Goal: Information Seeking & Learning: Learn about a topic

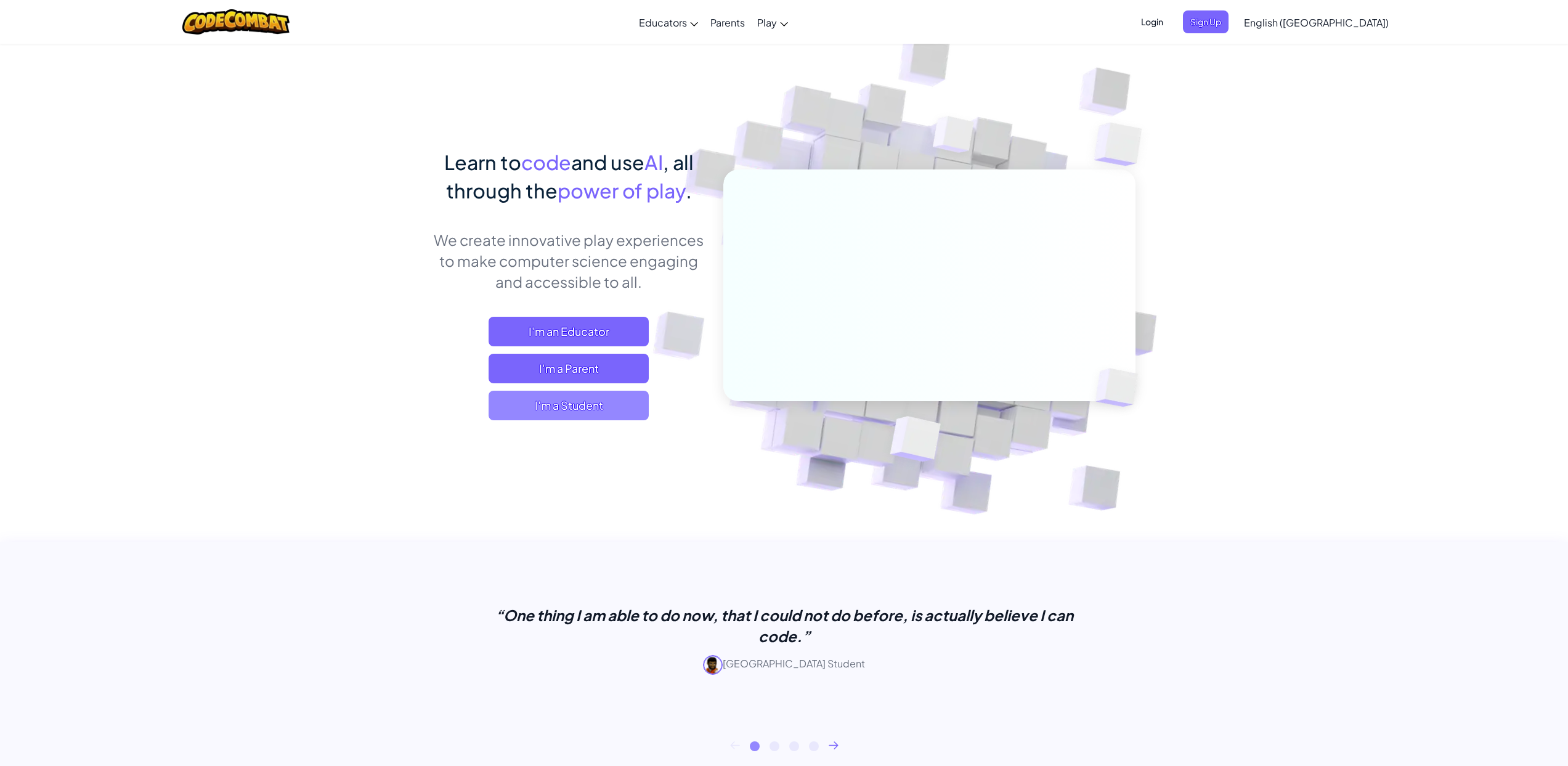
click at [576, 404] on span "I'm a Student" at bounding box center [569, 406] width 160 height 29
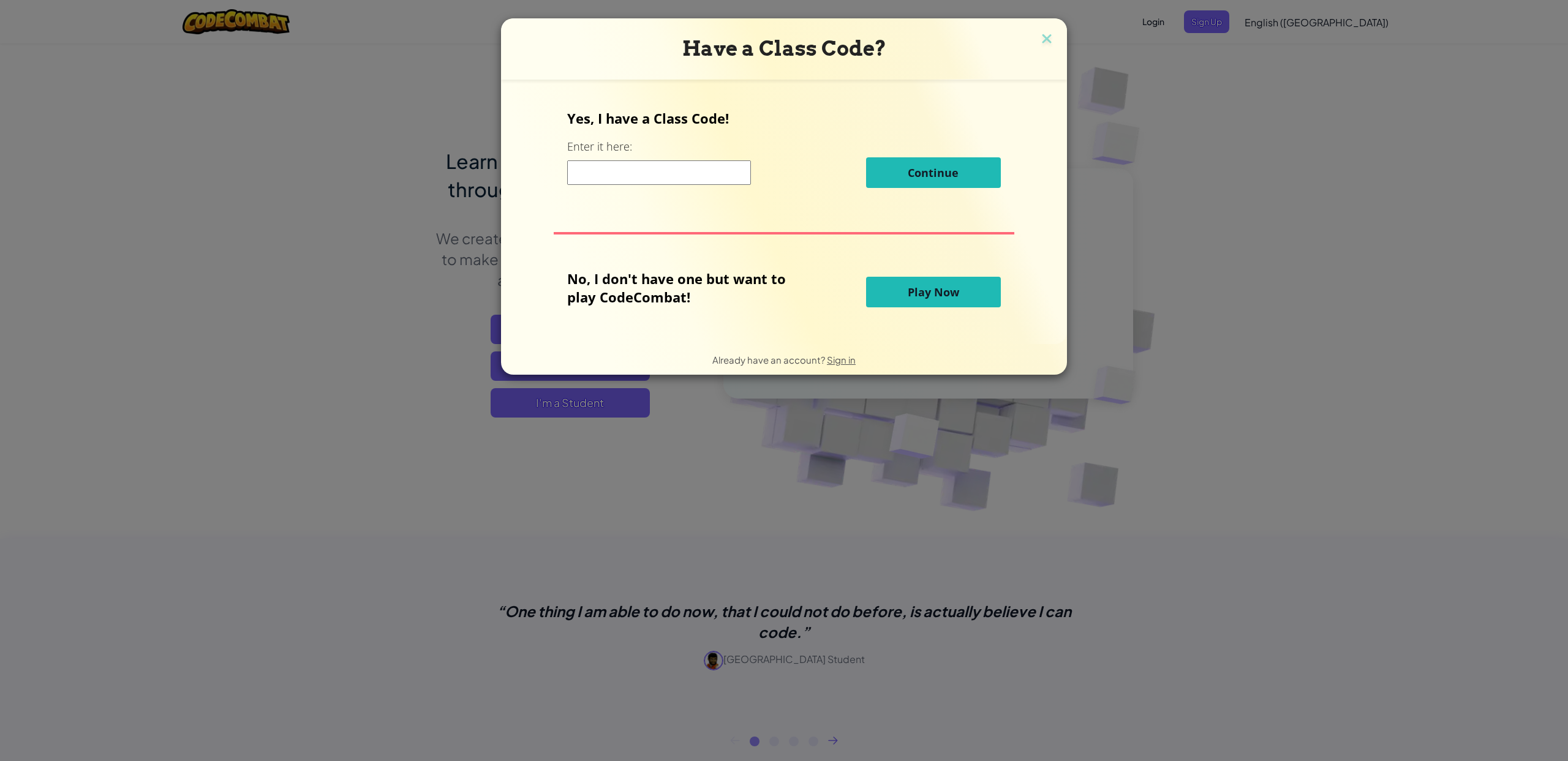
click at [672, 181] on input at bounding box center [659, 173] width 184 height 24
click at [918, 288] on span "Play Now" at bounding box center [933, 292] width 51 height 15
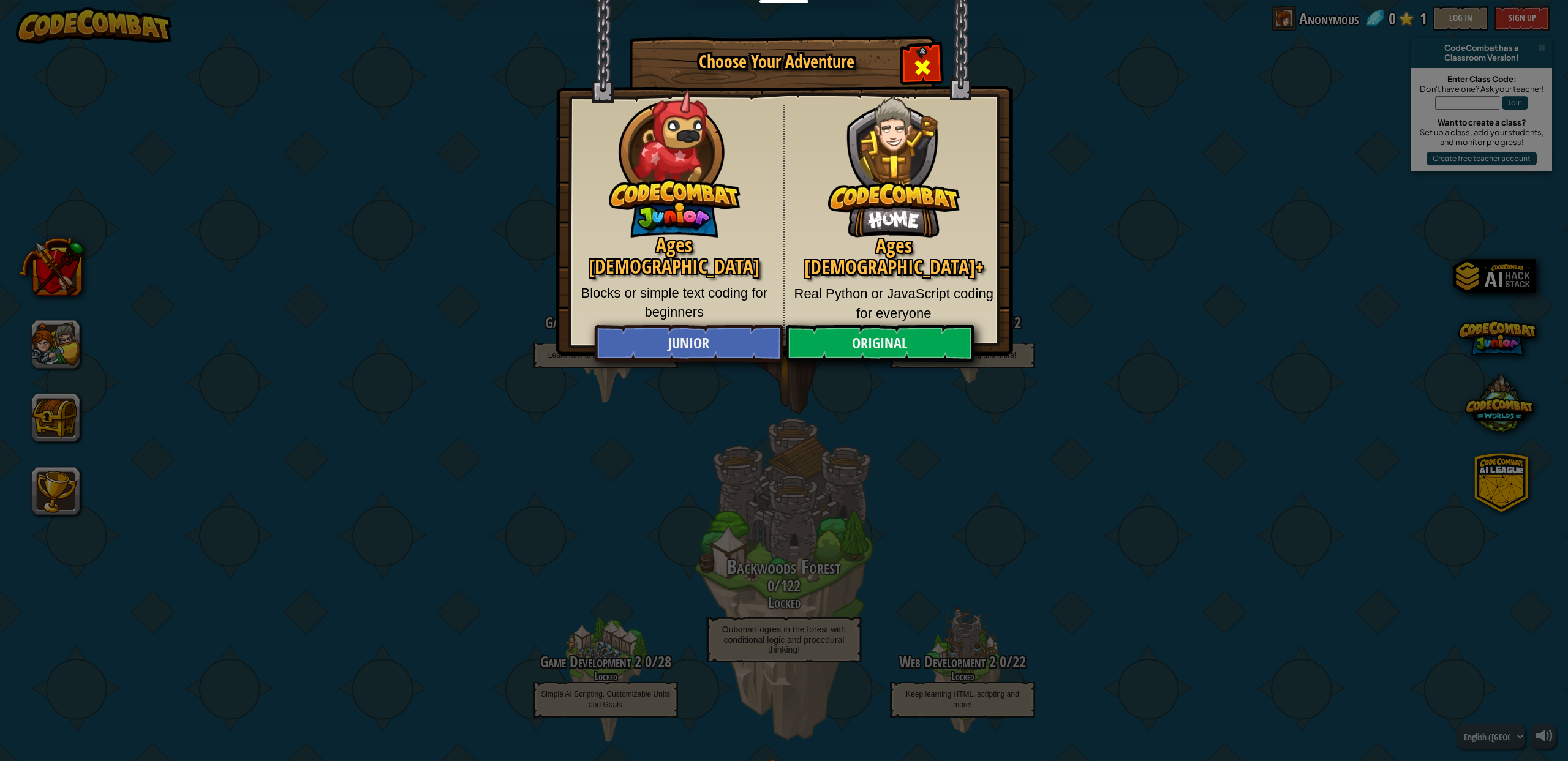
click at [912, 64] on div "Close modal" at bounding box center [922, 65] width 38 height 38
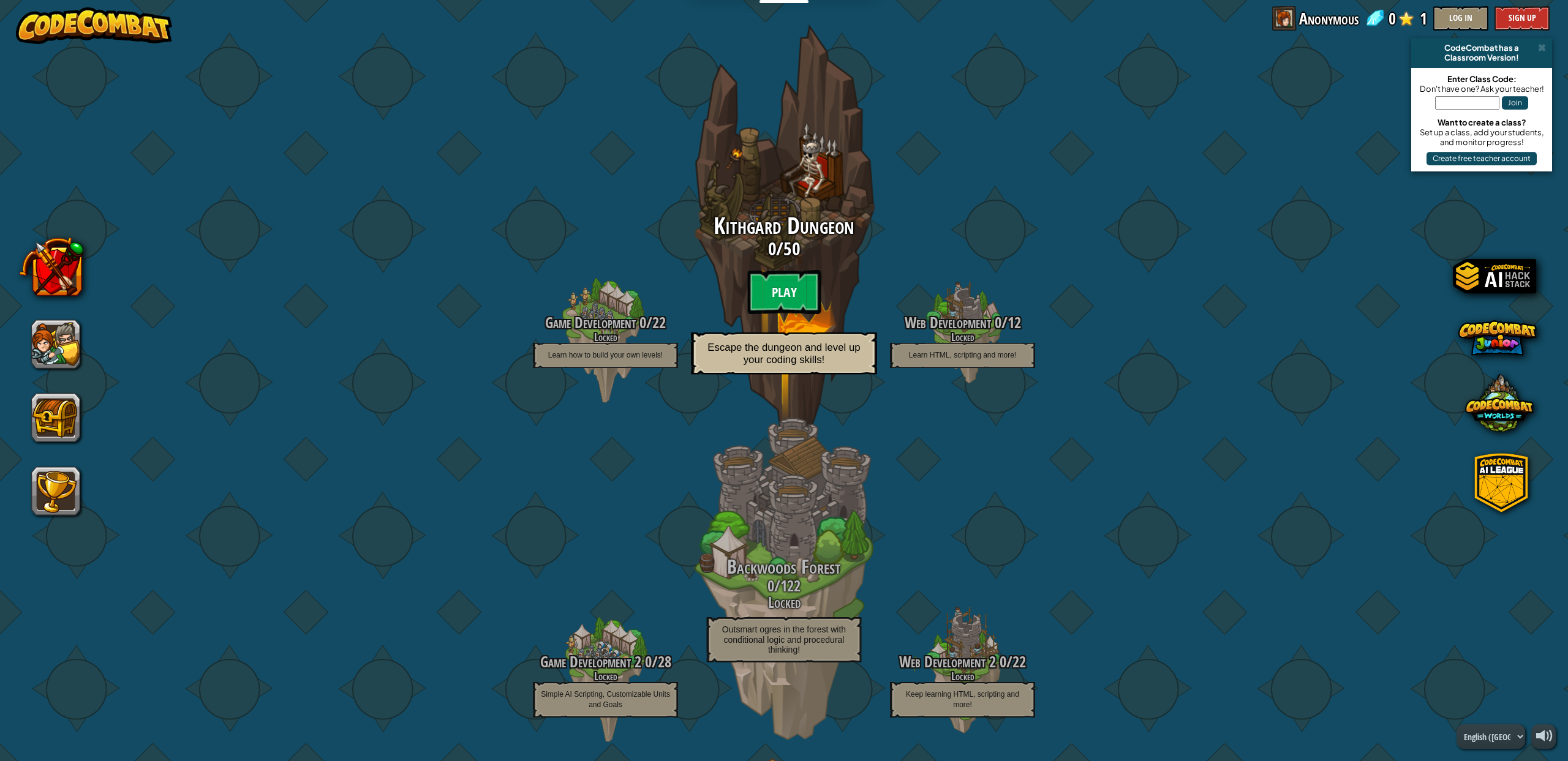
click at [791, 291] on btn "Play" at bounding box center [784, 292] width 73 height 44
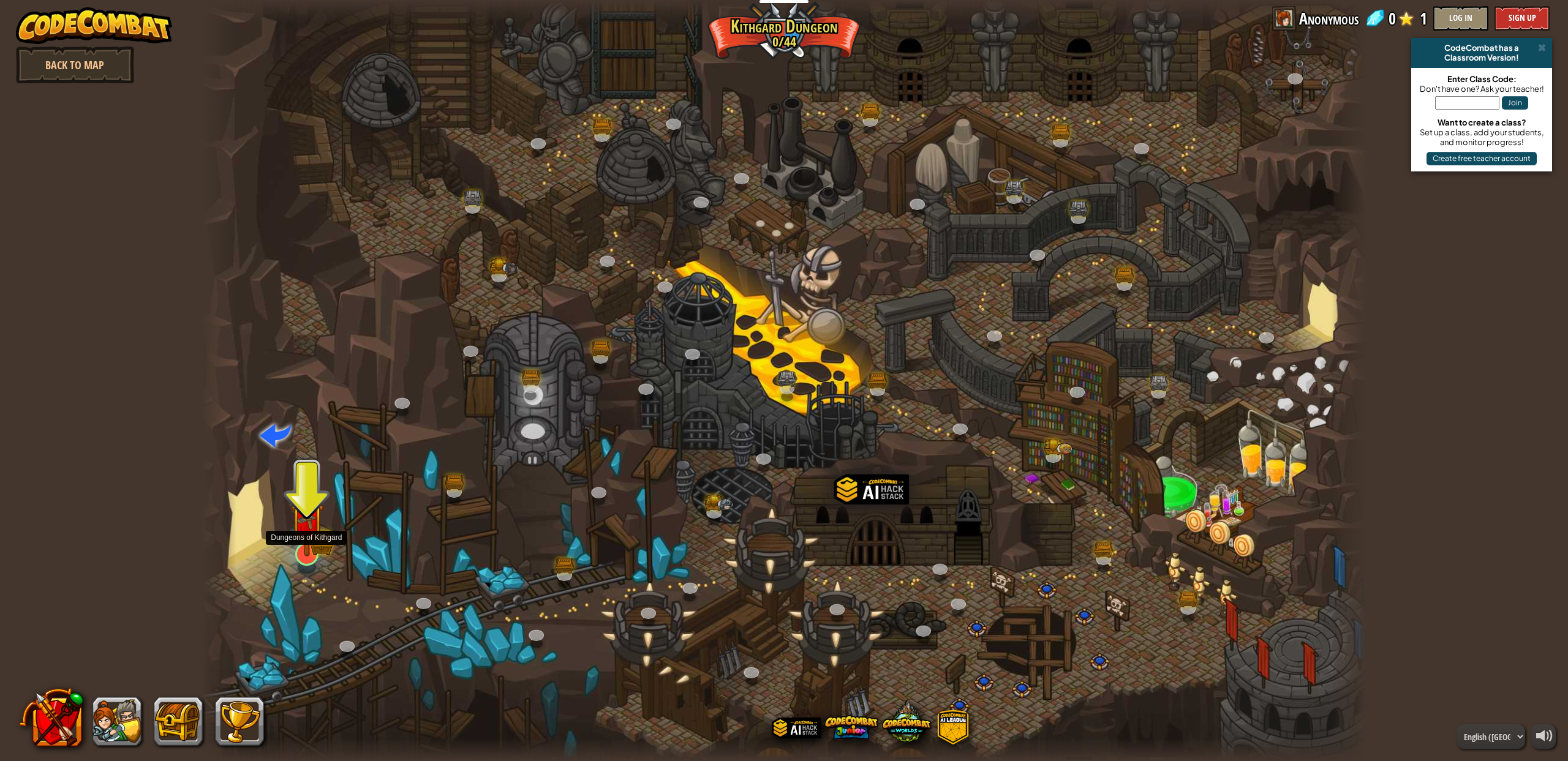
click at [318, 543] on img at bounding box center [307, 520] width 33 height 73
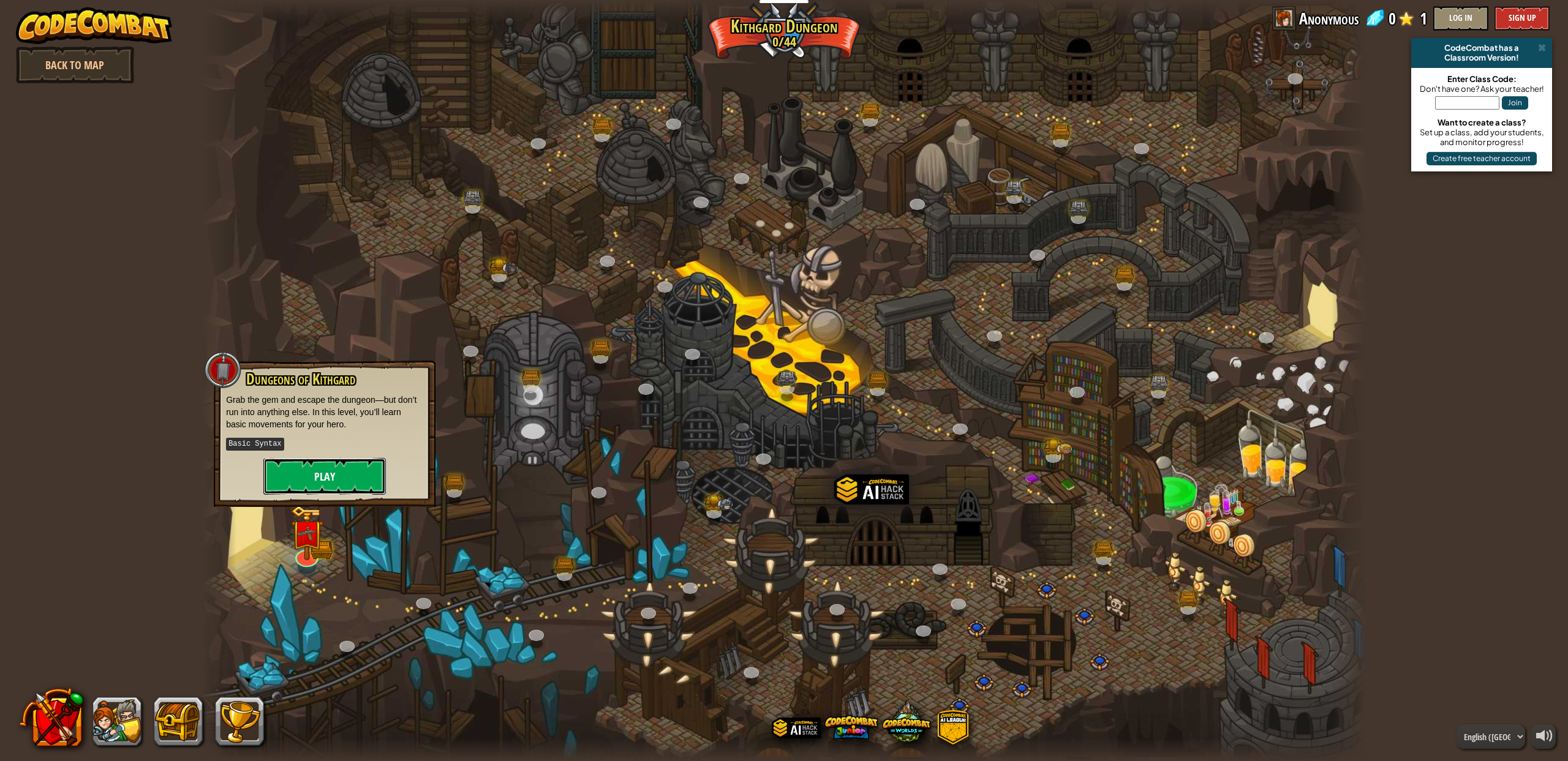
click at [330, 488] on button "Play" at bounding box center [324, 476] width 122 height 37
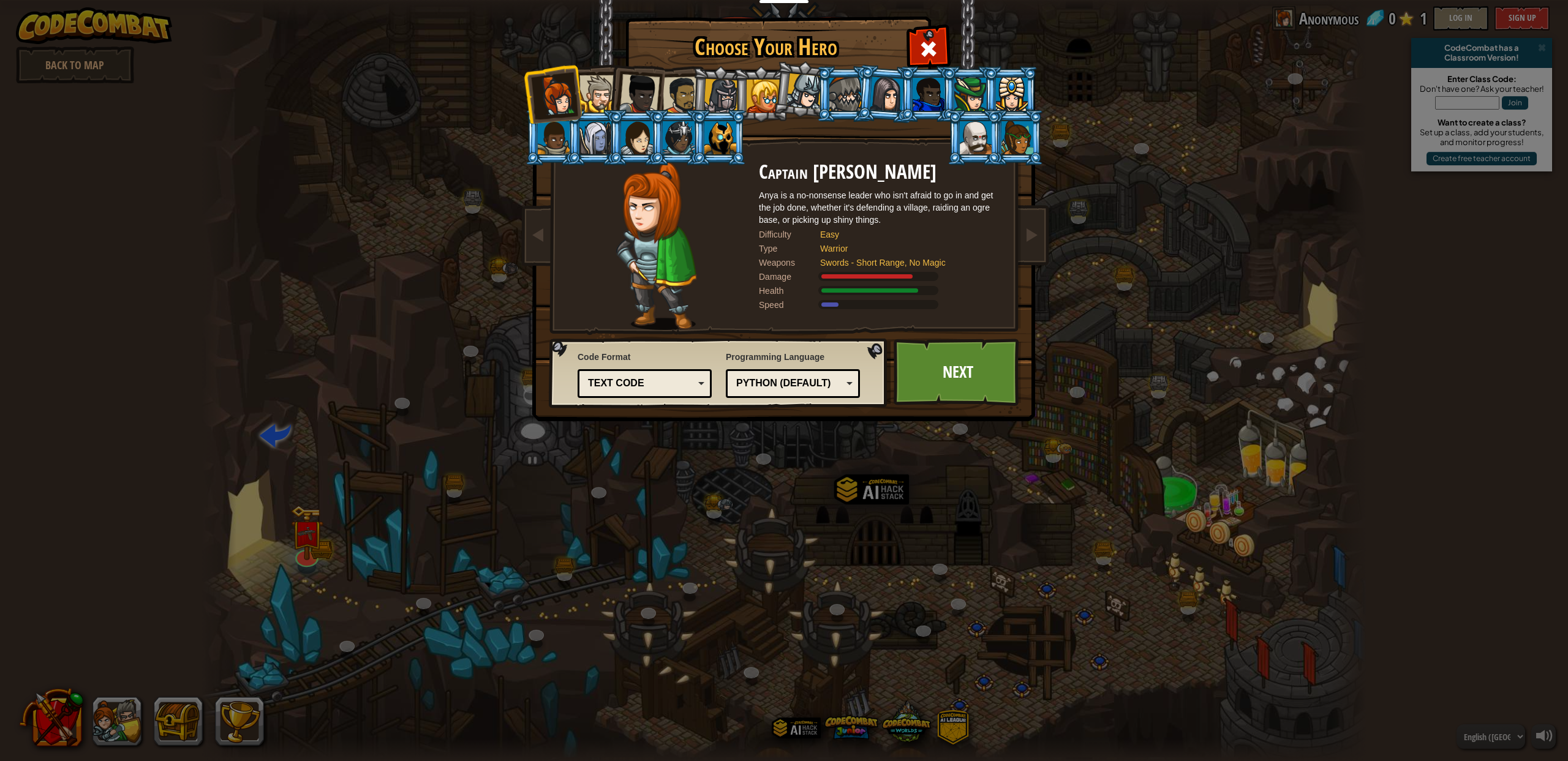
click at [651, 387] on div "Text code" at bounding box center [641, 383] width 106 height 14
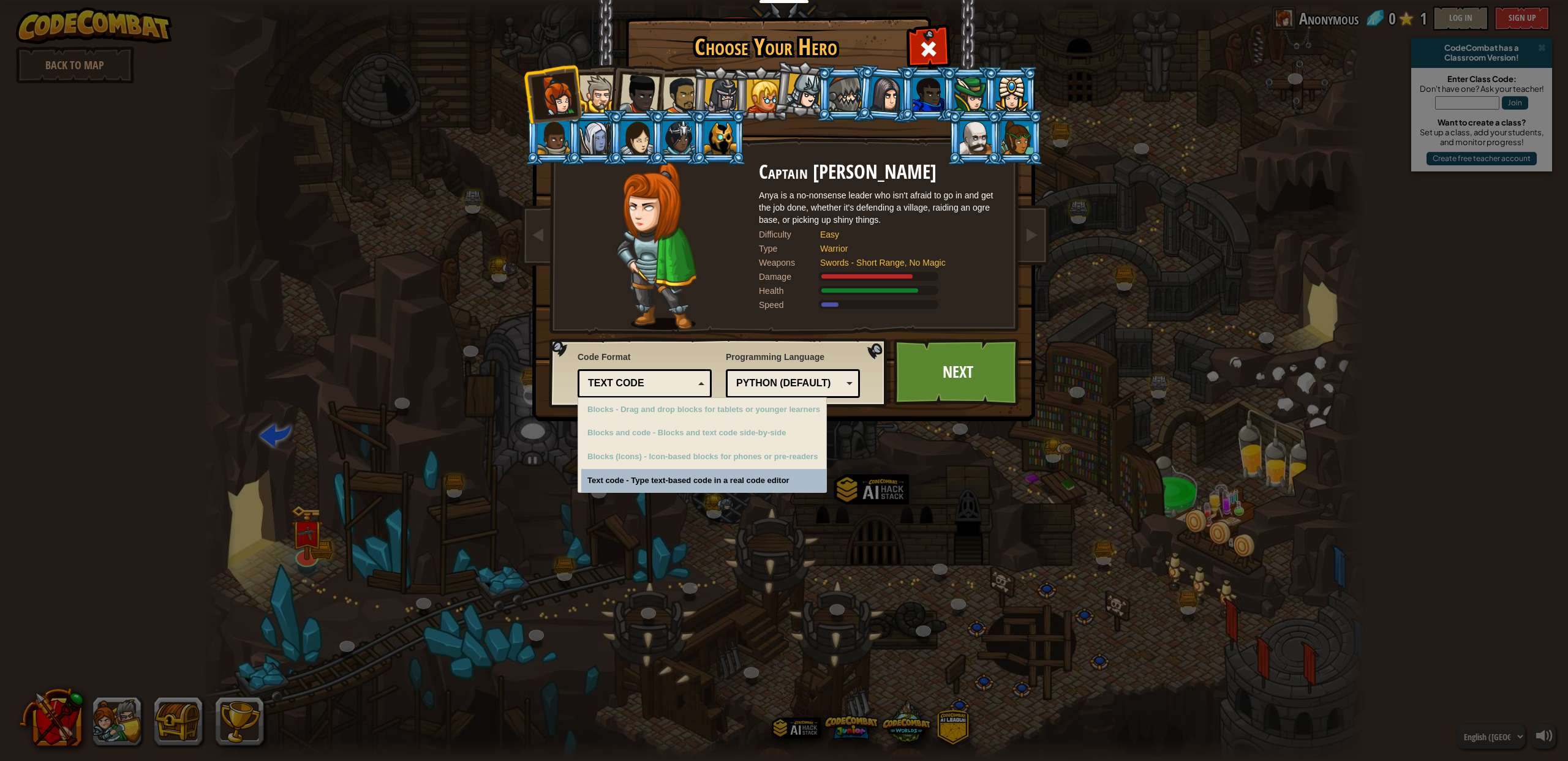
click at [651, 387] on div "Text code" at bounding box center [641, 383] width 106 height 14
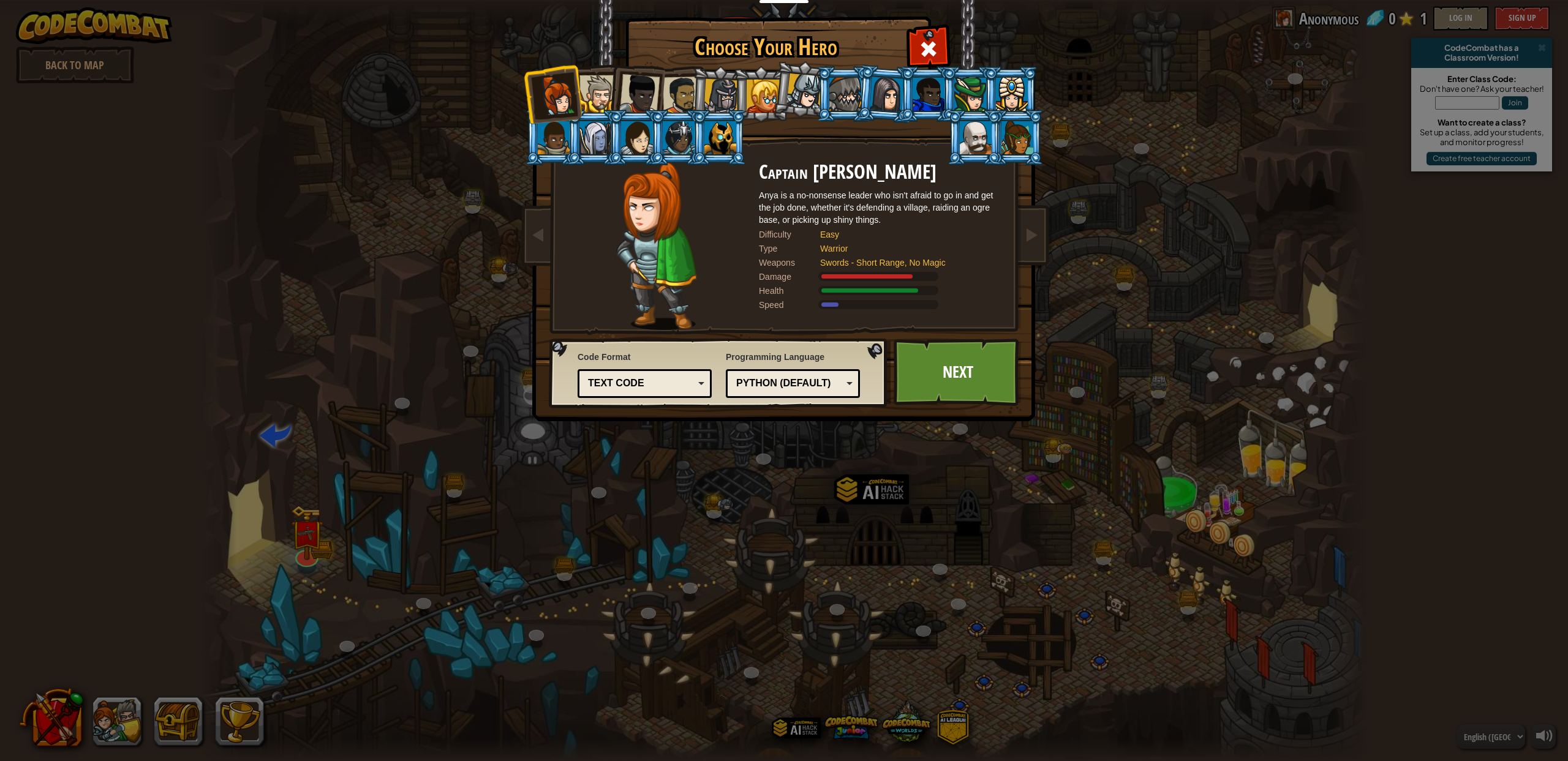
click at [809, 98] on div at bounding box center [804, 91] width 36 height 36
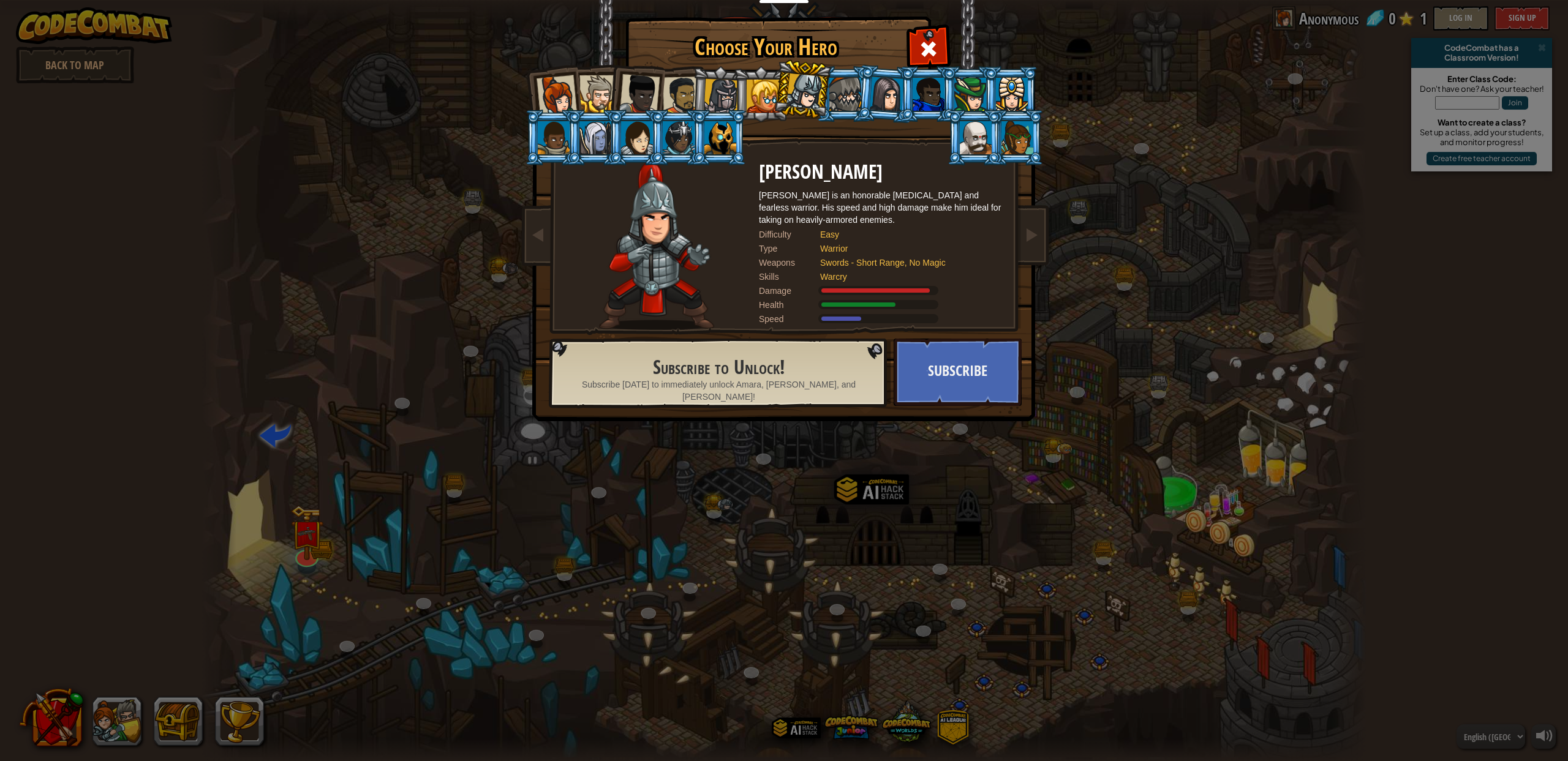
click at [874, 92] on div at bounding box center [887, 94] width 34 height 35
click at [854, 93] on div at bounding box center [845, 94] width 32 height 33
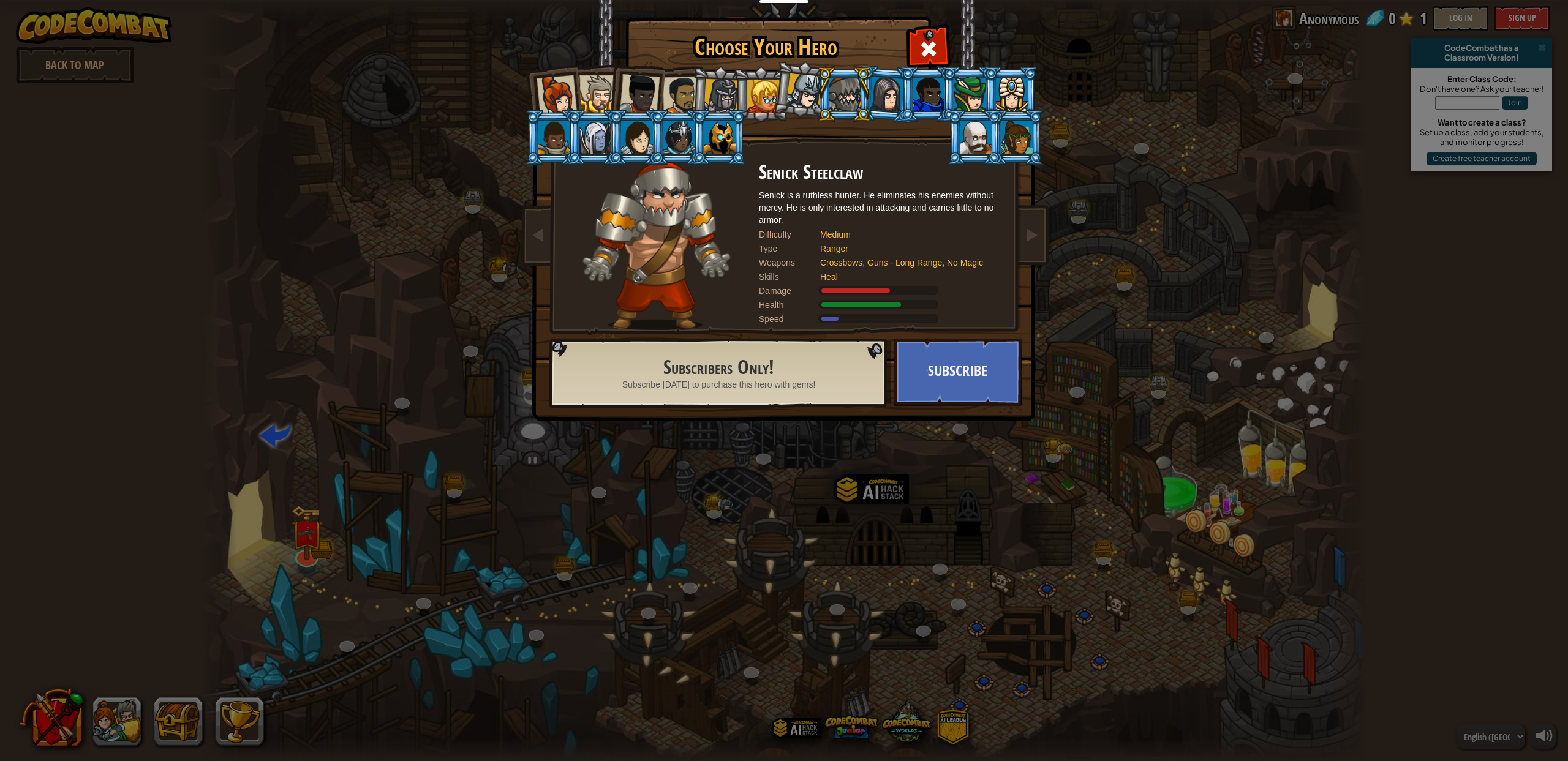
click at [900, 90] on li at bounding box center [927, 94] width 55 height 55
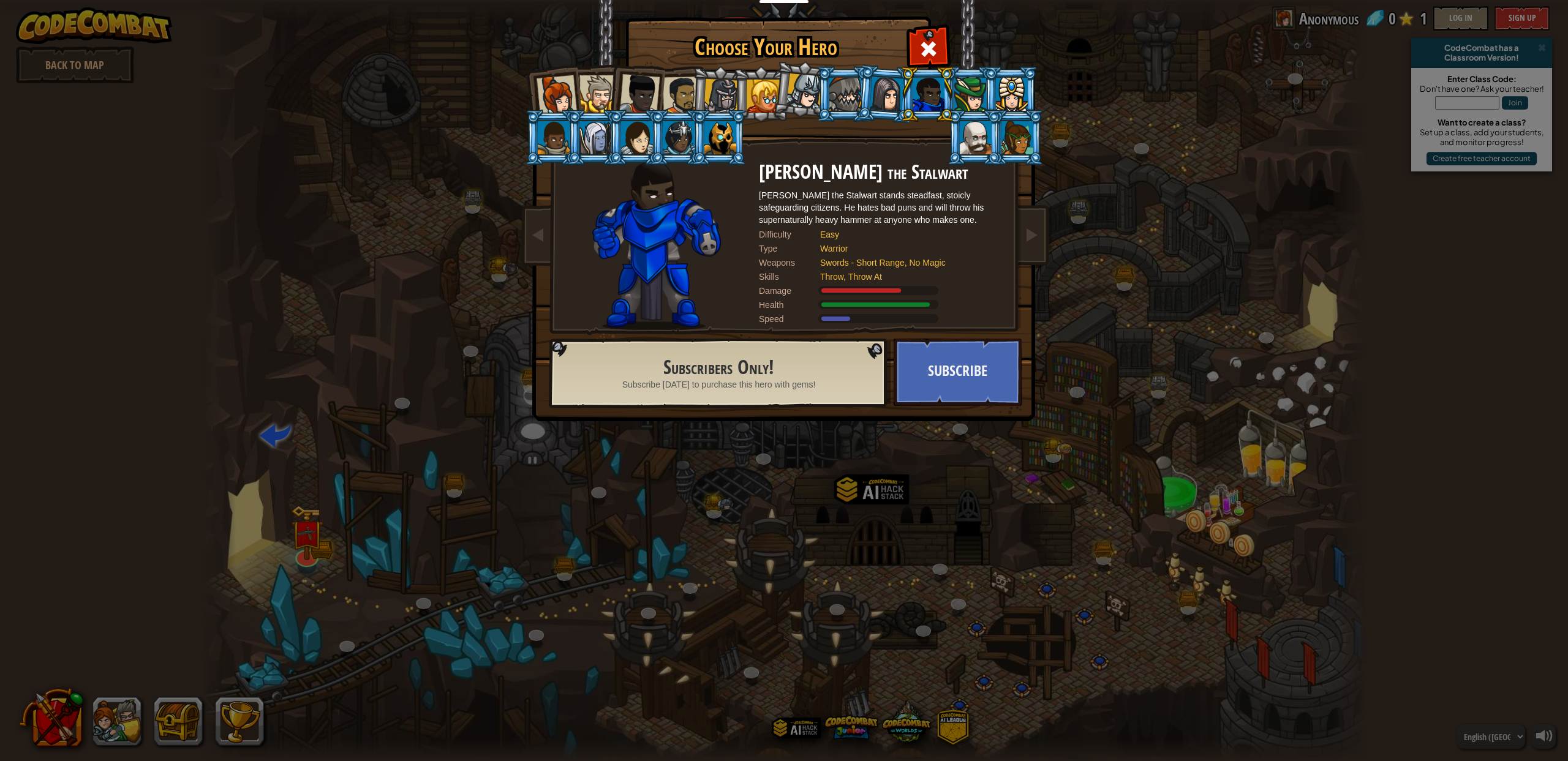
click at [878, 95] on div at bounding box center [887, 94] width 34 height 35
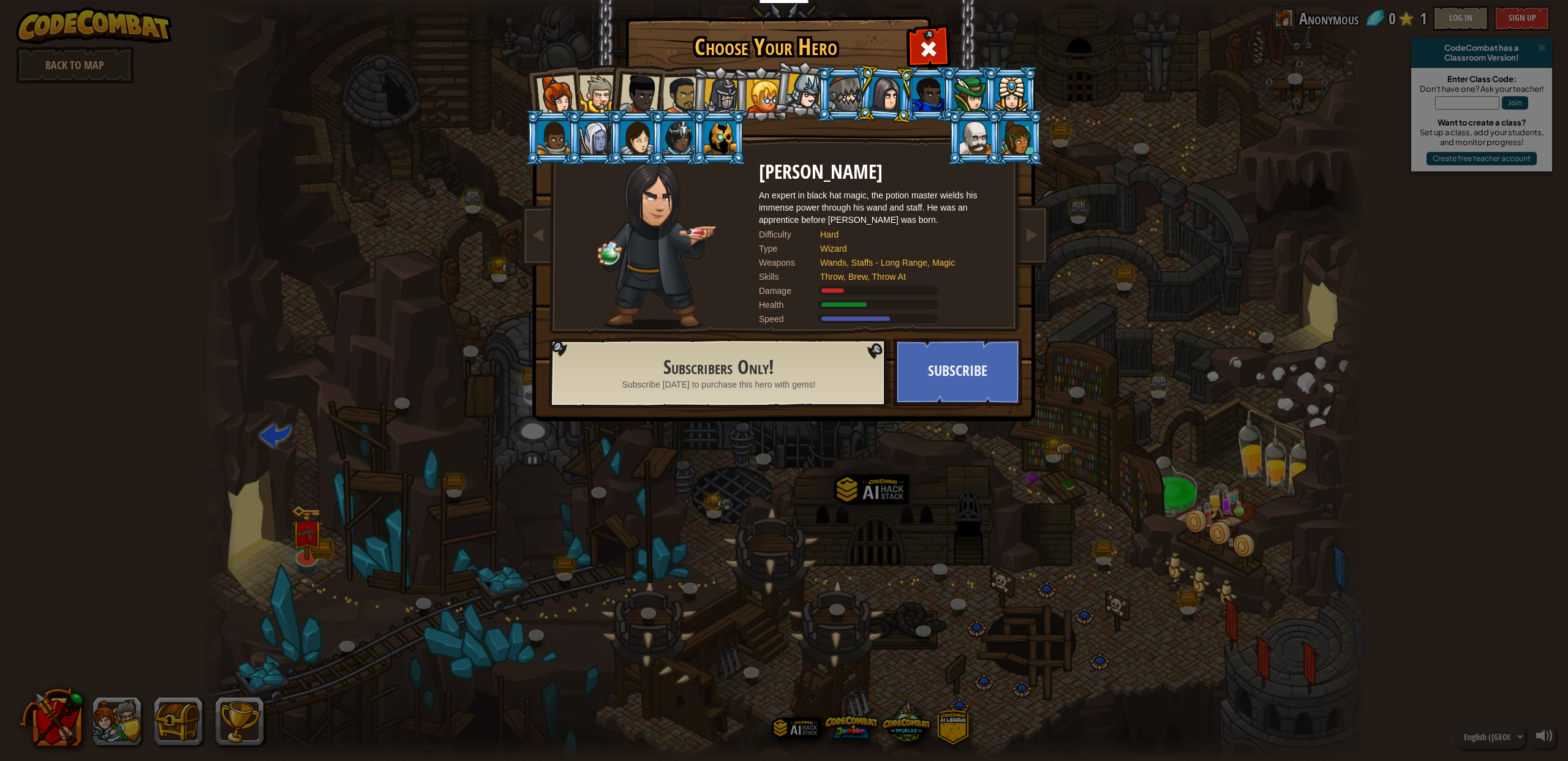
click at [983, 138] on div at bounding box center [975, 138] width 32 height 33
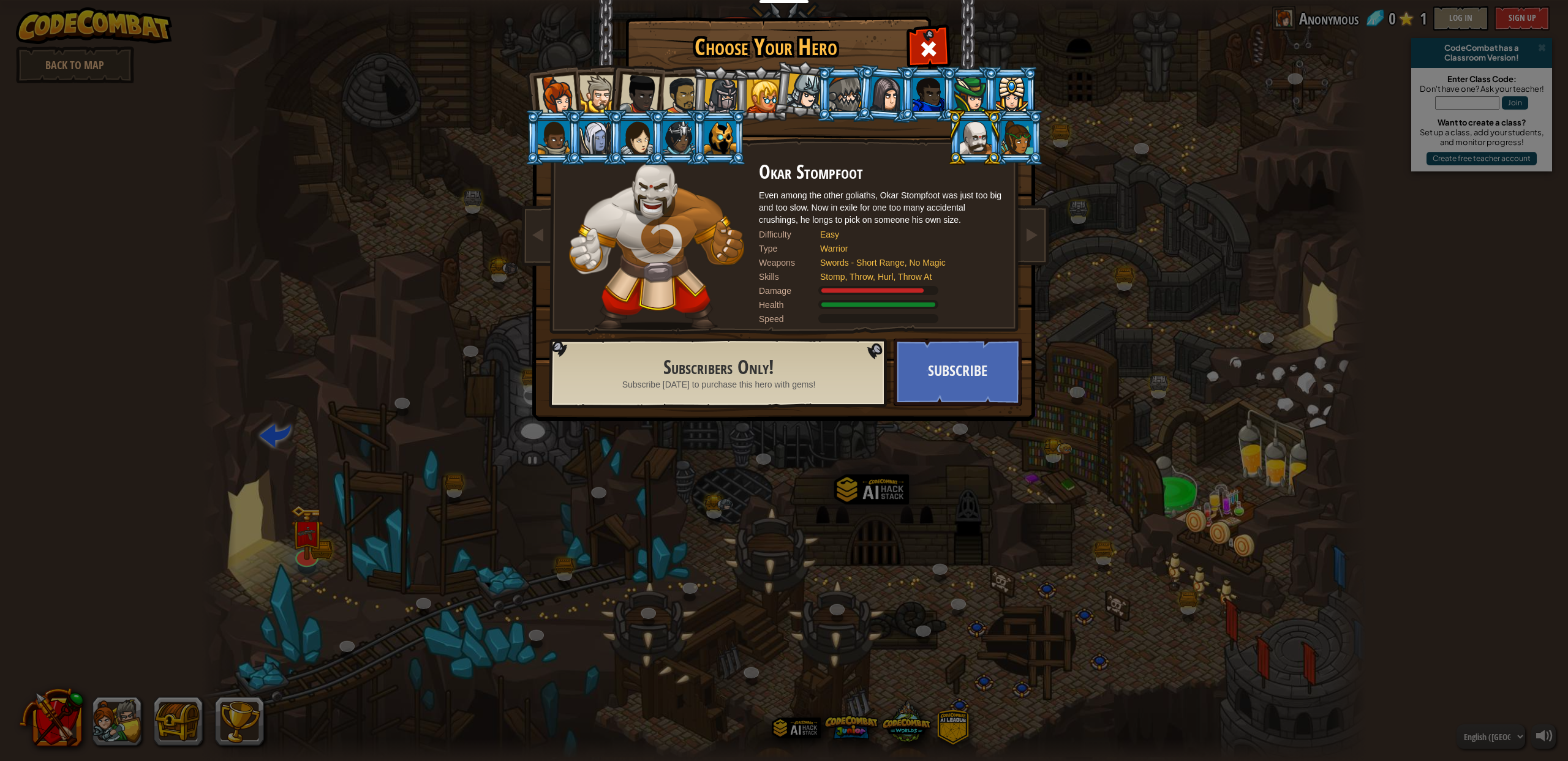
click at [1020, 142] on div at bounding box center [1017, 138] width 32 height 33
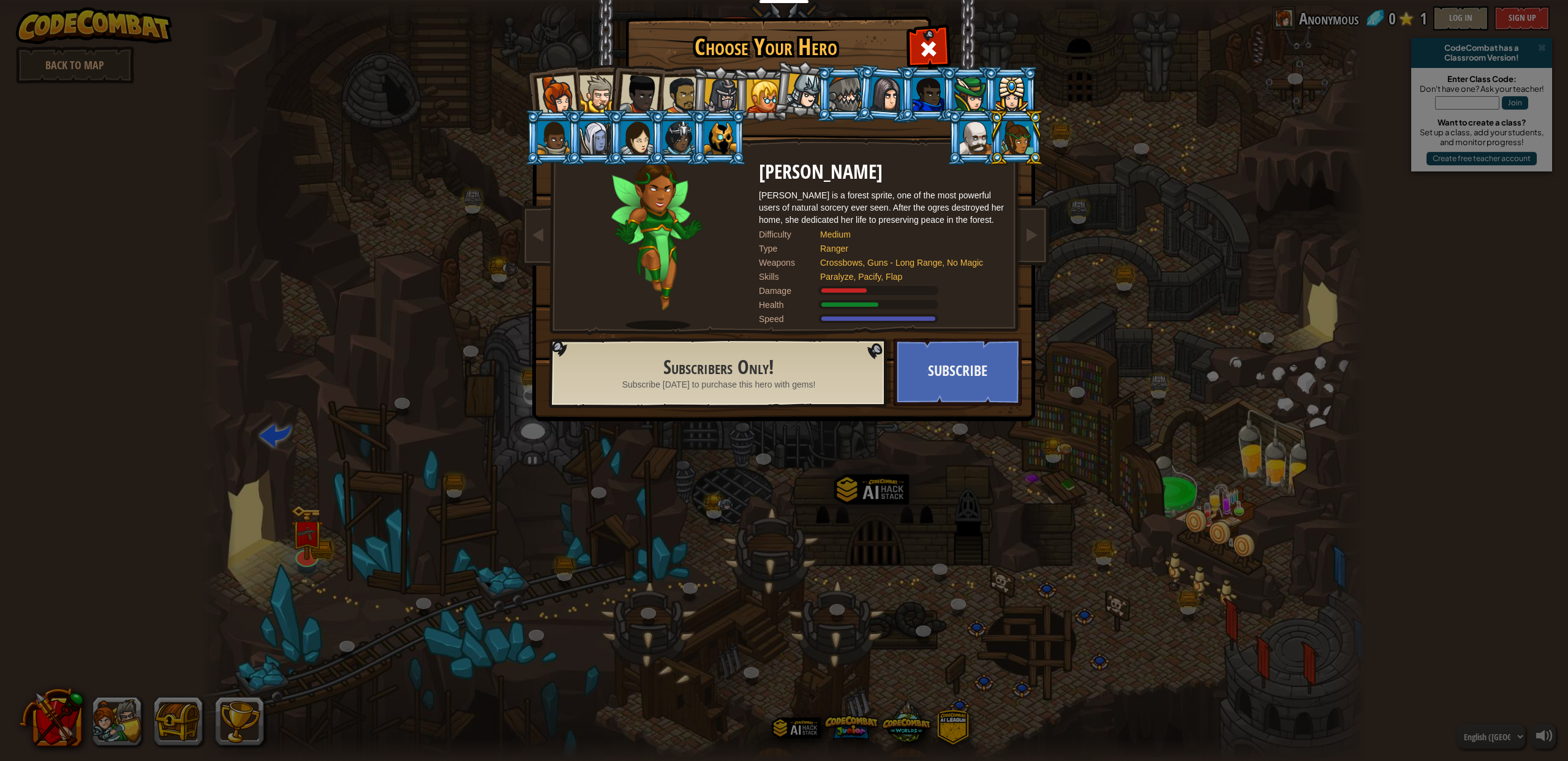
click at [966, 105] on div at bounding box center [970, 94] width 32 height 33
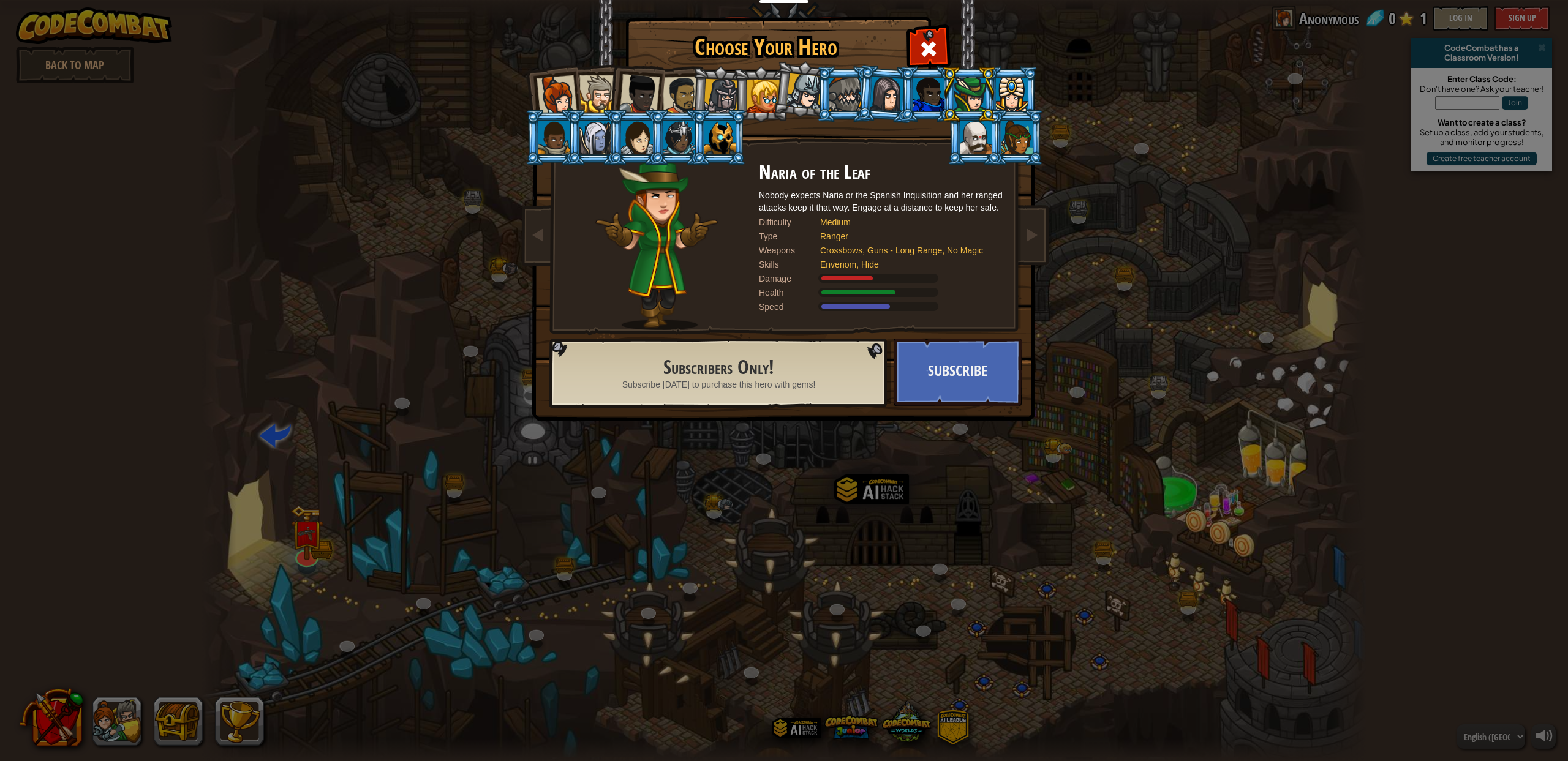
click at [887, 98] on div at bounding box center [887, 94] width 34 height 35
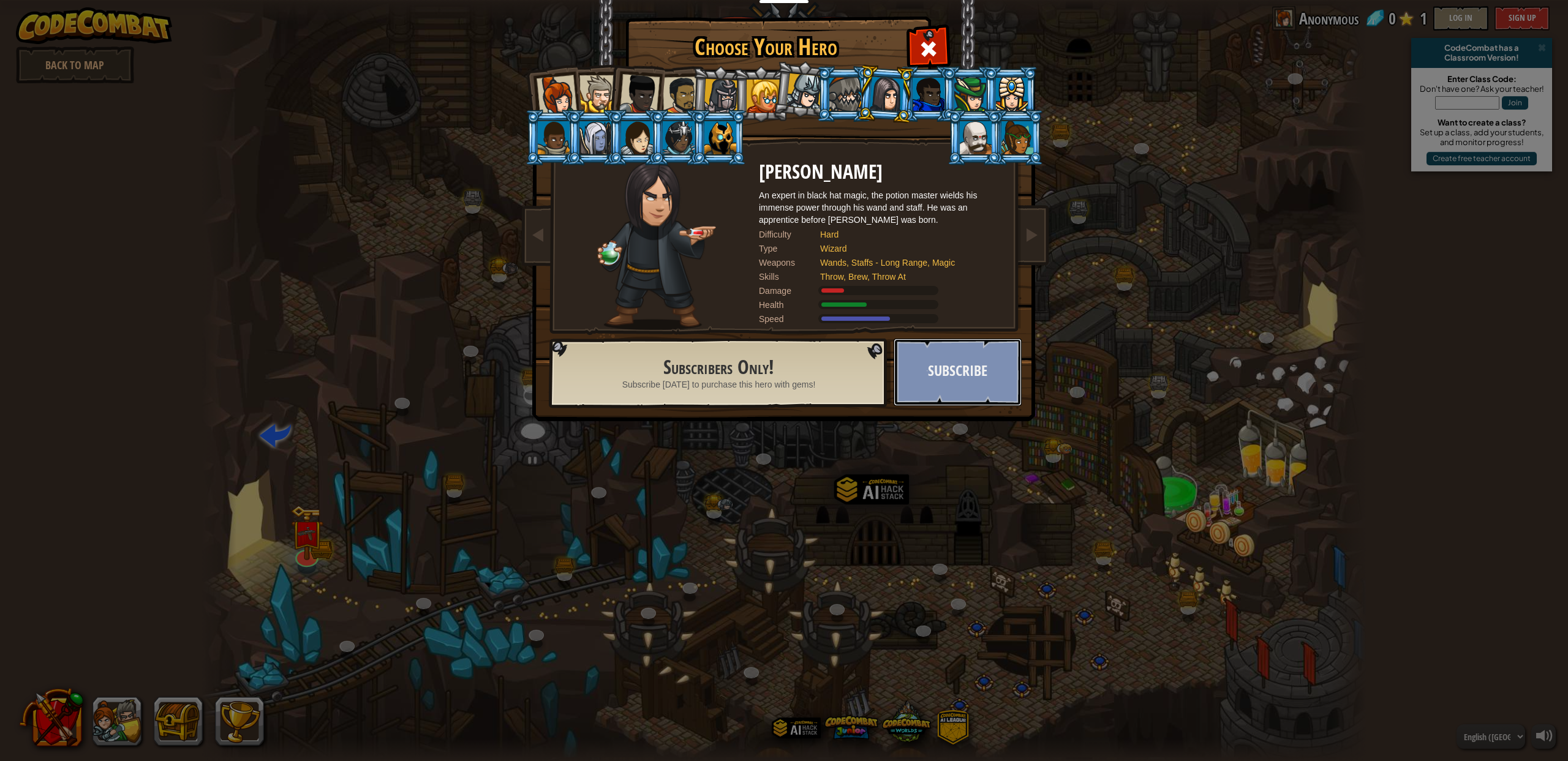
click at [988, 348] on button "Subscribe" at bounding box center [957, 372] width 128 height 68
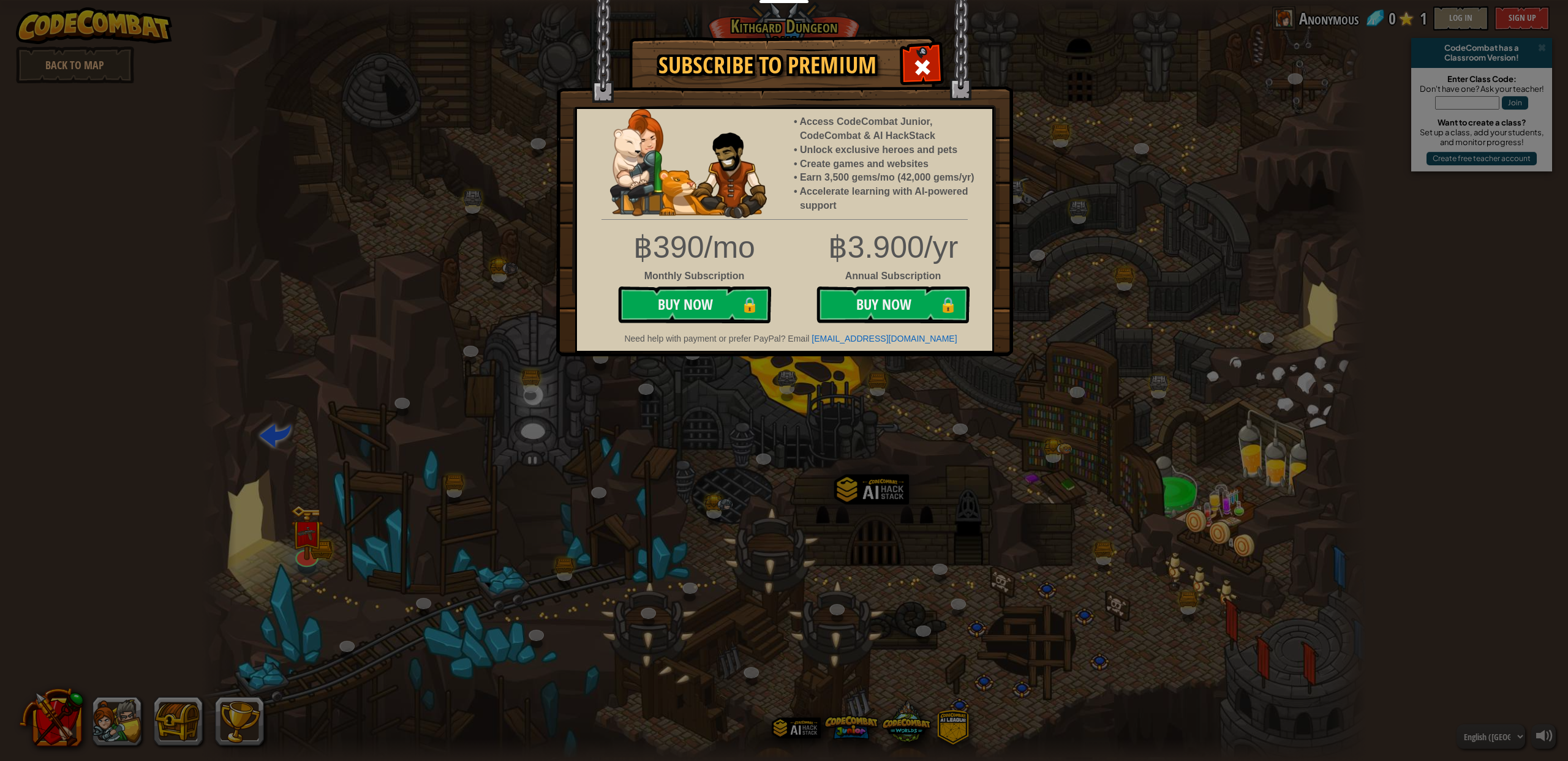
click at [935, 84] on img at bounding box center [784, 178] width 457 height 356
click at [918, 59] on span at bounding box center [922, 68] width 20 height 20
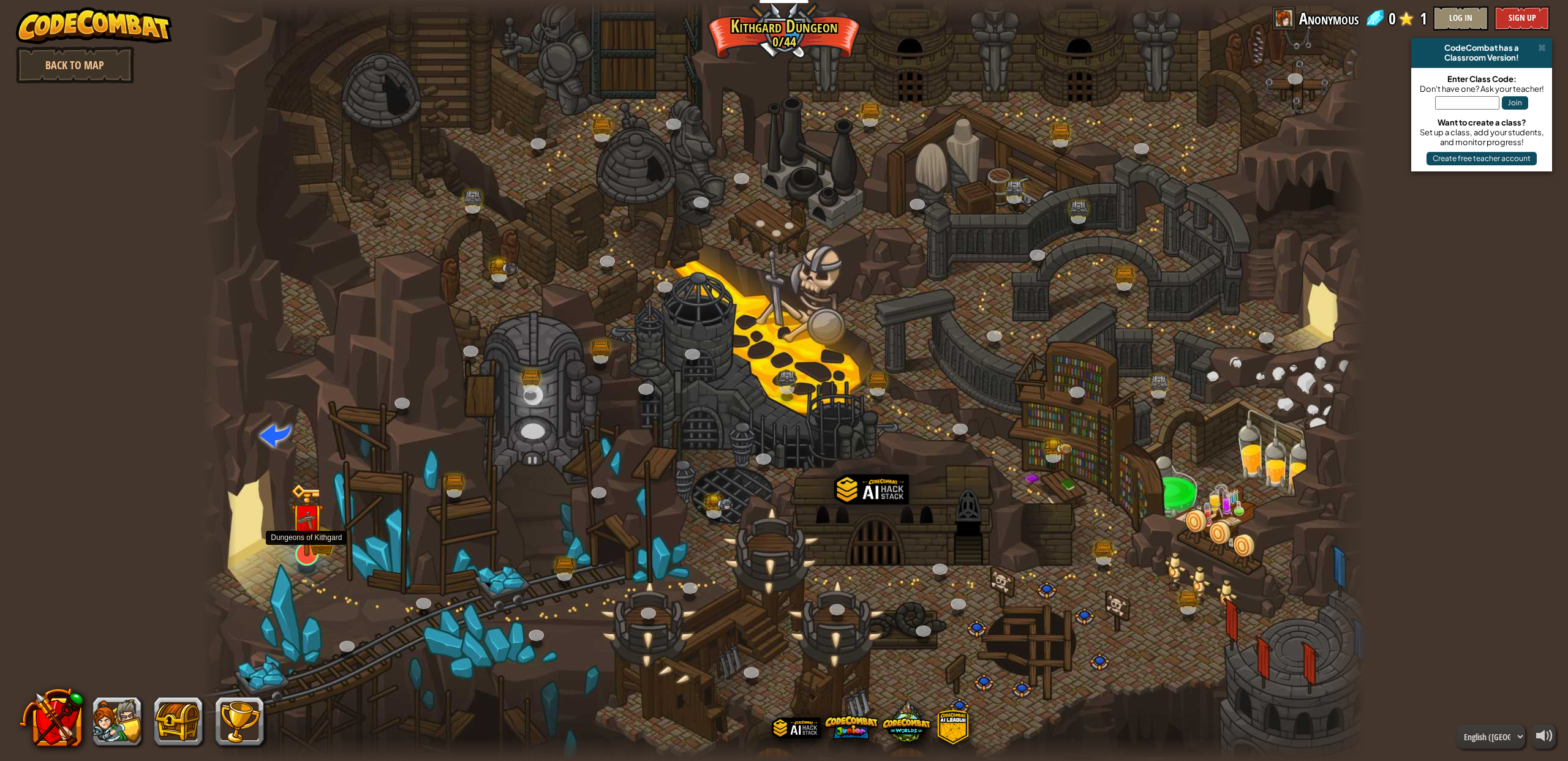
click at [296, 553] on img at bounding box center [307, 520] width 33 height 73
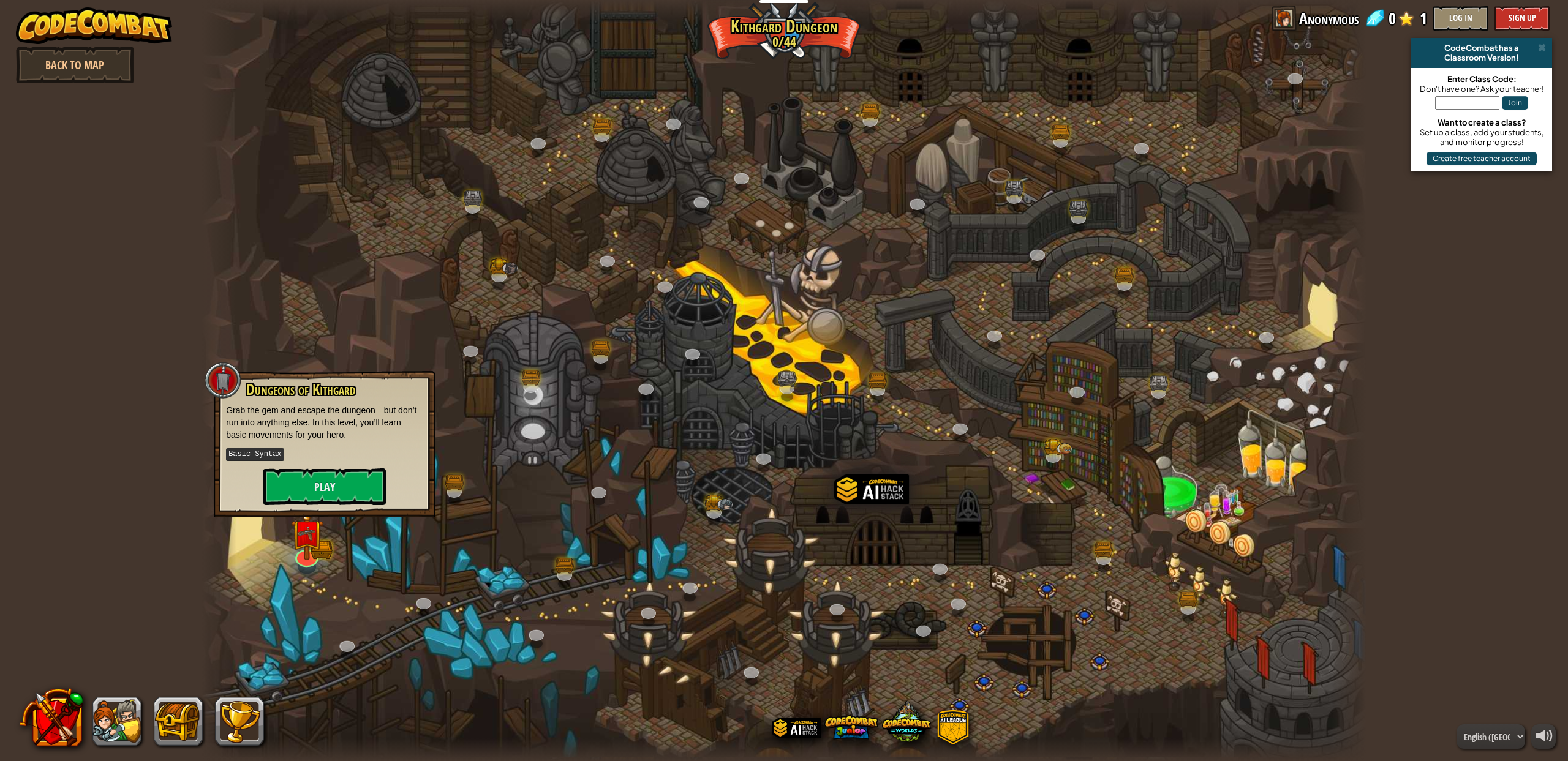
click at [353, 514] on div "Dungeons of [PERSON_NAME] Grab the gem and escape the dungeon—but don’t run int…" at bounding box center [325, 444] width 221 height 147
click at [377, 497] on button "Play" at bounding box center [324, 487] width 122 height 37
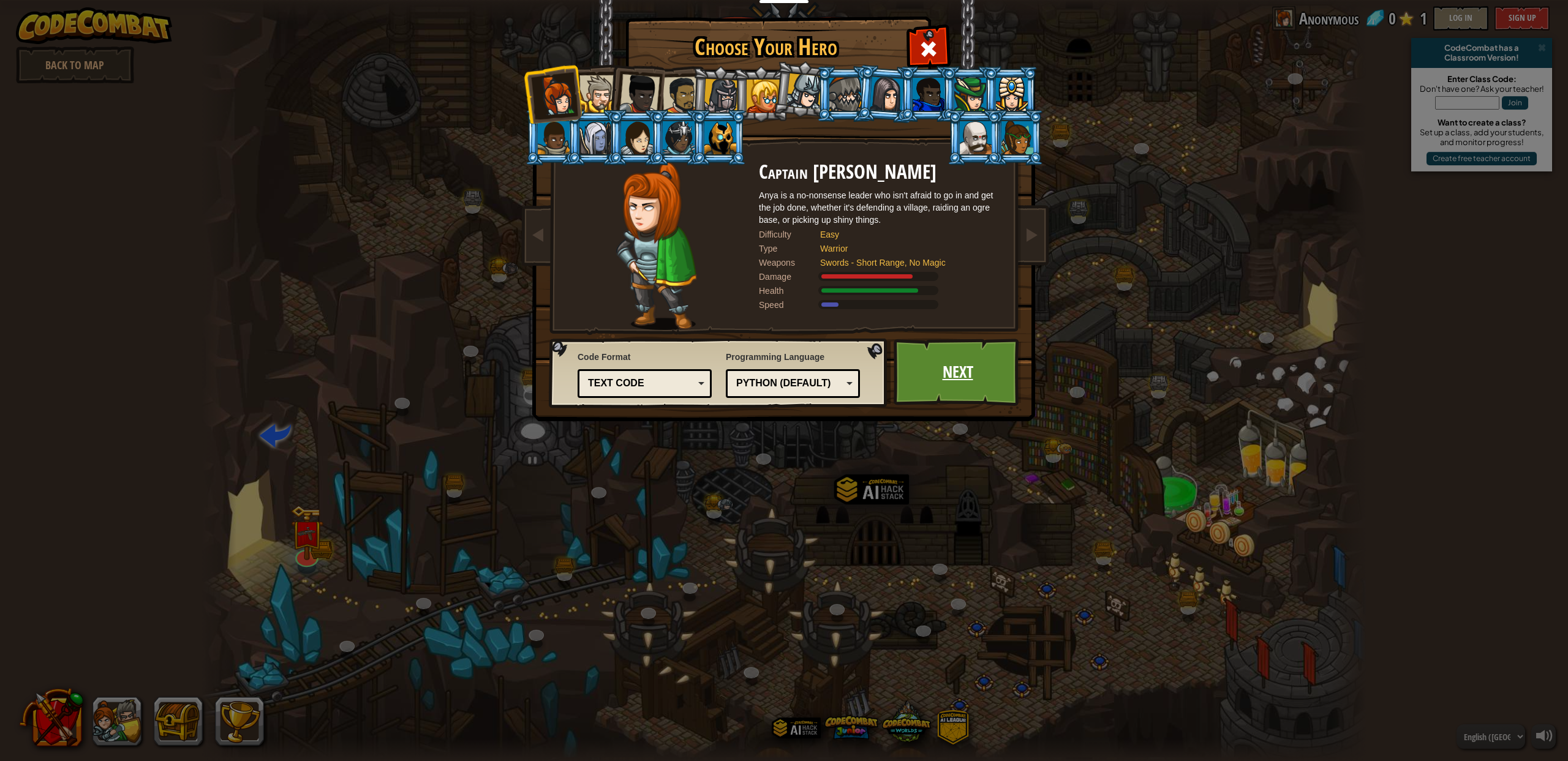
click at [958, 379] on link "Next" at bounding box center [957, 372] width 128 height 68
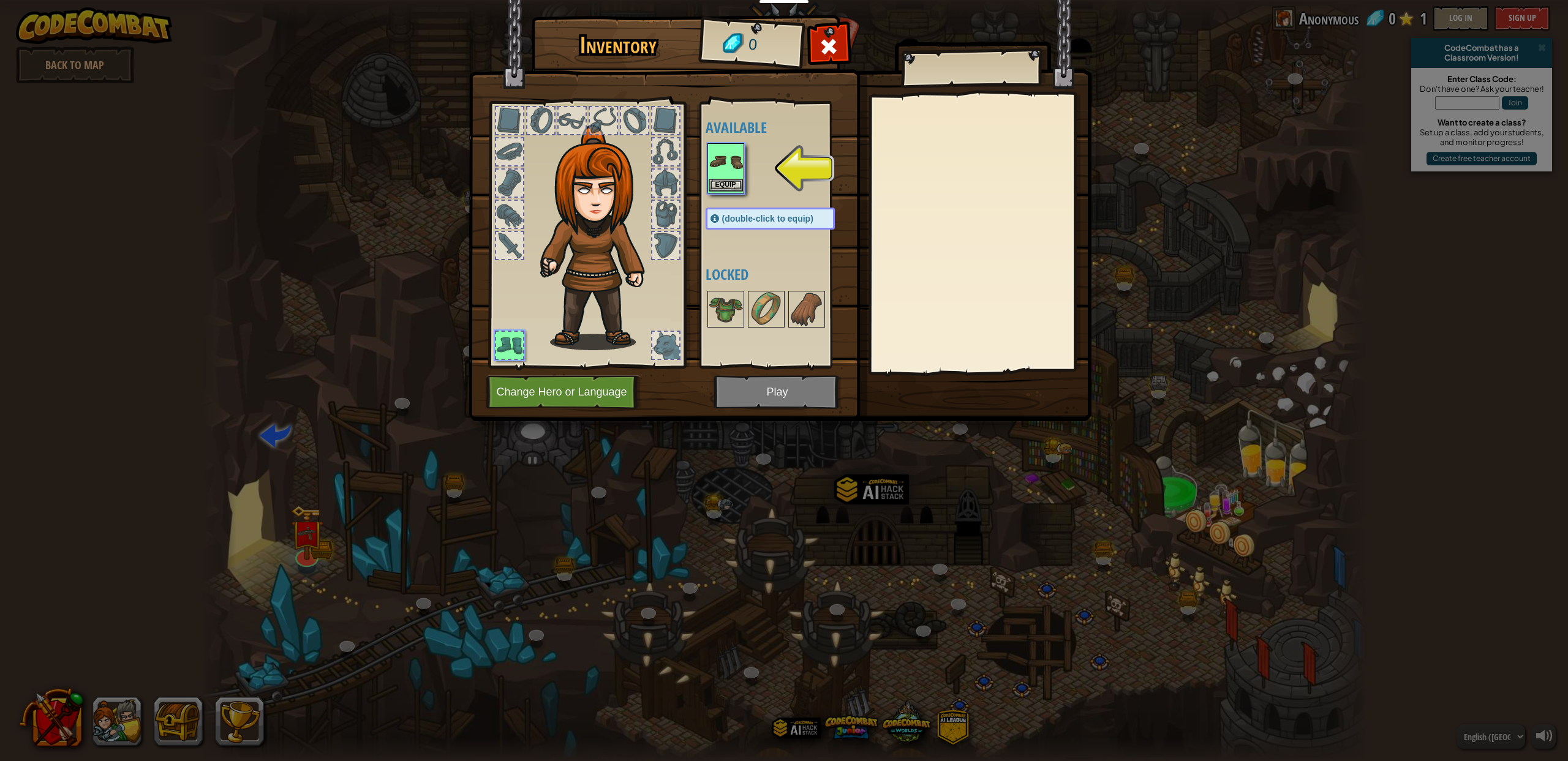
click at [731, 169] on img at bounding box center [725, 162] width 34 height 34
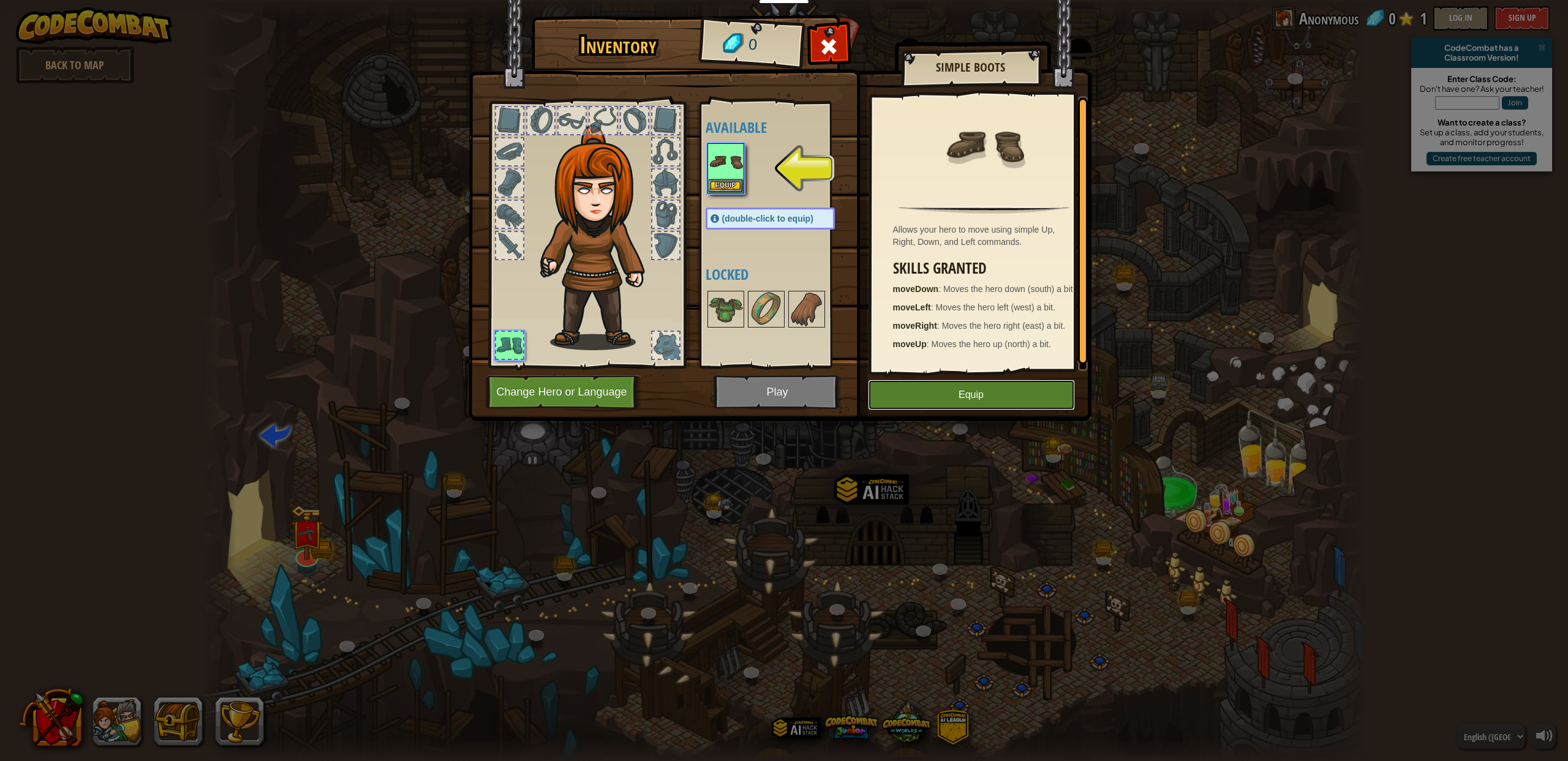
click at [988, 394] on button "Equip" at bounding box center [971, 395] width 207 height 31
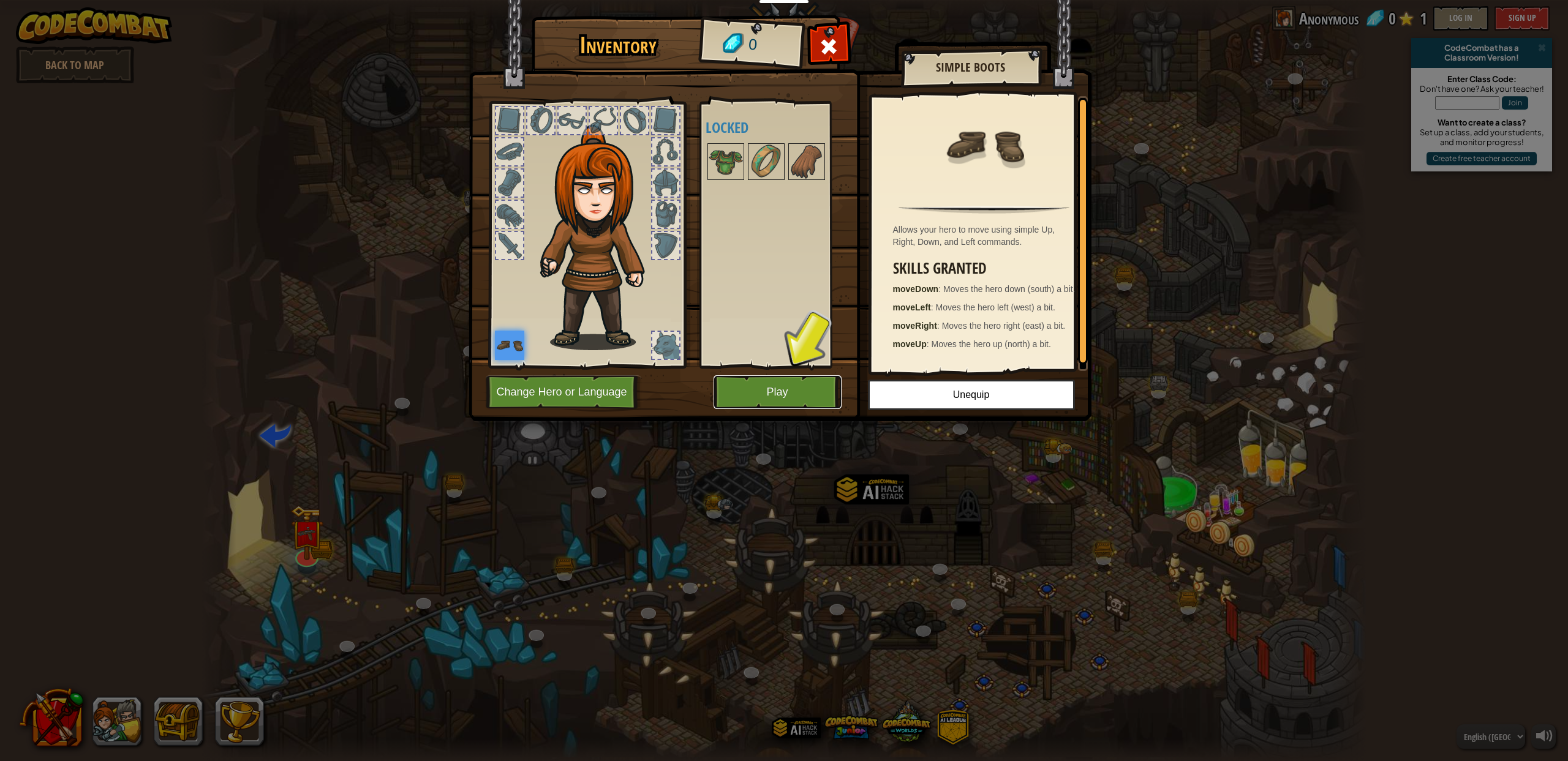
click at [792, 400] on button "Play" at bounding box center [777, 391] width 128 height 33
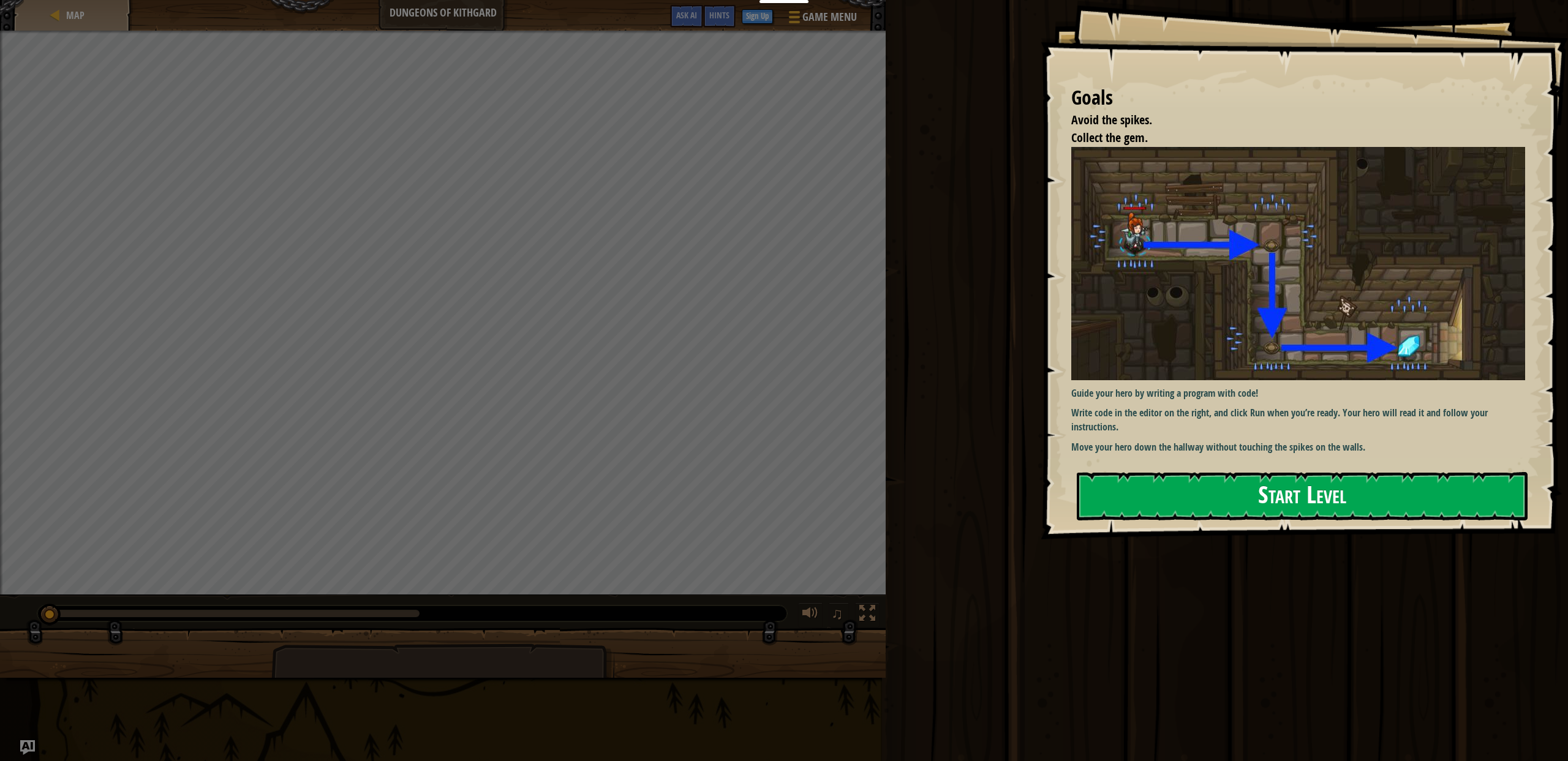
click at [1394, 493] on button "Start Level" at bounding box center [1303, 496] width 451 height 48
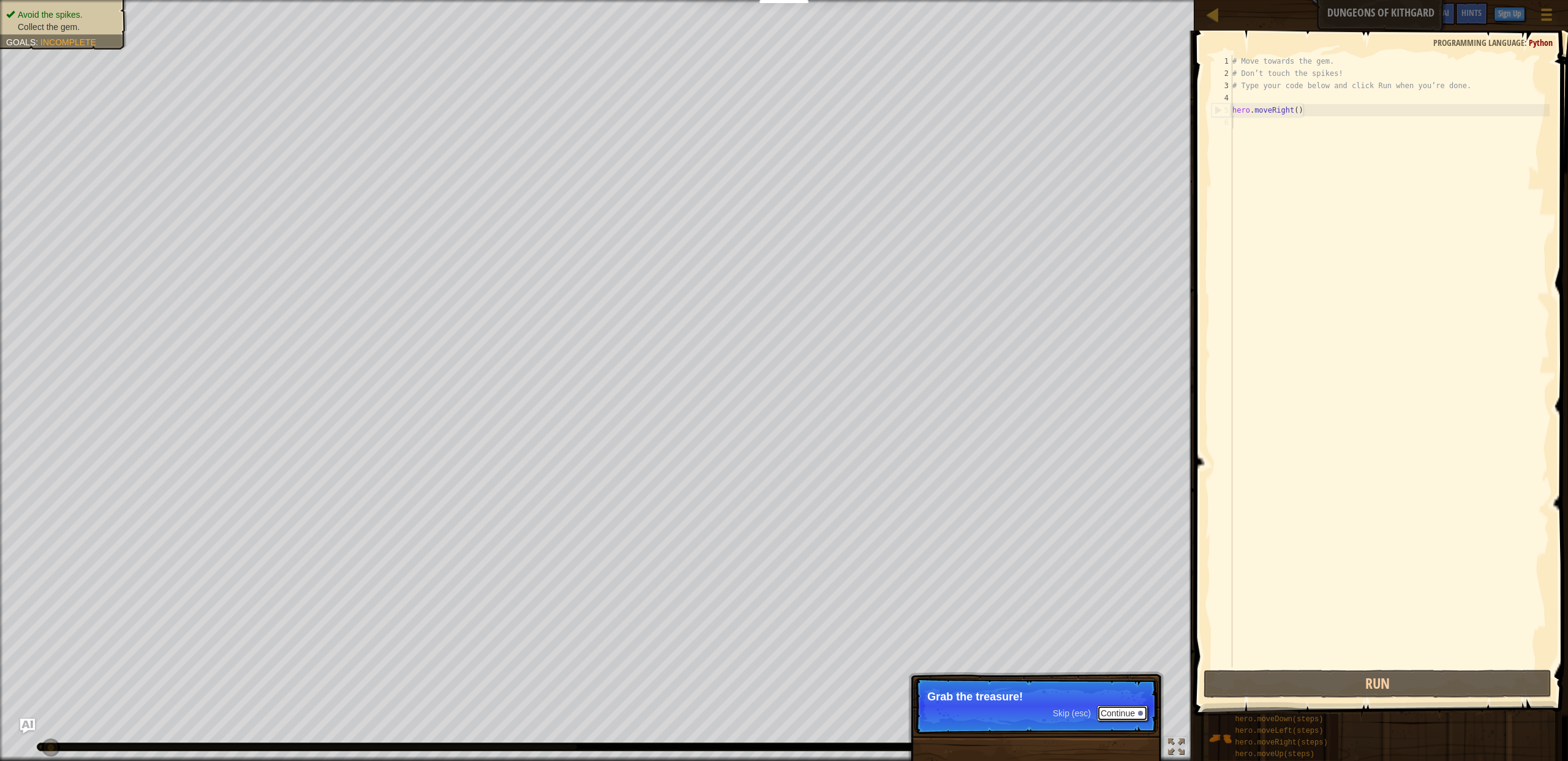
click at [1123, 719] on button "Continue" at bounding box center [1122, 714] width 50 height 16
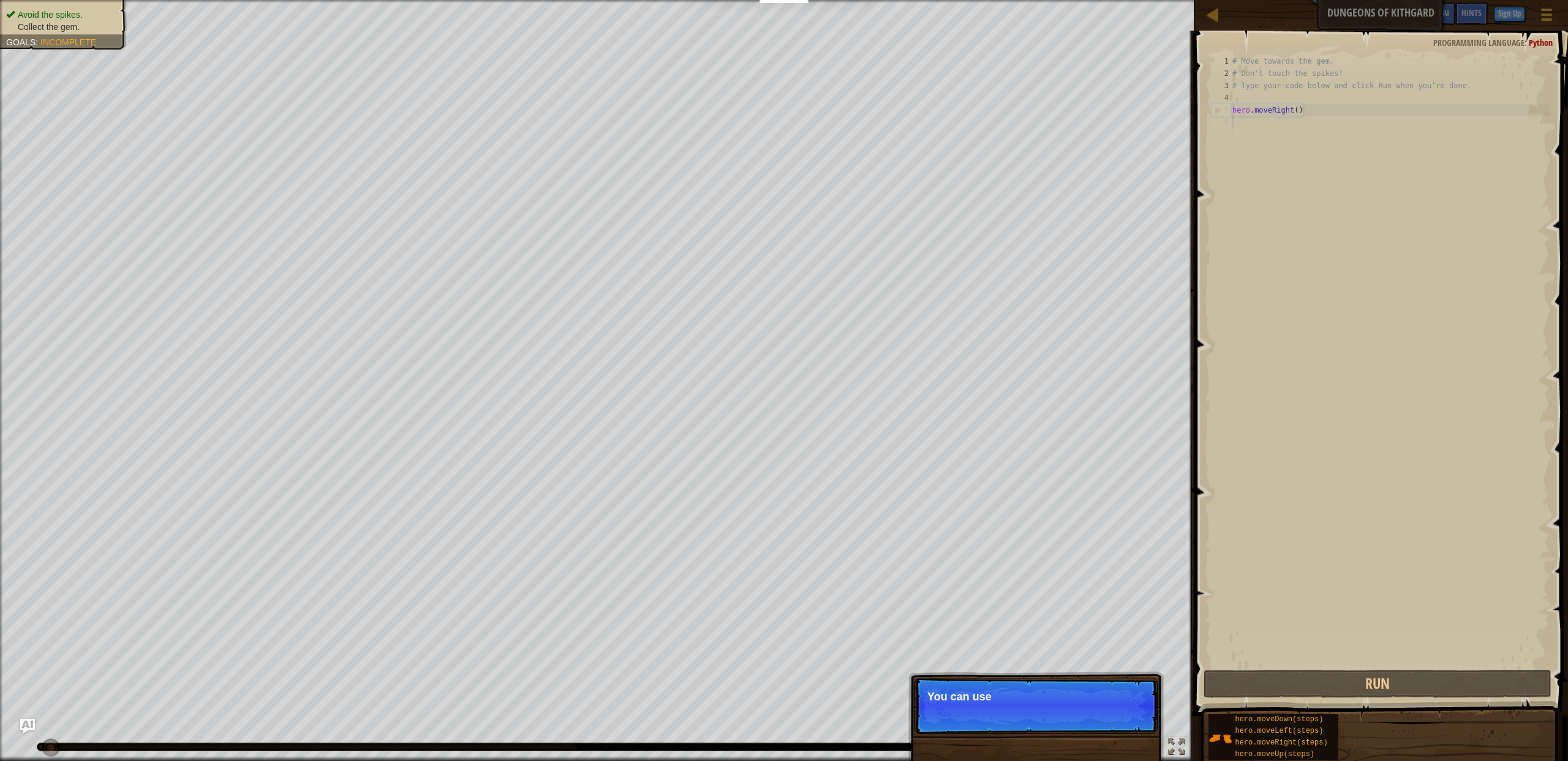
click at [1123, 719] on p "Skip (esc) Continue You can use" at bounding box center [1036, 706] width 243 height 56
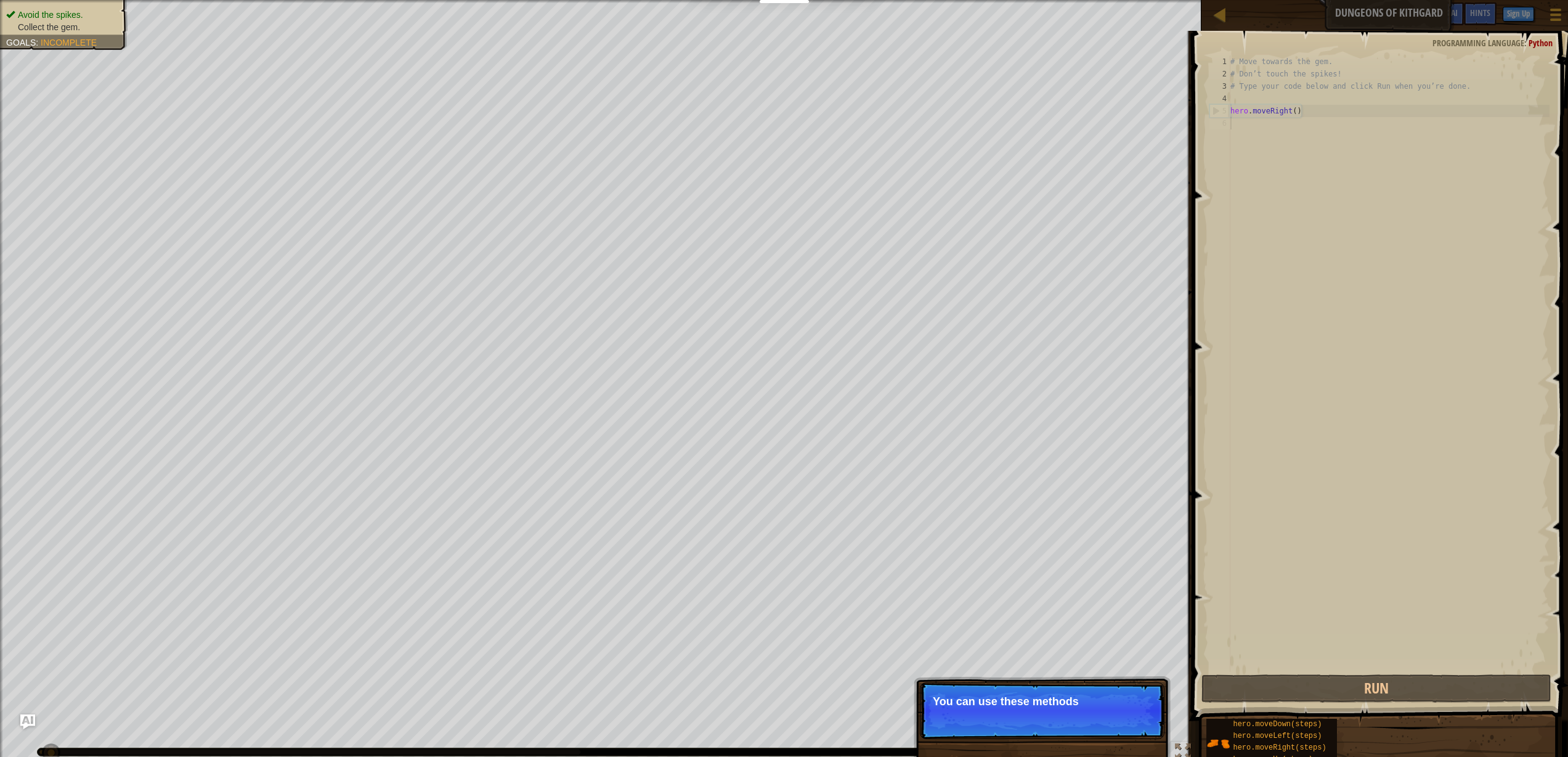
click at [1130, 724] on p "Skip (esc) Continue You can use these methods" at bounding box center [1042, 710] width 245 height 57
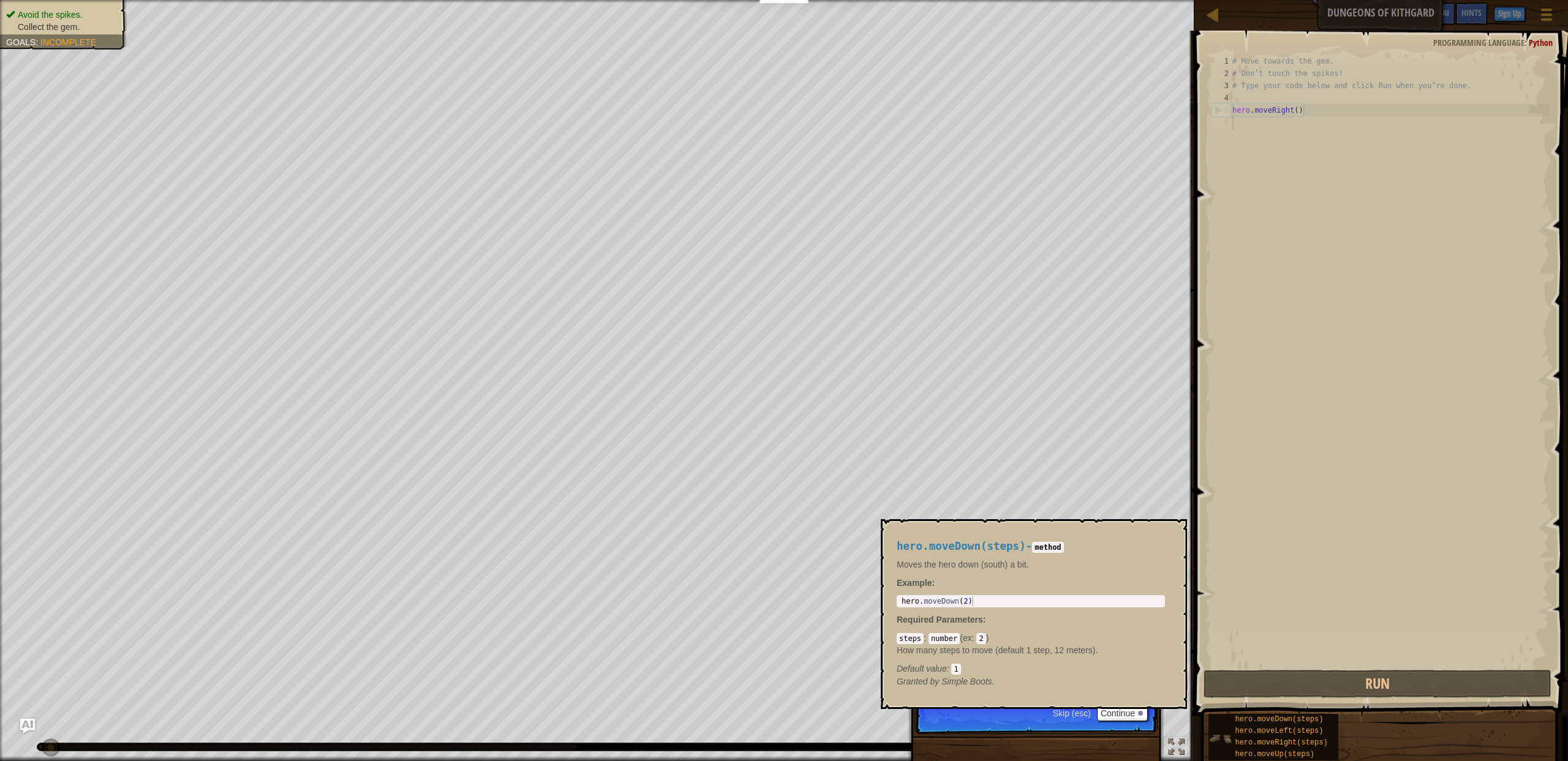
click at [1221, 728] on img at bounding box center [1220, 738] width 24 height 24
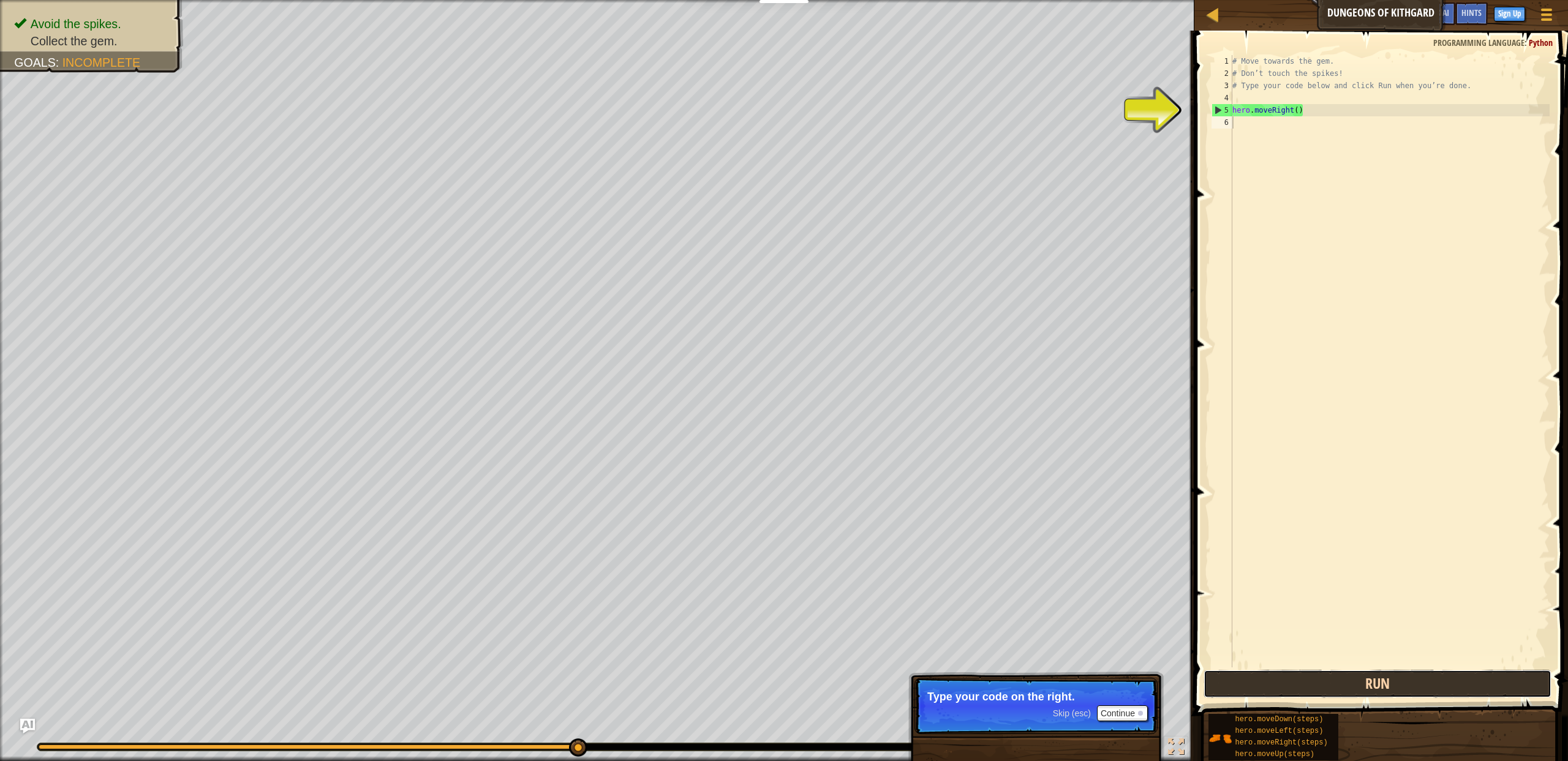
click at [1465, 680] on button "Run" at bounding box center [1377, 684] width 348 height 28
click at [1265, 114] on div "# Move towards the gem. # Don’t touch the spikes! # Type your code below and cl…" at bounding box center [1390, 374] width 320 height 636
type textarea "hero.moveRight()"
click at [1235, 105] on div "# Move towards the gem. # Don’t touch the spikes! # Type your code below and cl…" at bounding box center [1390, 374] width 320 height 636
click at [1292, 110] on div "# Move towards the gem. # Don’t touch the spikes! # Type your code below and cl…" at bounding box center [1390, 374] width 320 height 636
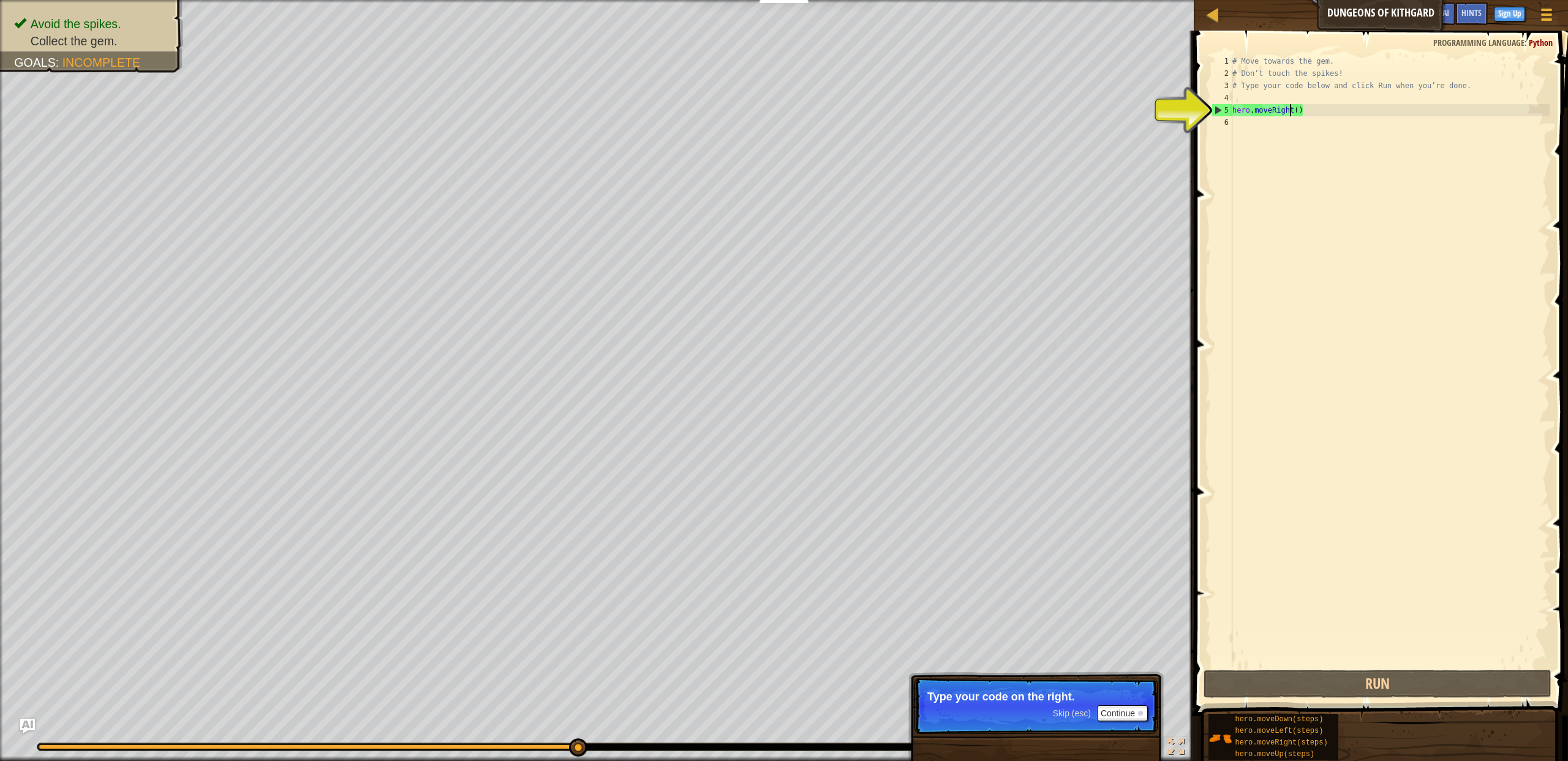
click at [1297, 112] on div "# Move towards the gem. # Don’t touch the spikes! # Type your code below and cl…" at bounding box center [1390, 374] width 320 height 636
click at [1285, 143] on div "# Move towards the gem. # Don’t touch the spikes! # Type your code below and cl…" at bounding box center [1390, 374] width 320 height 636
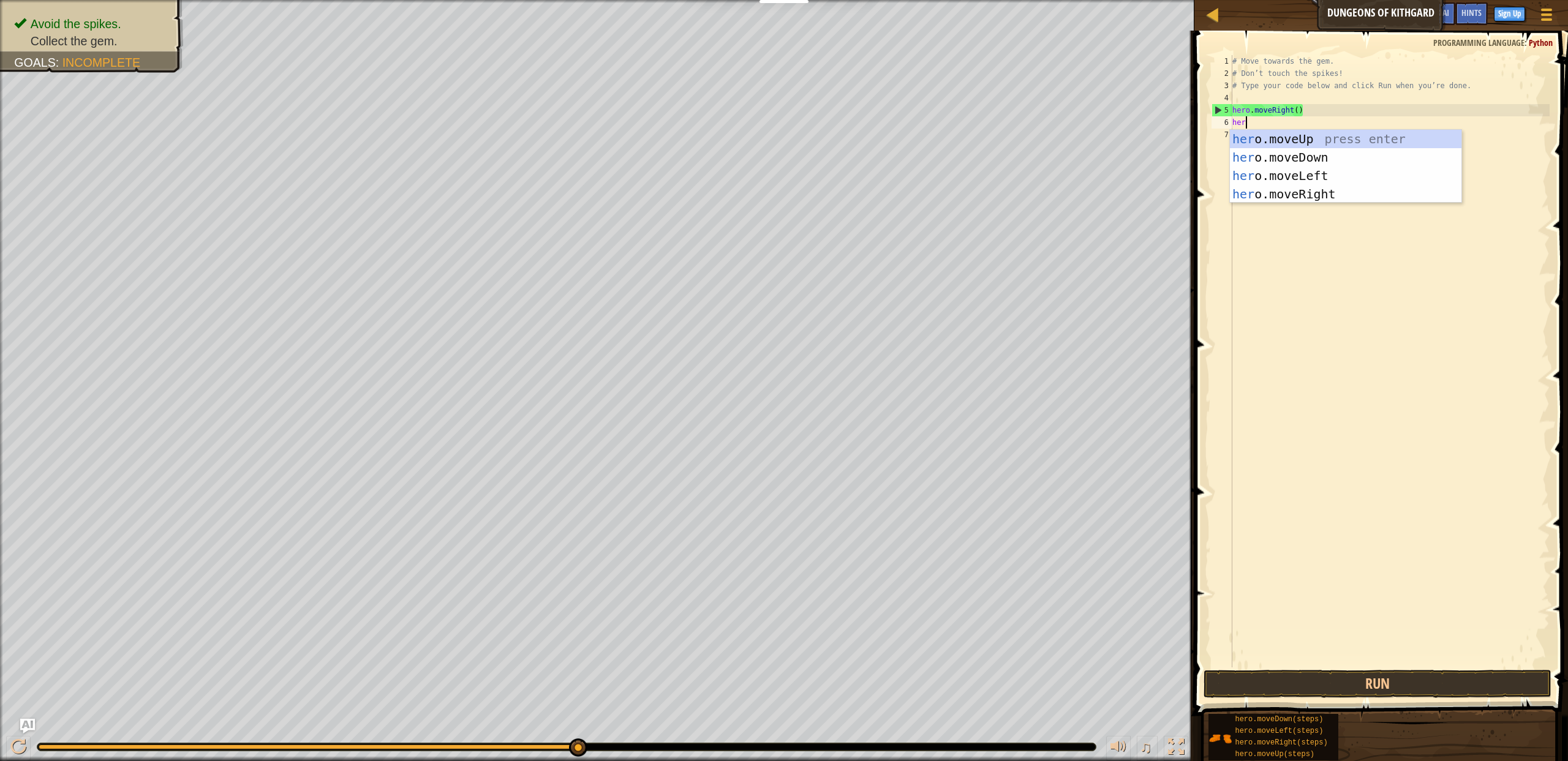
type textarea "hero"
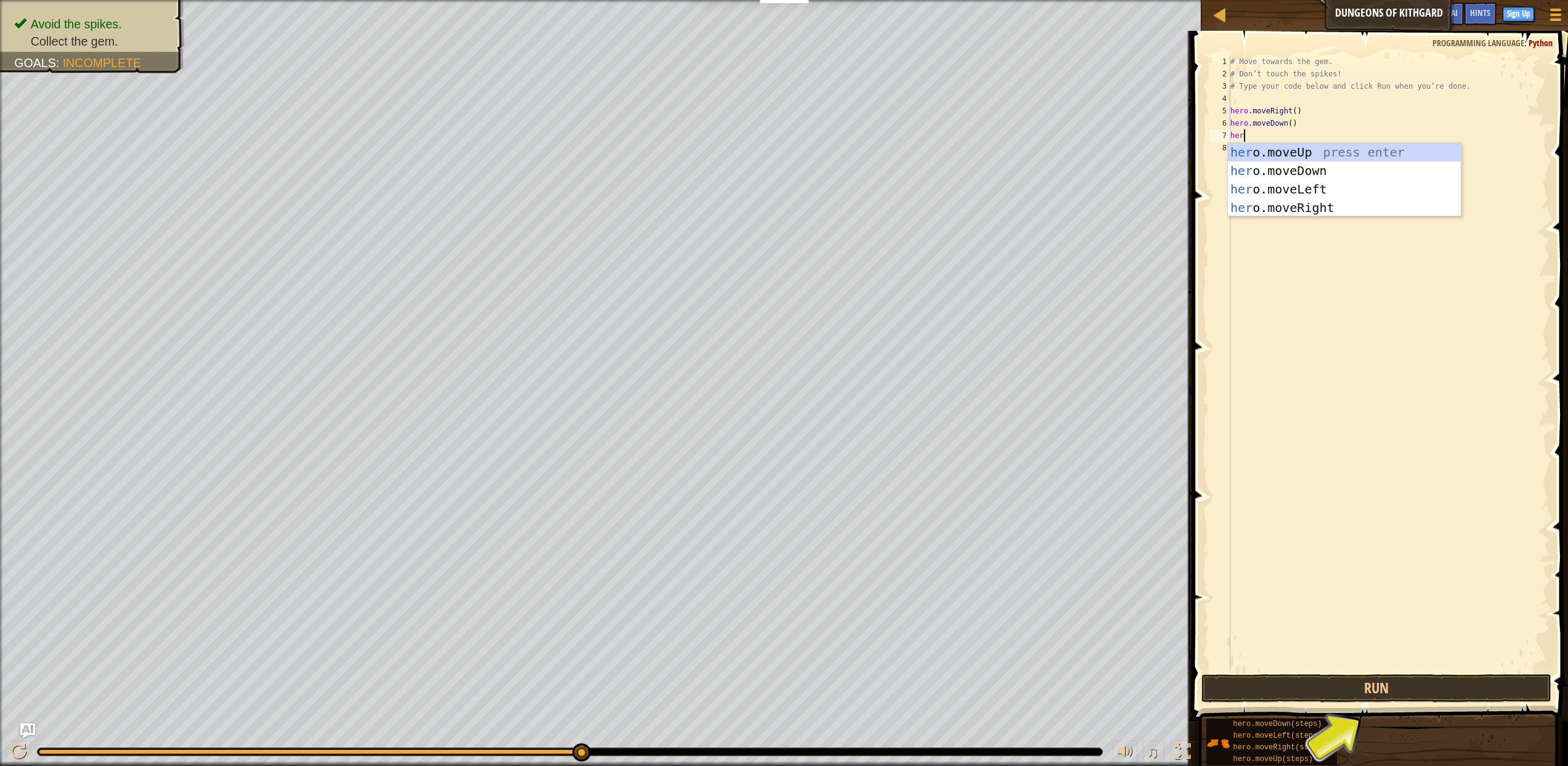
type textarea "hero"
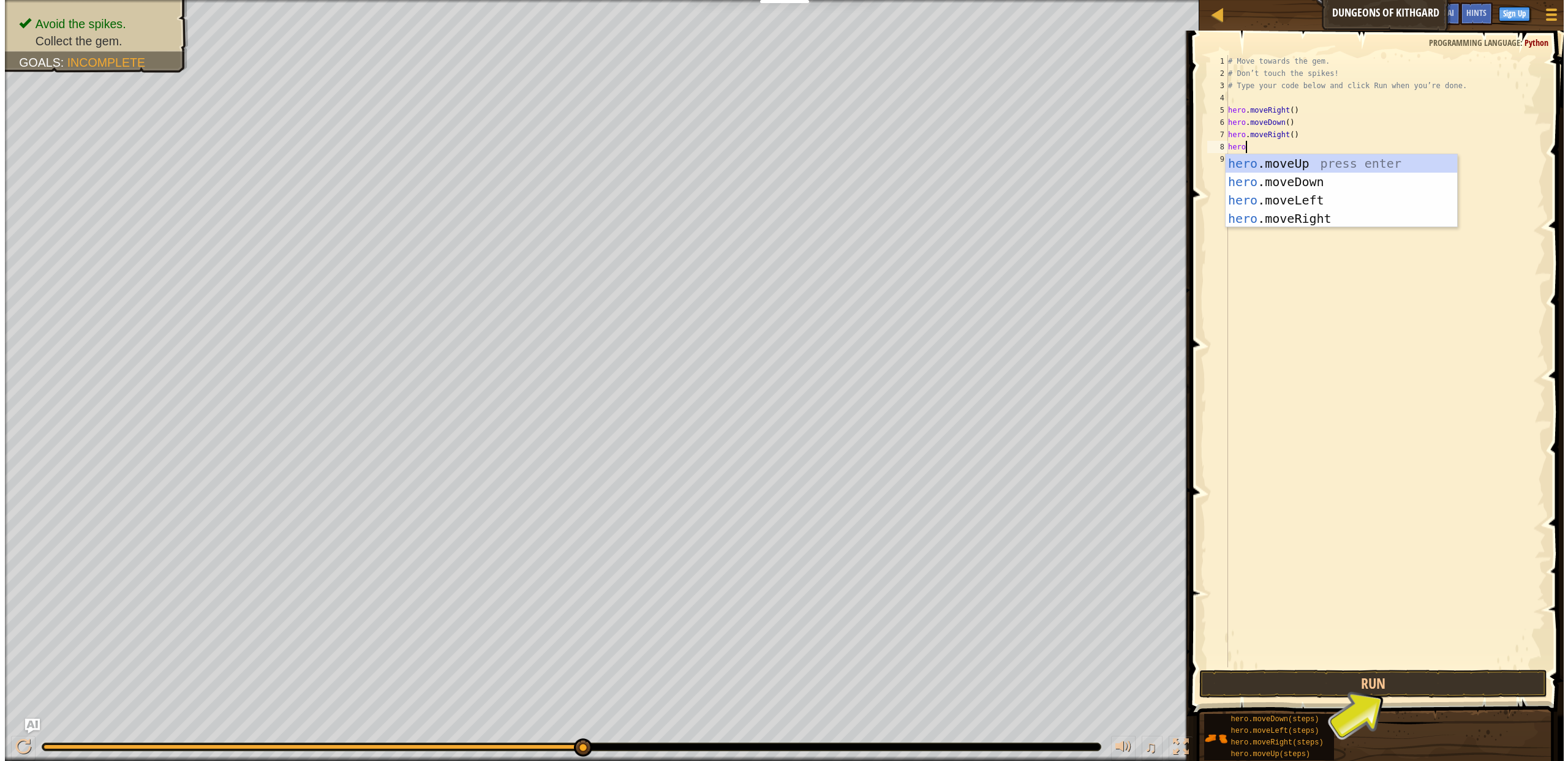
scroll to position [6, 1]
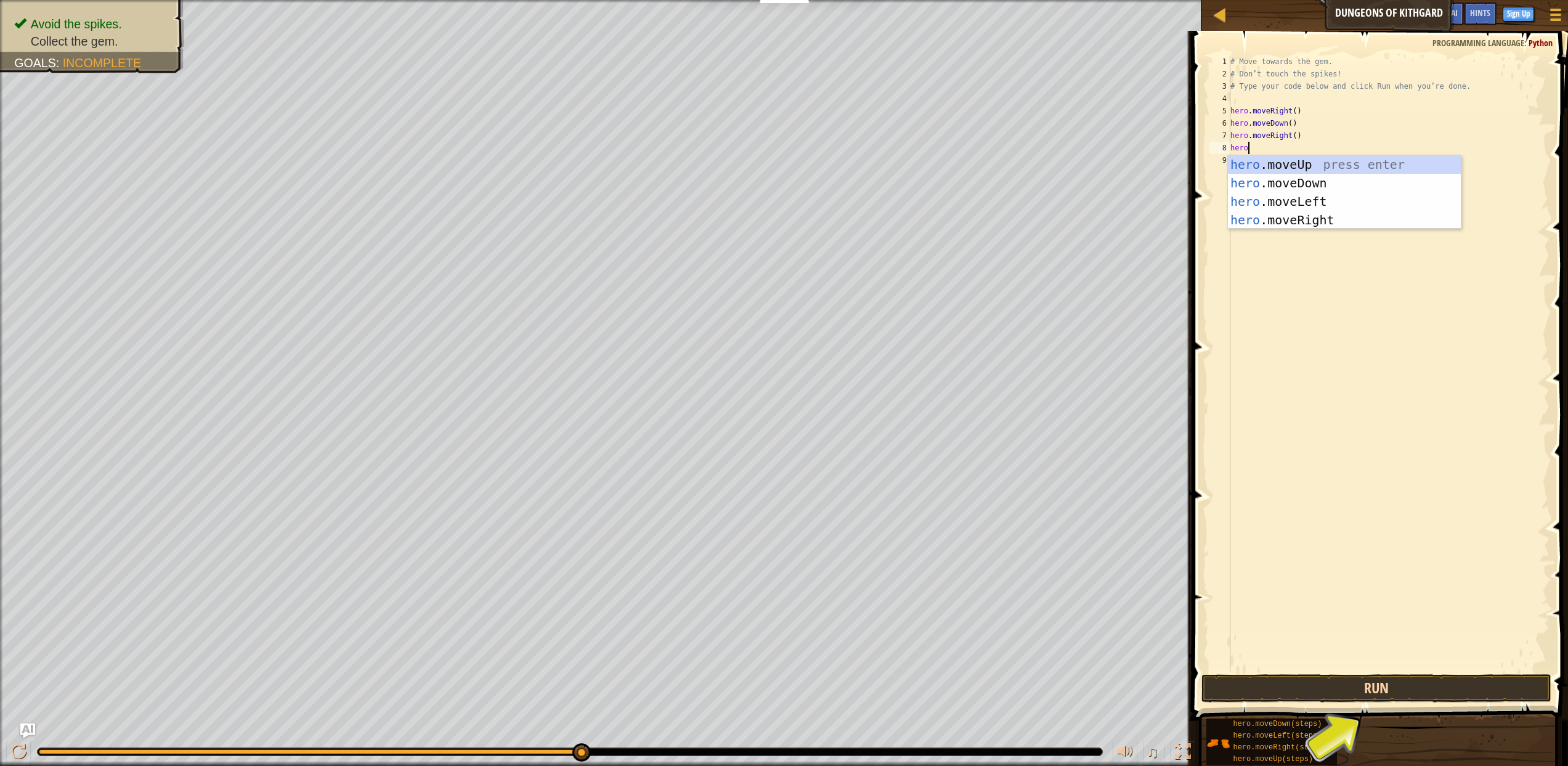
type textarea "hero"
click at [1347, 691] on button "Run" at bounding box center [1376, 688] width 350 height 29
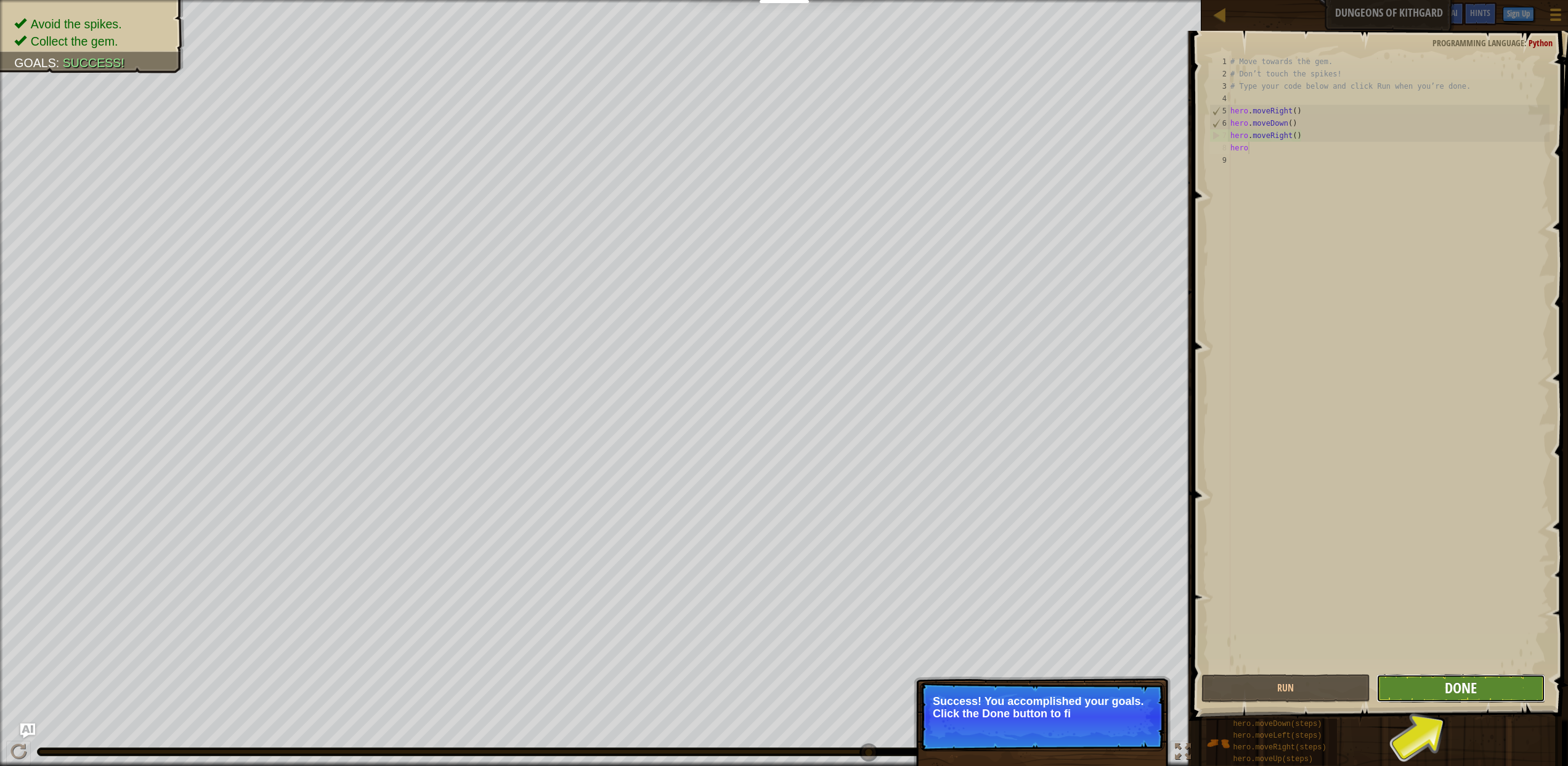
click at [1462, 696] on span "Done" at bounding box center [1460, 688] width 32 height 20
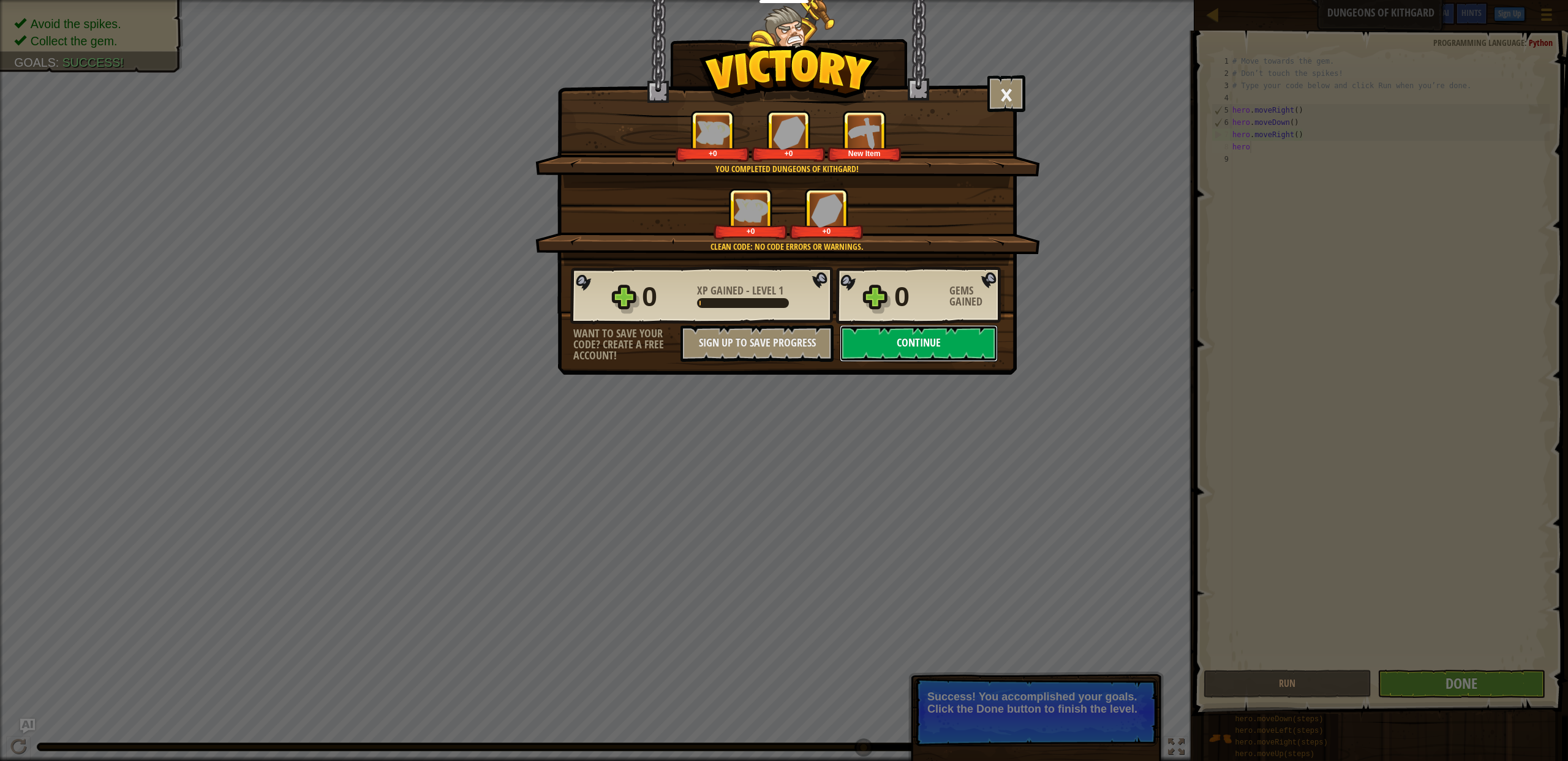
click at [924, 336] on button "Continue" at bounding box center [918, 343] width 158 height 37
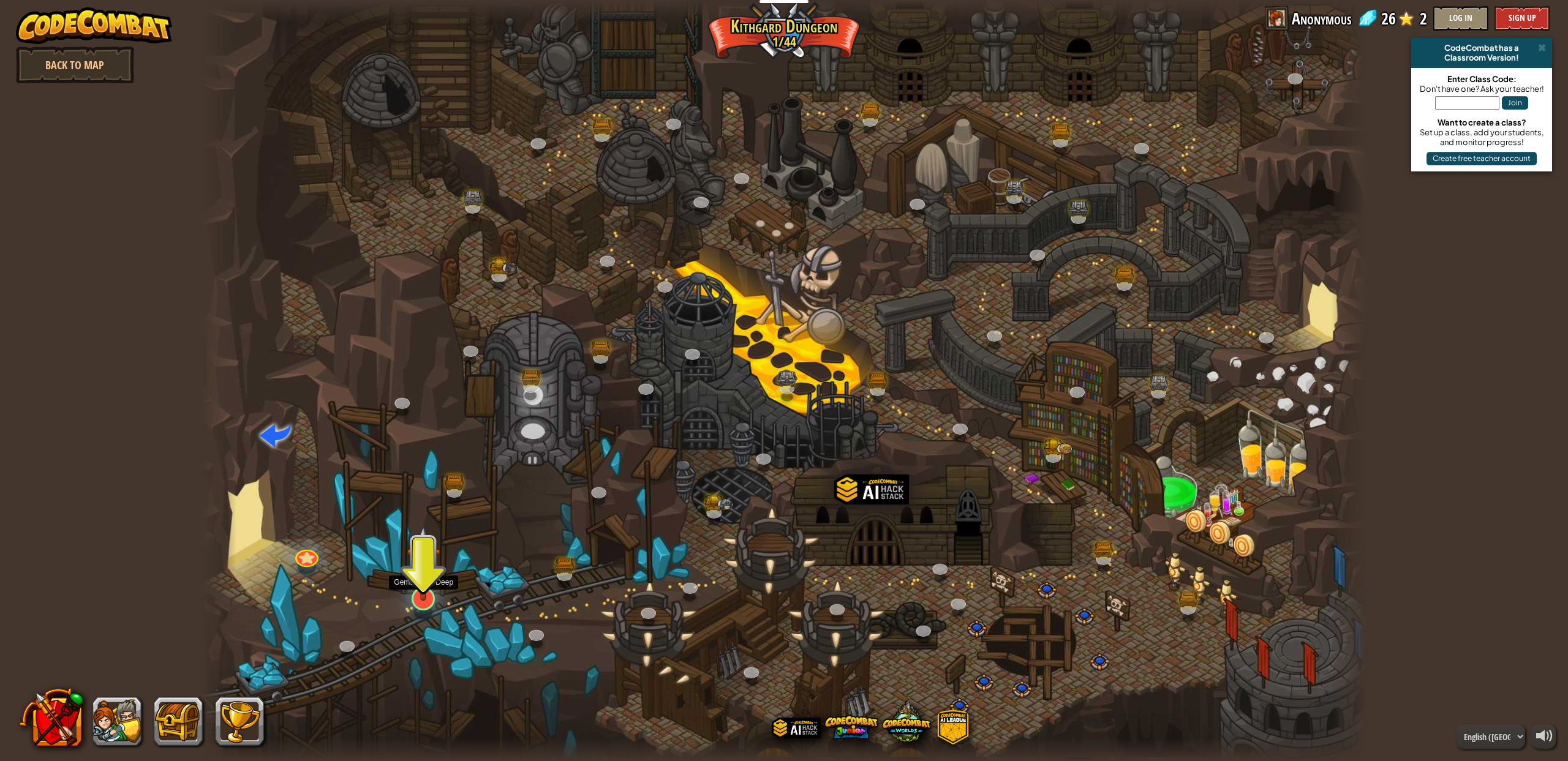
click at [418, 595] on img at bounding box center [423, 563] width 33 height 77
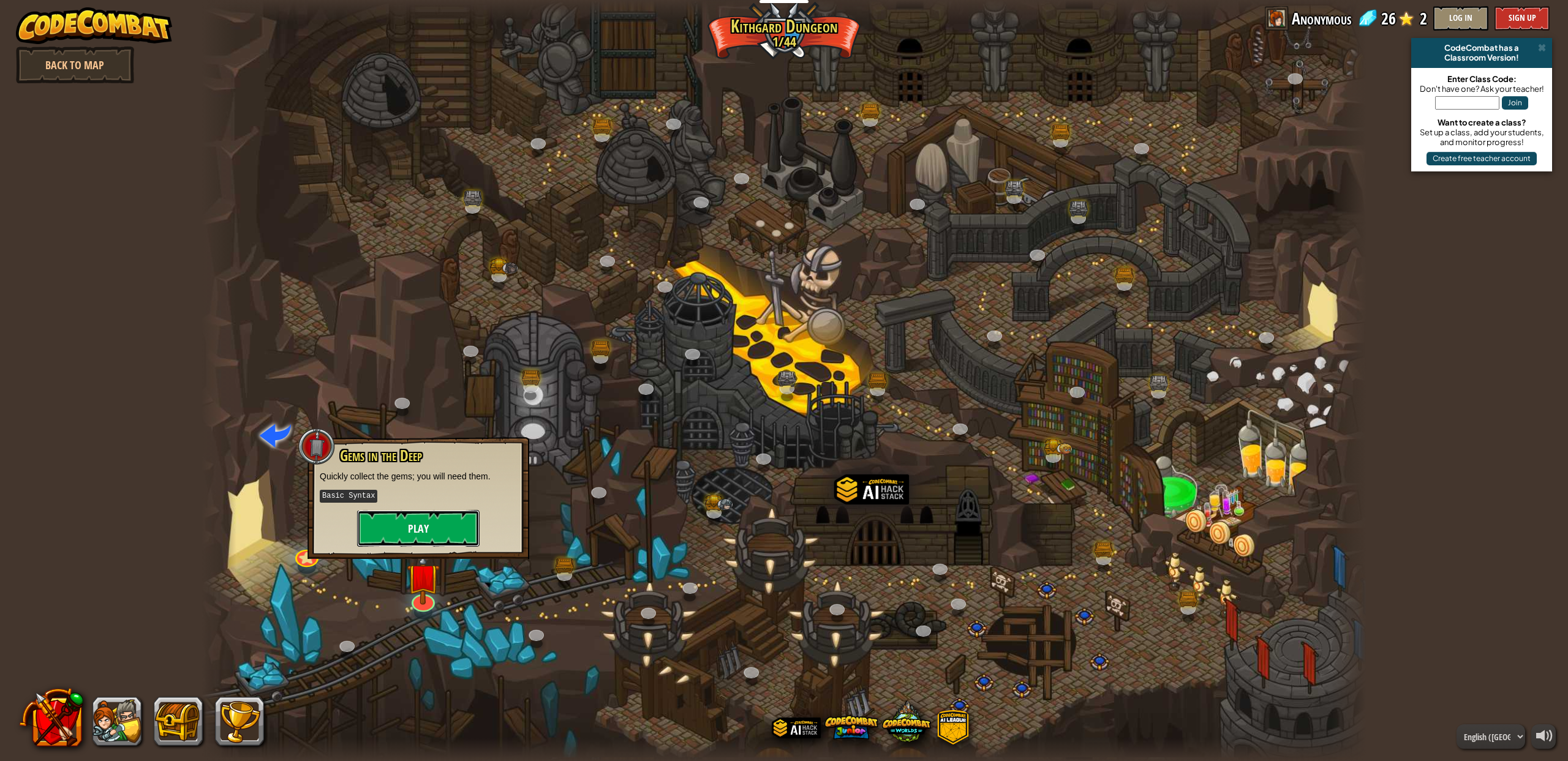
click at [453, 525] on button "Play" at bounding box center [418, 528] width 122 height 37
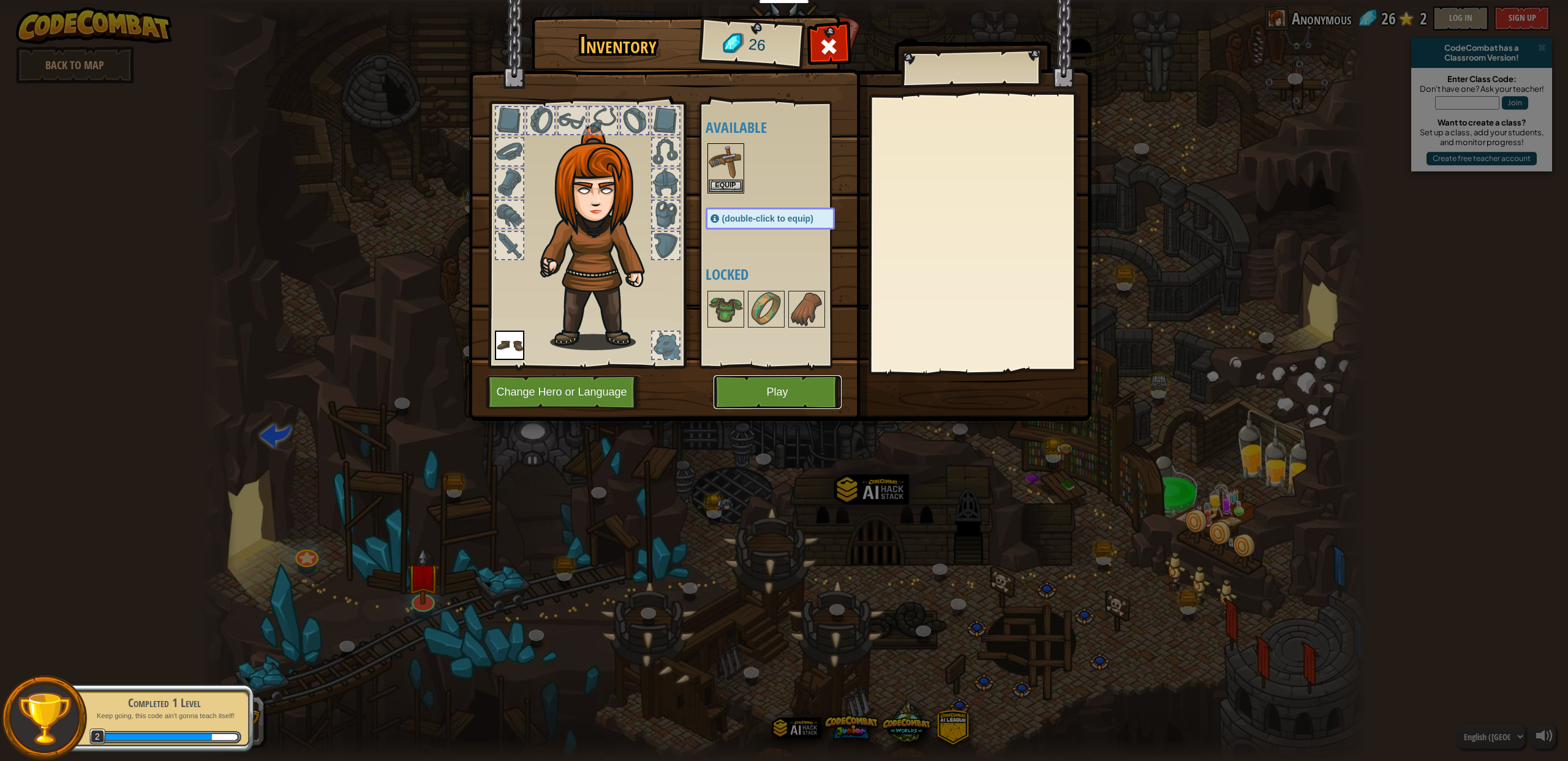
click at [747, 403] on button "Play" at bounding box center [777, 391] width 128 height 33
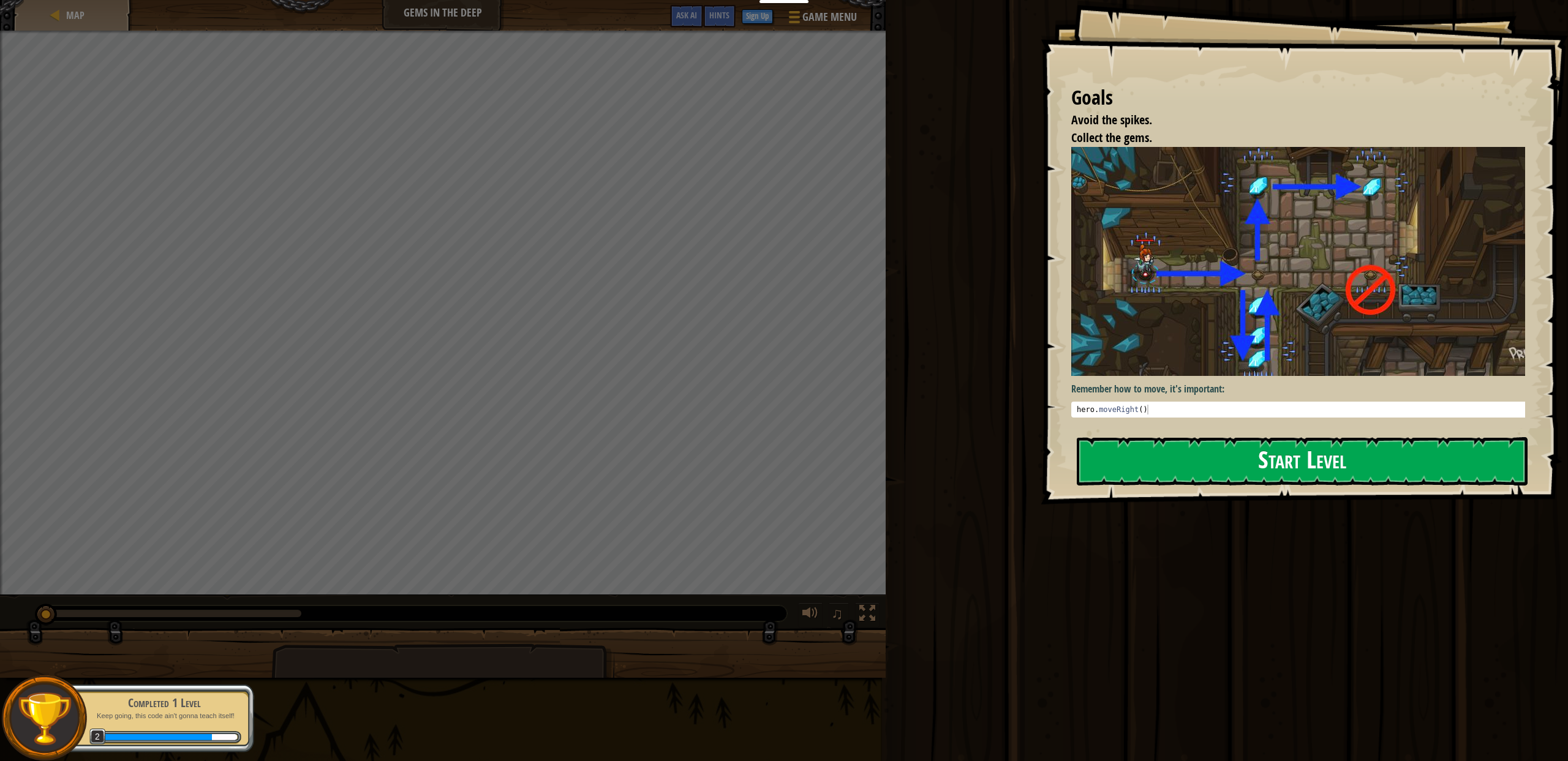
click at [1175, 437] on button "Start Level" at bounding box center [1303, 461] width 451 height 48
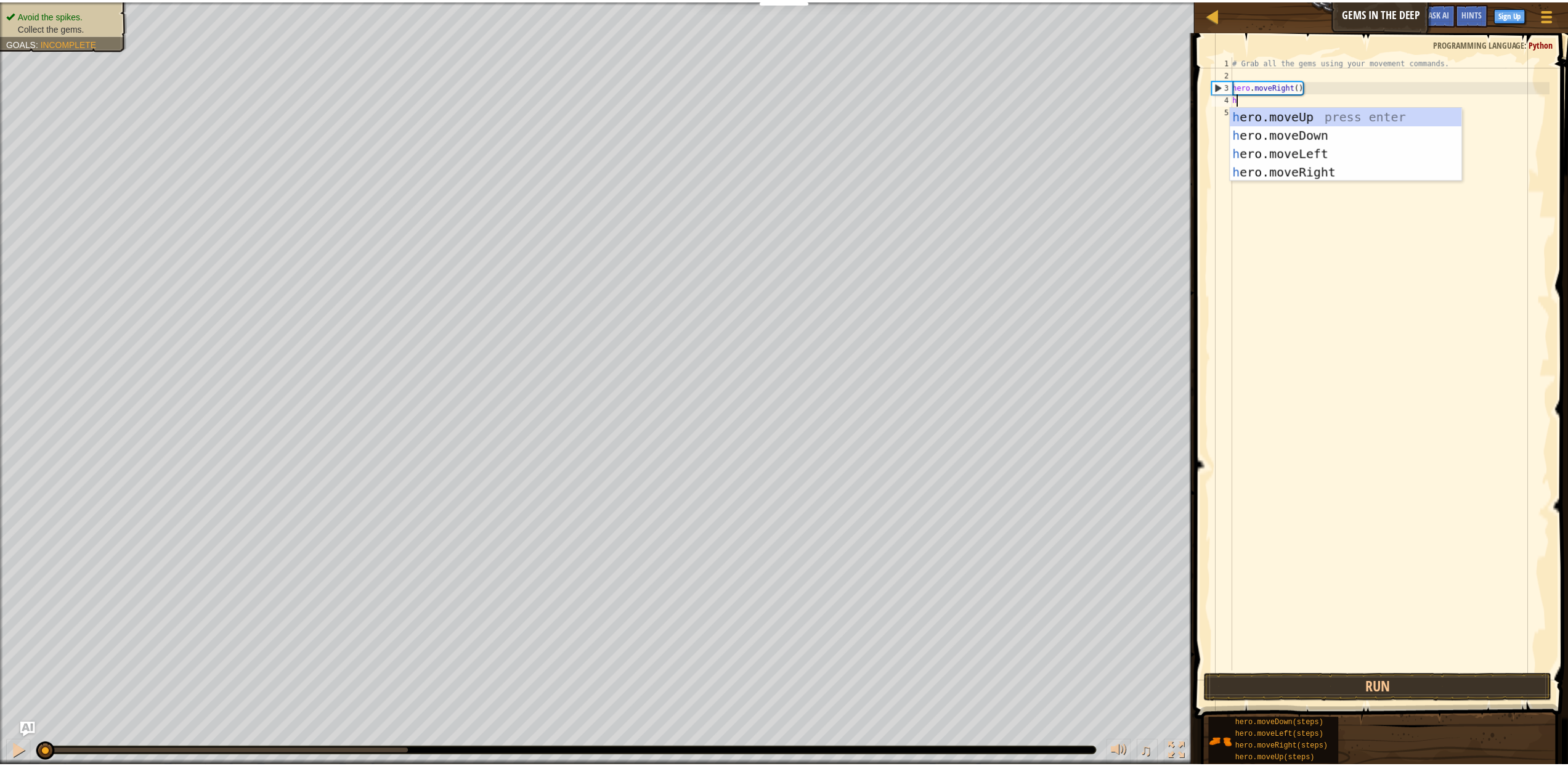
scroll to position [6, 0]
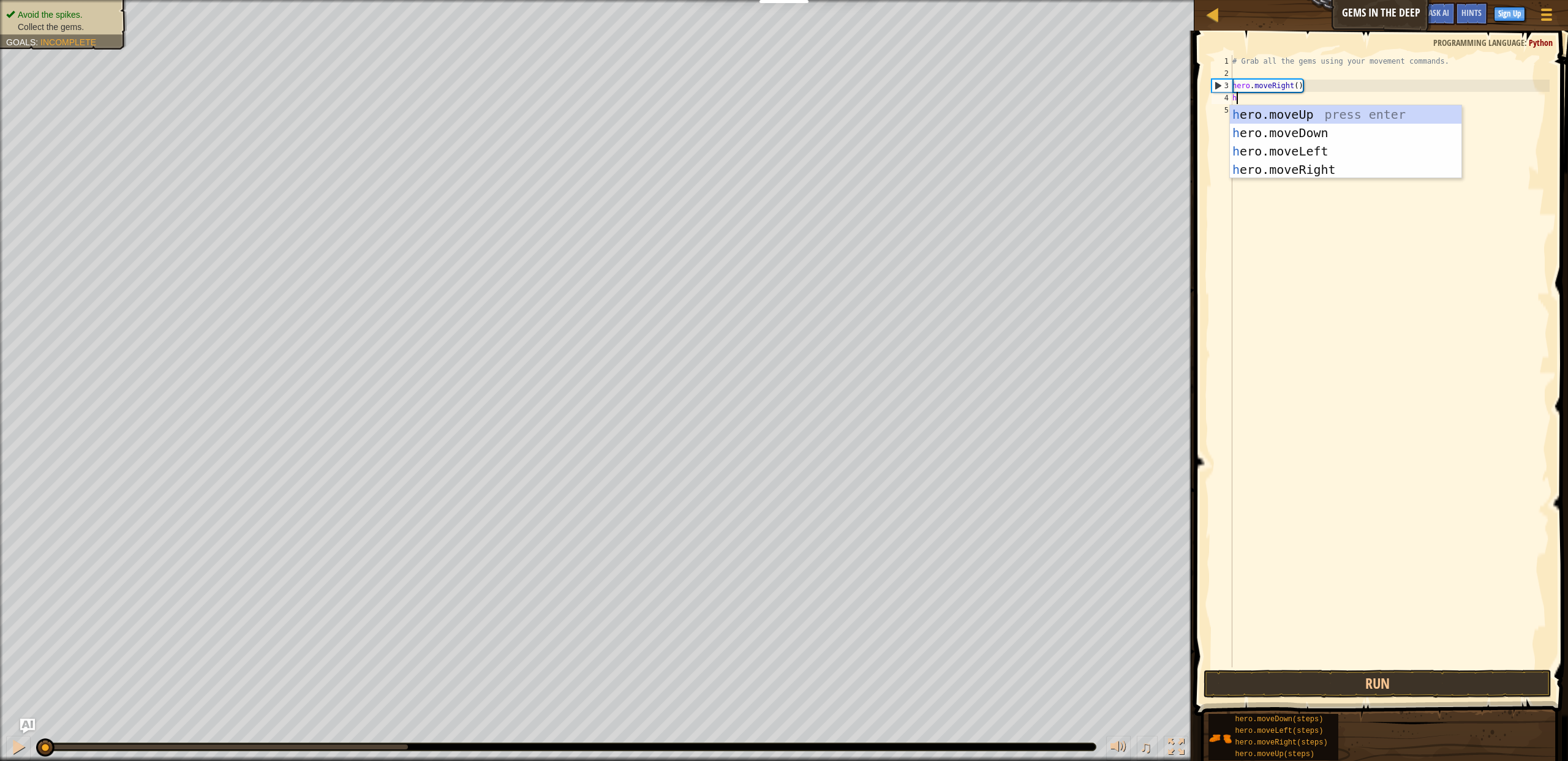
type textarea "her"
click at [1334, 170] on div "her o.moveUp press enter her o.moveDown press enter her o.moveLeft press enter …" at bounding box center [1346, 160] width 231 height 110
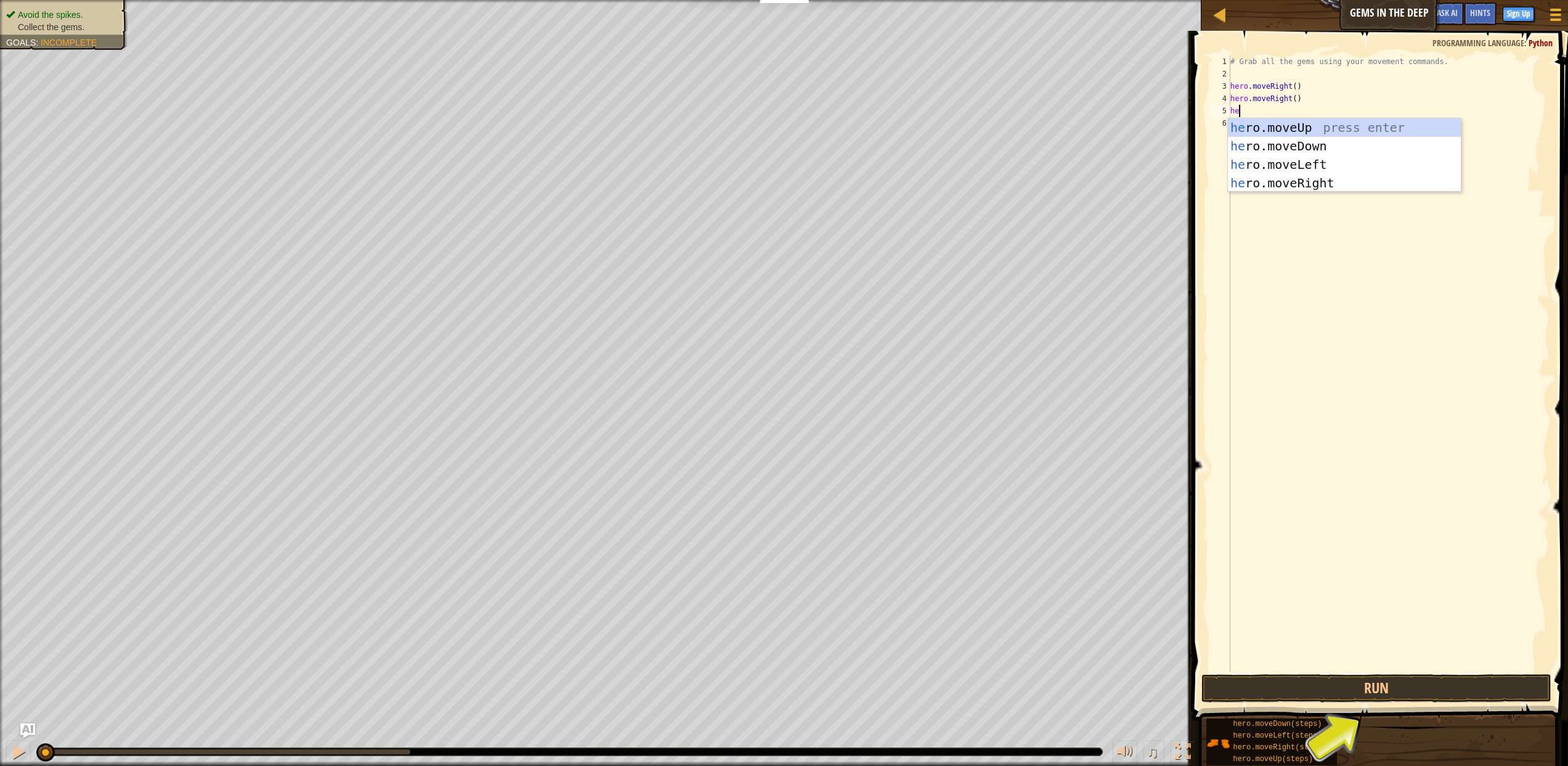
type textarea "hero"
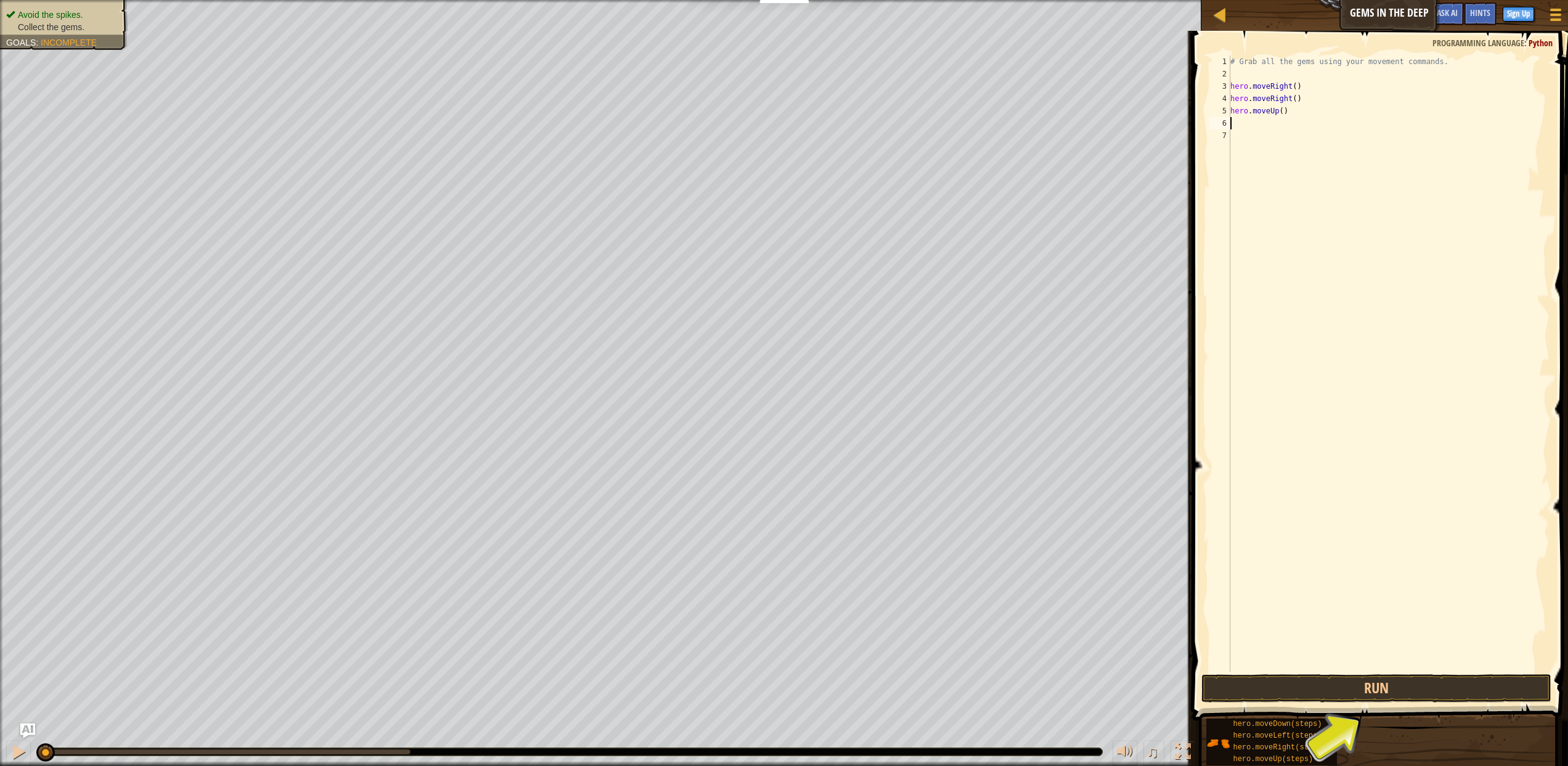
type textarea "he"
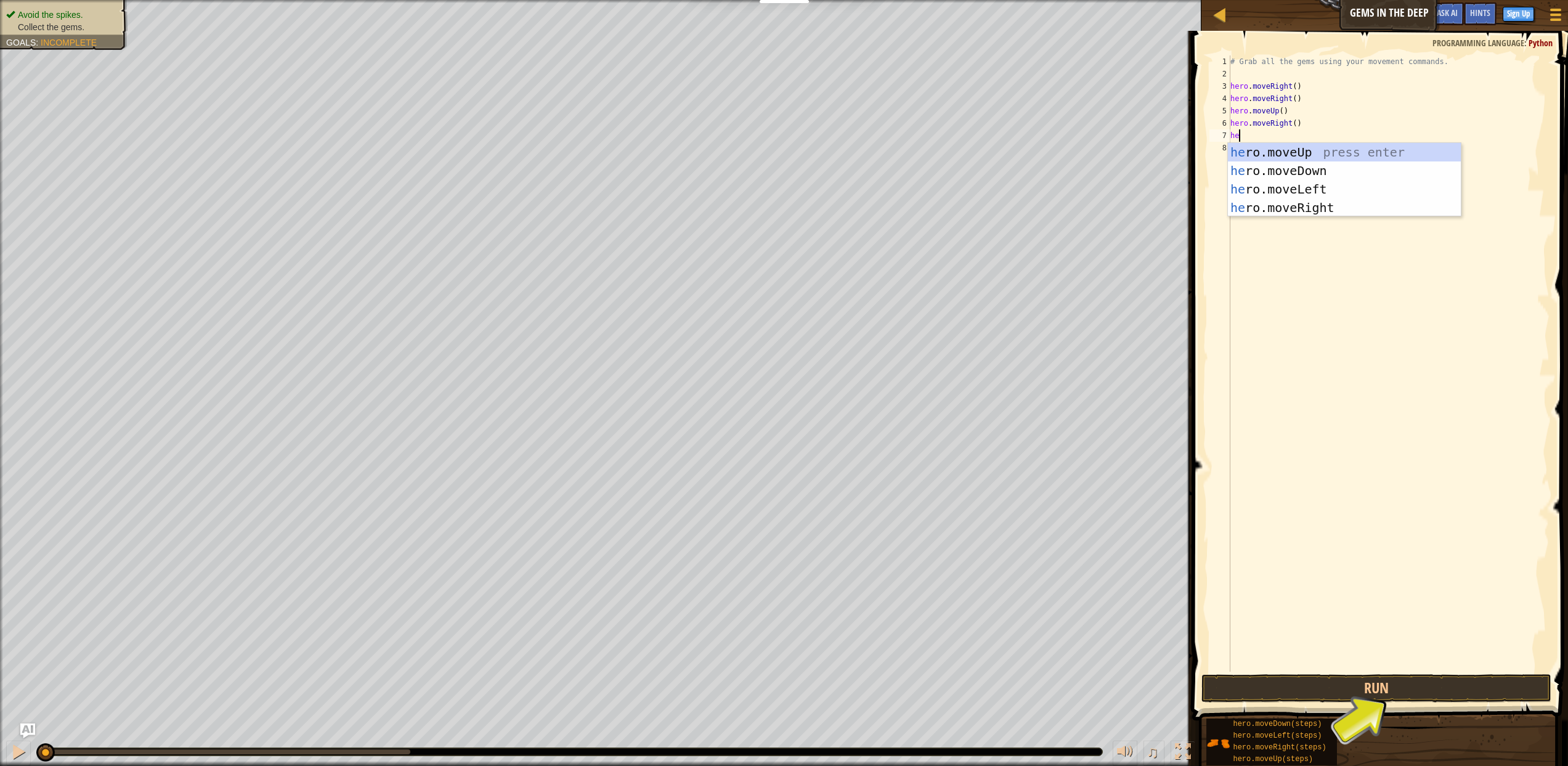
type textarea "her"
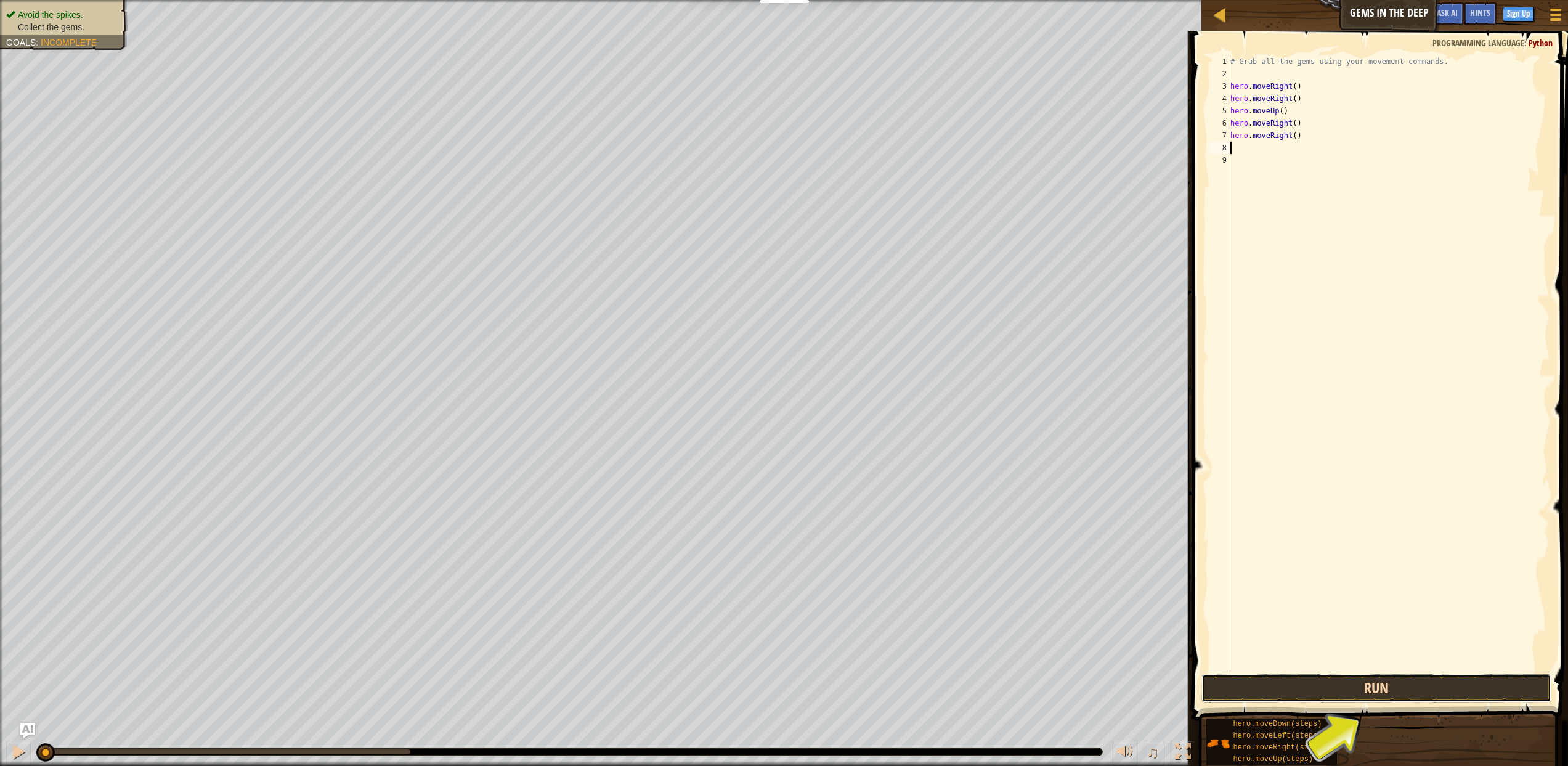
click at [1434, 688] on button "Run" at bounding box center [1376, 688] width 350 height 29
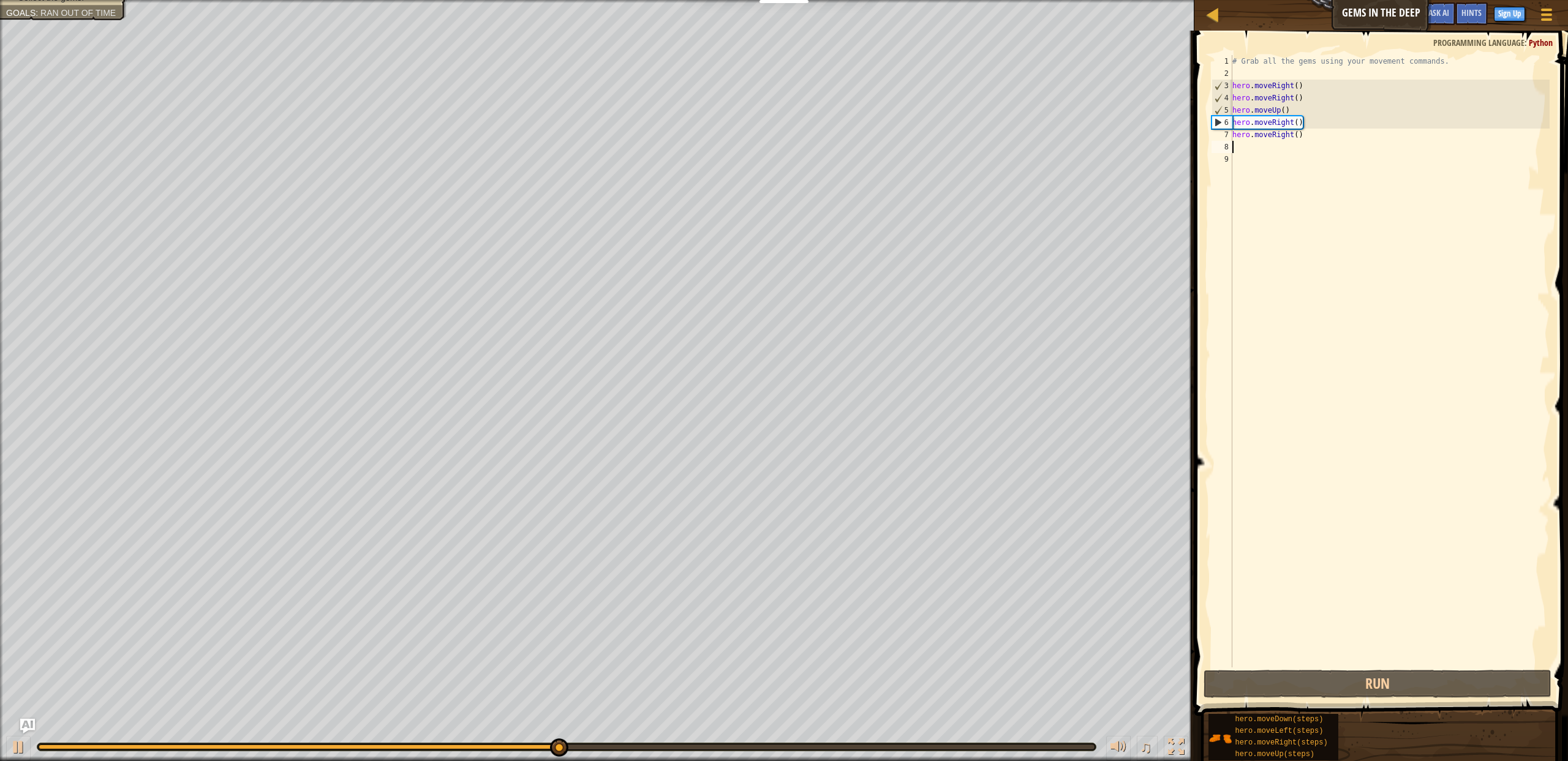
click at [1321, 105] on div "# Grab all the gems using your movement commands. hero . moveRight ( ) hero . m…" at bounding box center [1390, 374] width 320 height 636
click at [1320, 103] on div "# Grab all the gems using your movement commands. hero . moveRight ( ) hero . m…" at bounding box center [1390, 374] width 320 height 636
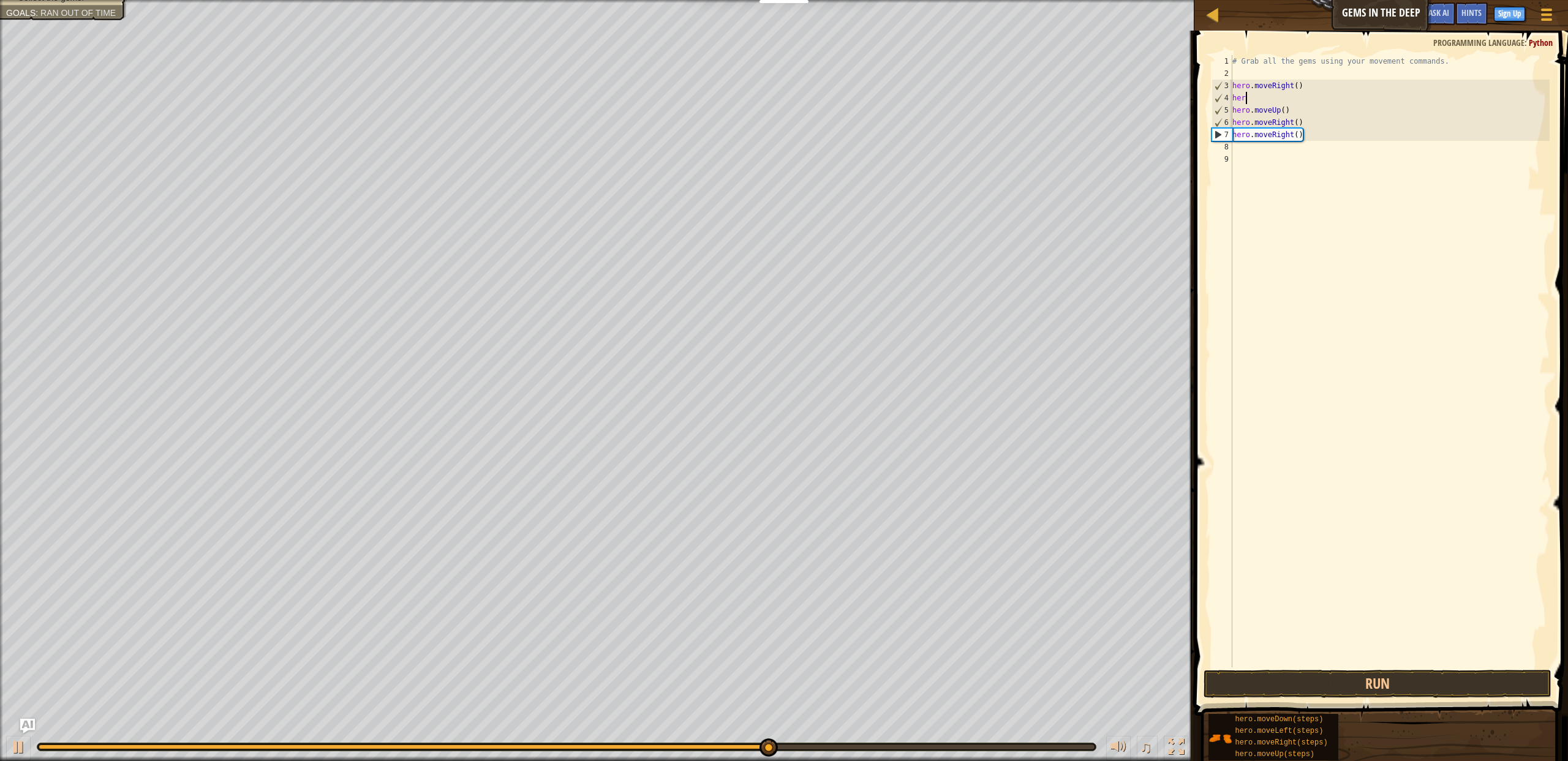
type textarea "h"
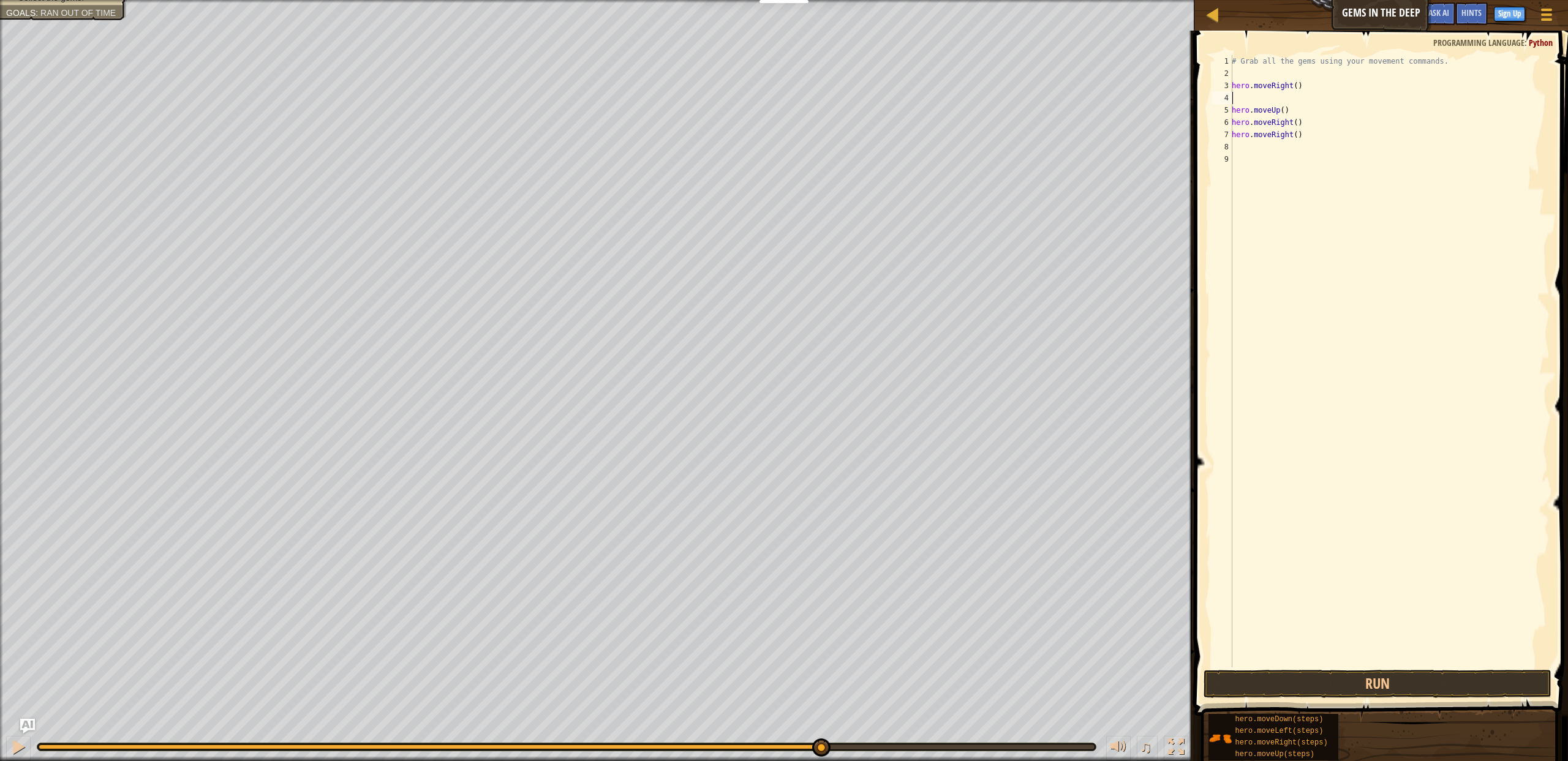
type textarea "hero.moveRight()"
click at [1381, 676] on button "Run" at bounding box center [1377, 684] width 348 height 28
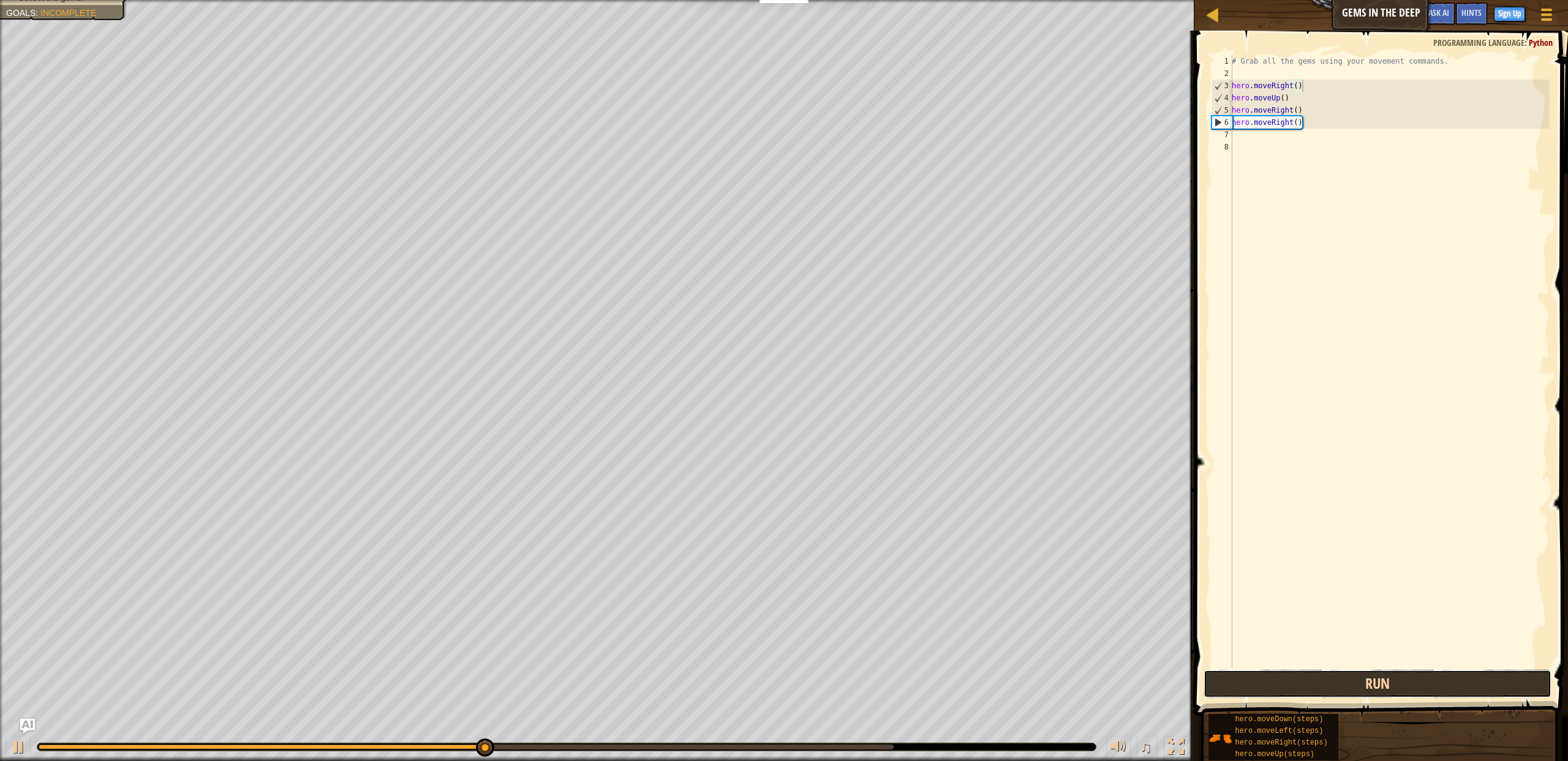
click at [1390, 696] on button "Run" at bounding box center [1377, 684] width 348 height 28
click at [1347, 688] on button "Run" at bounding box center [1377, 684] width 348 height 28
click at [1246, 73] on div "# Grab all the gems using your movement commands. hero . moveRight ( ) hero . m…" at bounding box center [1389, 374] width 320 height 636
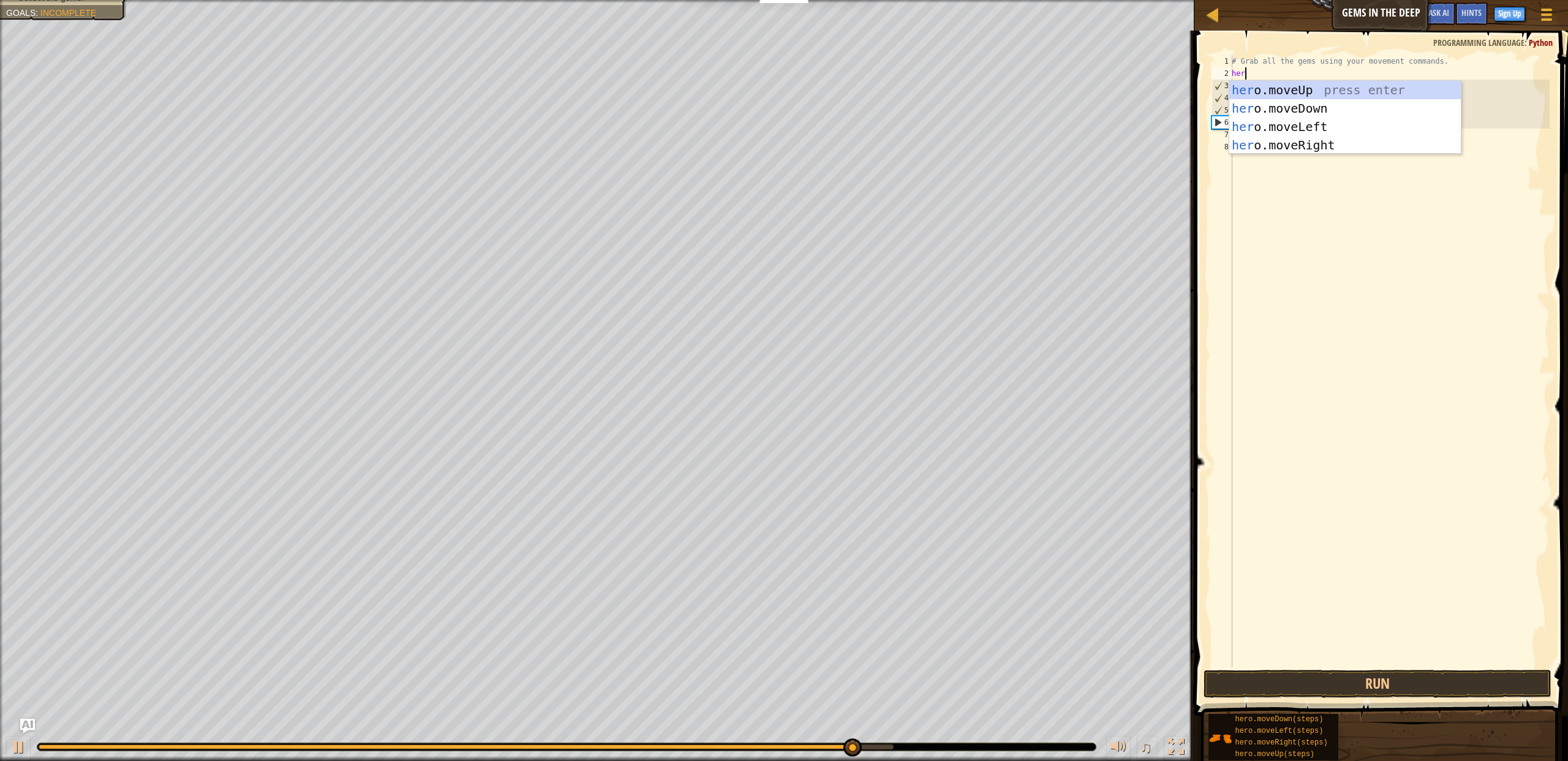
type textarea "hero"
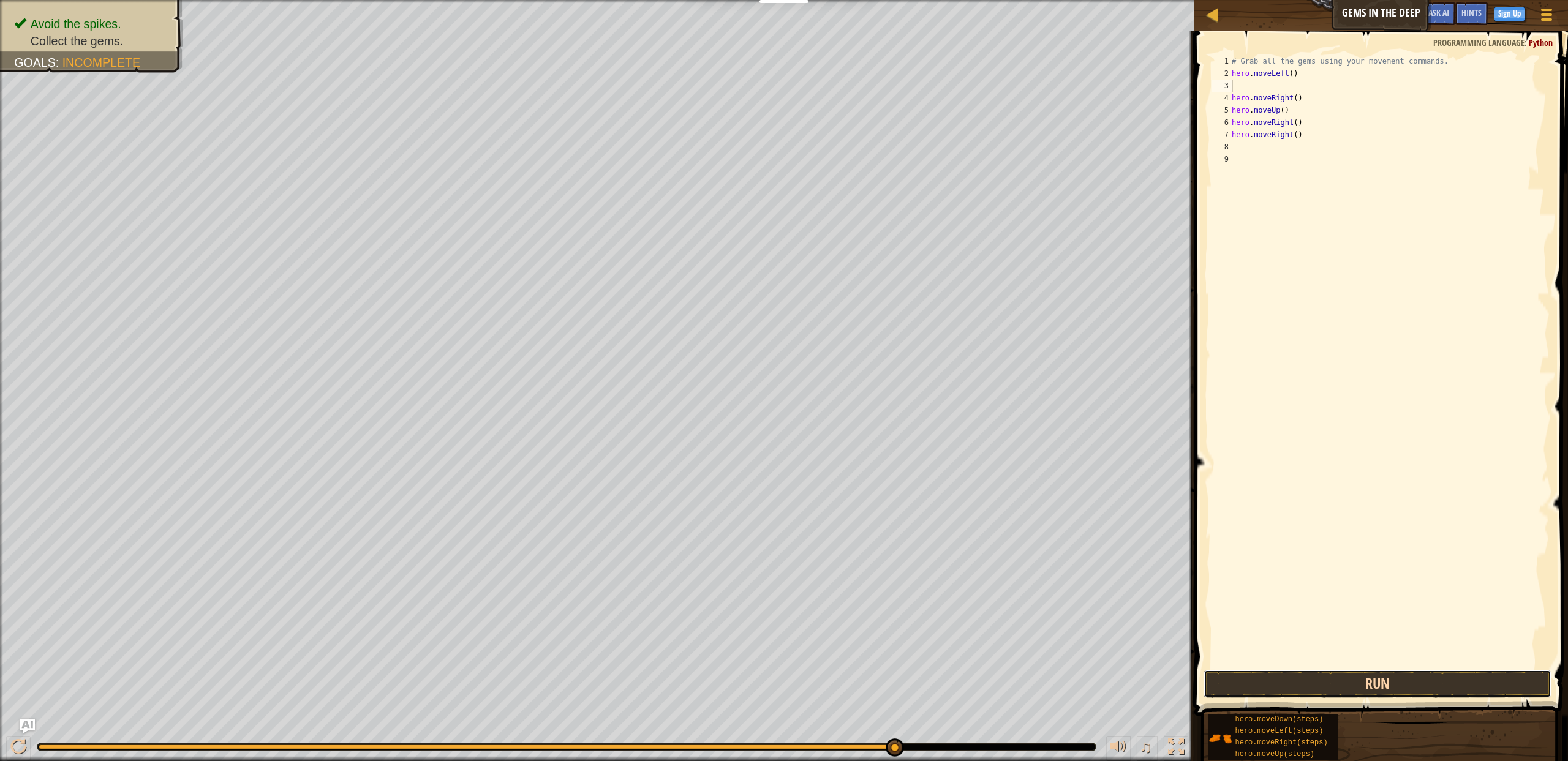
click at [1403, 673] on button "Run" at bounding box center [1377, 684] width 348 height 28
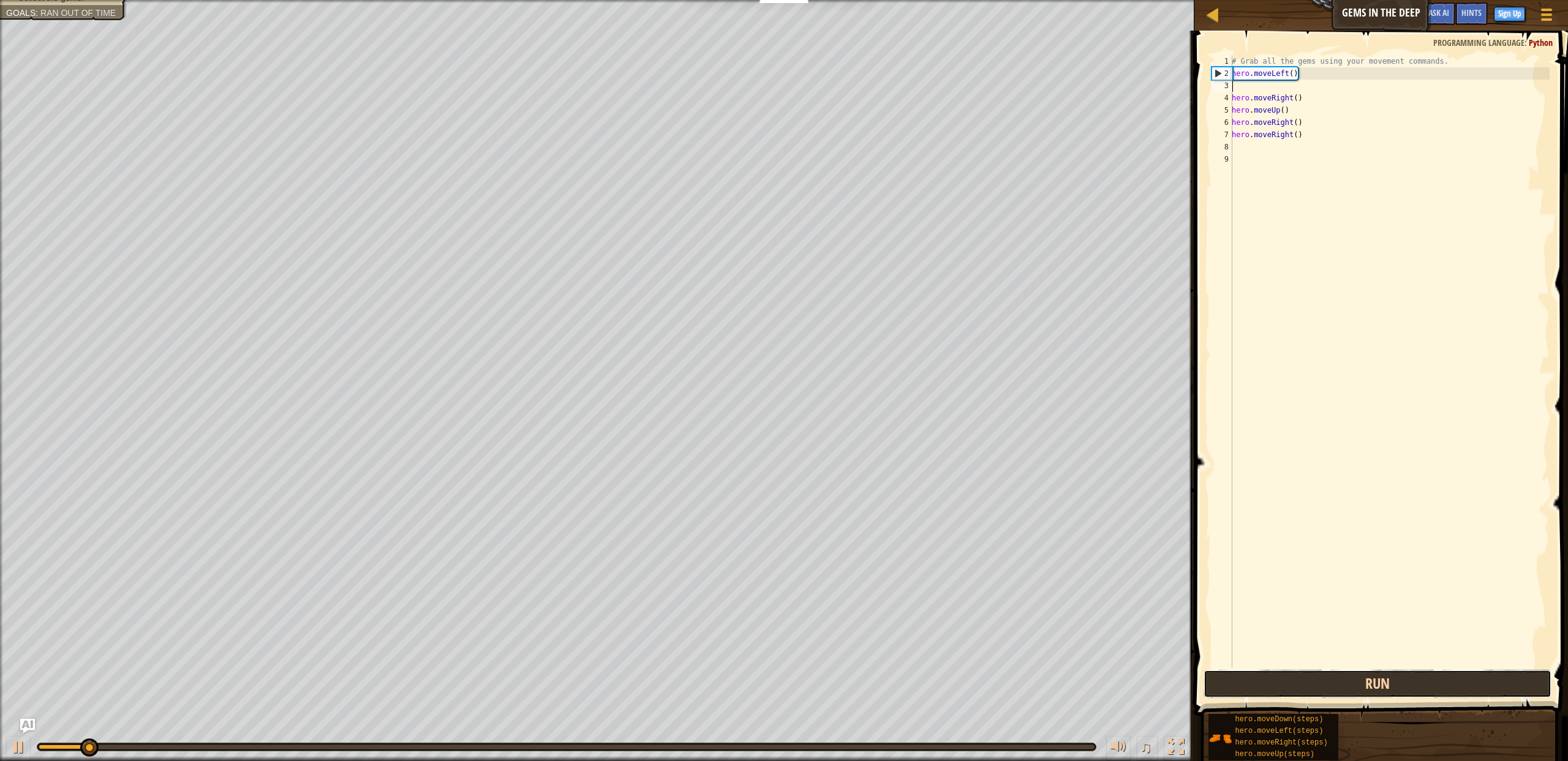
click at [1403, 673] on button "Run" at bounding box center [1377, 684] width 348 height 28
click at [1246, 86] on div "# Grab all the gems using your movement commands. hero . moveLeft ( ) hero . mo…" at bounding box center [1389, 374] width 320 height 636
click at [1289, 691] on button "Run" at bounding box center [1377, 684] width 348 height 28
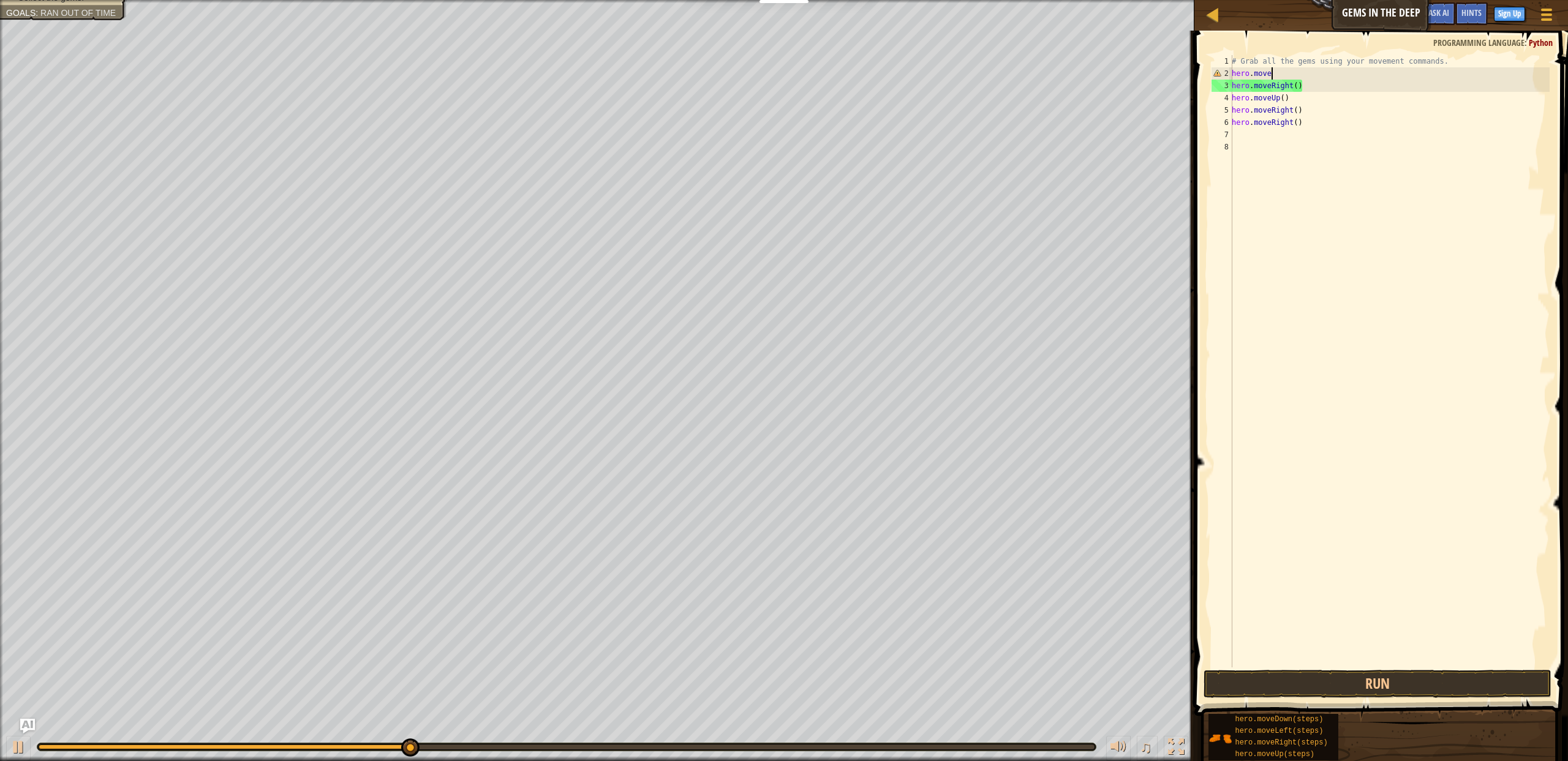
type textarea "hero.mover"
click at [1406, 687] on button "Run" at bounding box center [1377, 684] width 348 height 28
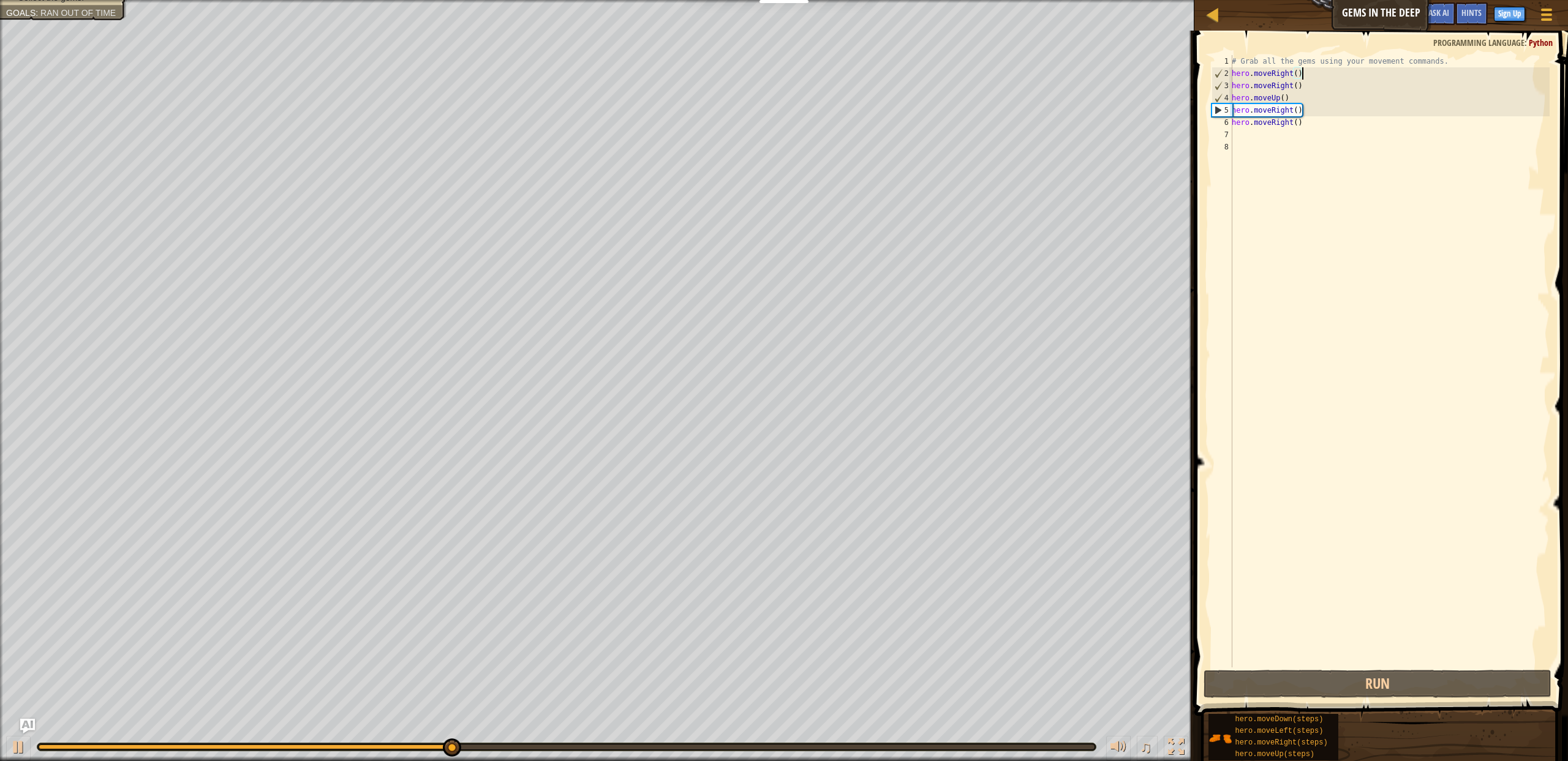
click at [1290, 81] on div "# Grab all the gems using your movement commands. hero . moveRight ( ) hero . m…" at bounding box center [1389, 374] width 320 height 636
click at [1296, 85] on div "# Grab all the gems using your movement commands. hero . moveRight ( ) hero . m…" at bounding box center [1389, 374] width 320 height 636
click at [1296, 87] on div "# Grab all the gems using your movement commands. hero . moveRight ( ) hero . m…" at bounding box center [1389, 374] width 320 height 636
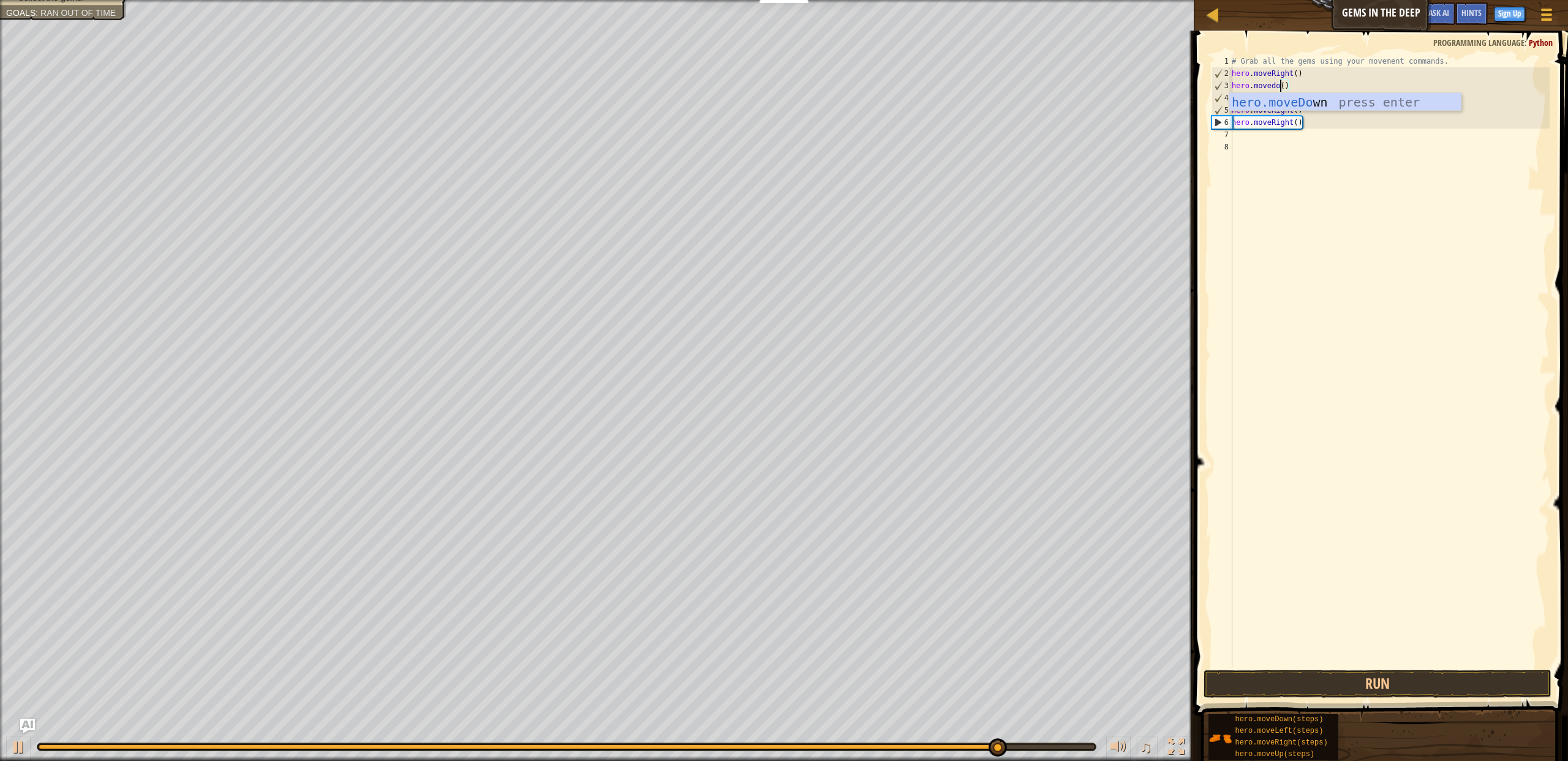
scroll to position [6, 4]
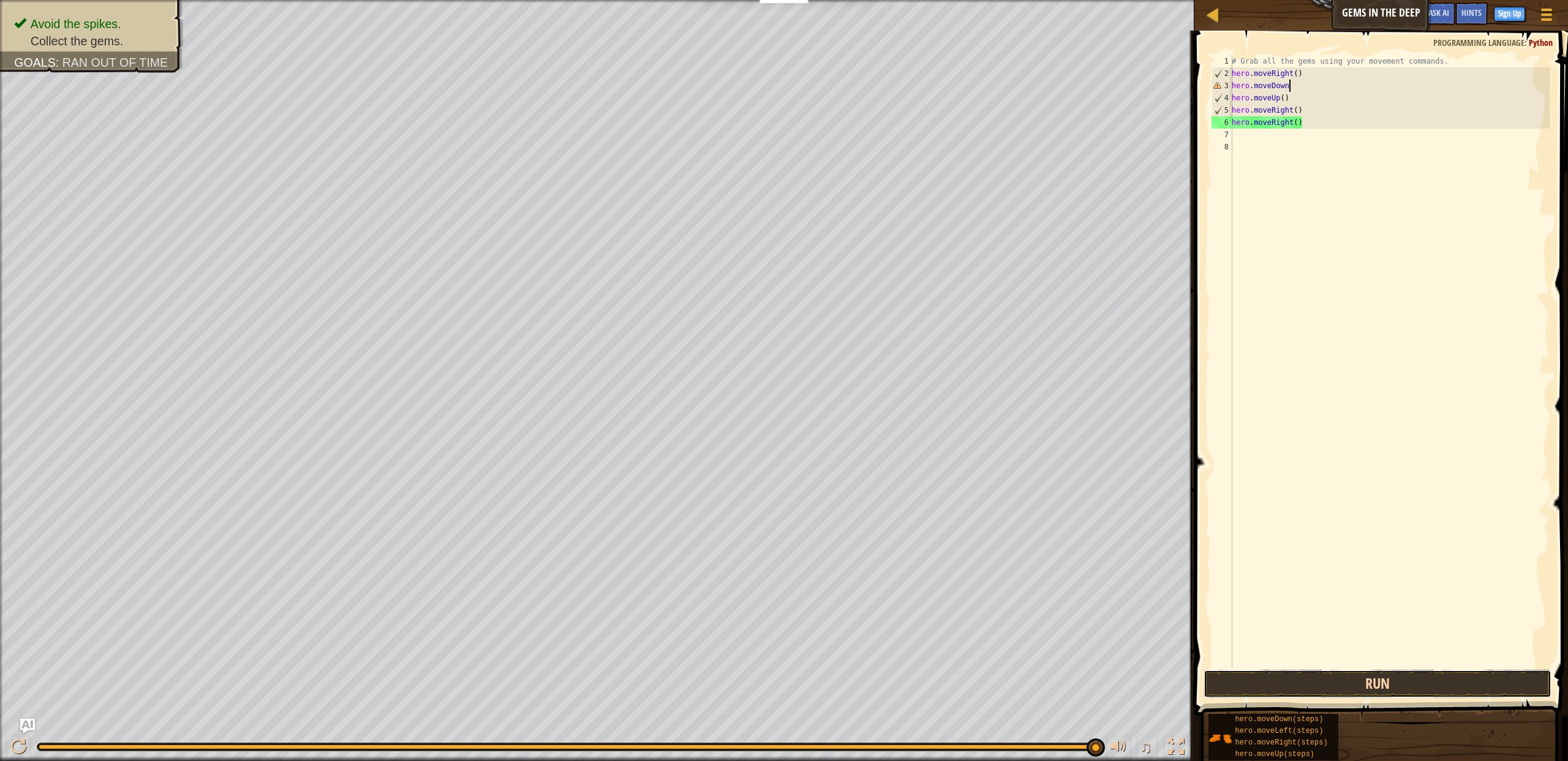
click at [1415, 679] on button "Run" at bounding box center [1377, 684] width 348 height 28
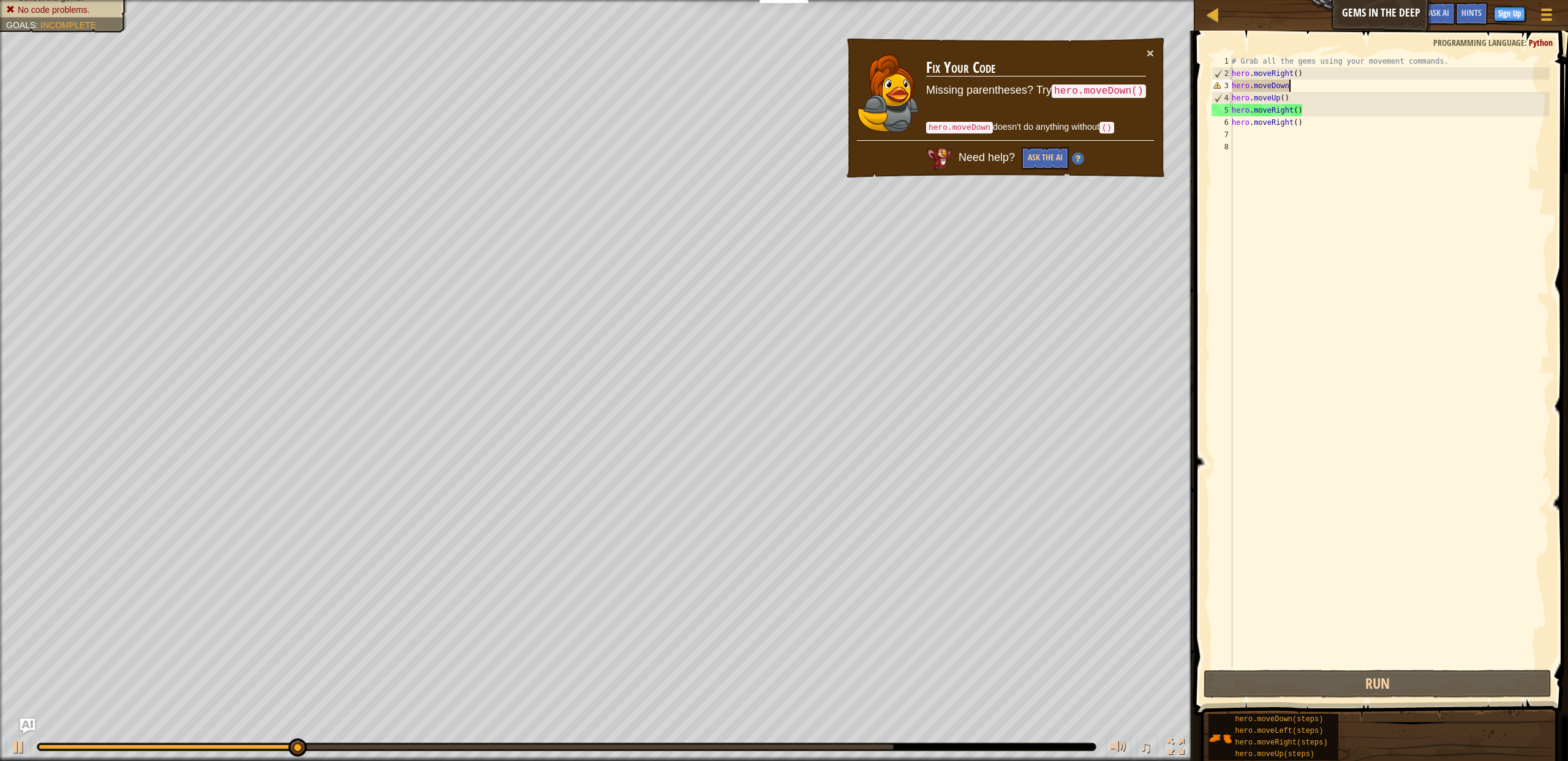
click at [1297, 75] on div "# Grab all the gems using your movement commands. hero . moveRight ( ) hero . m…" at bounding box center [1389, 374] width 320 height 636
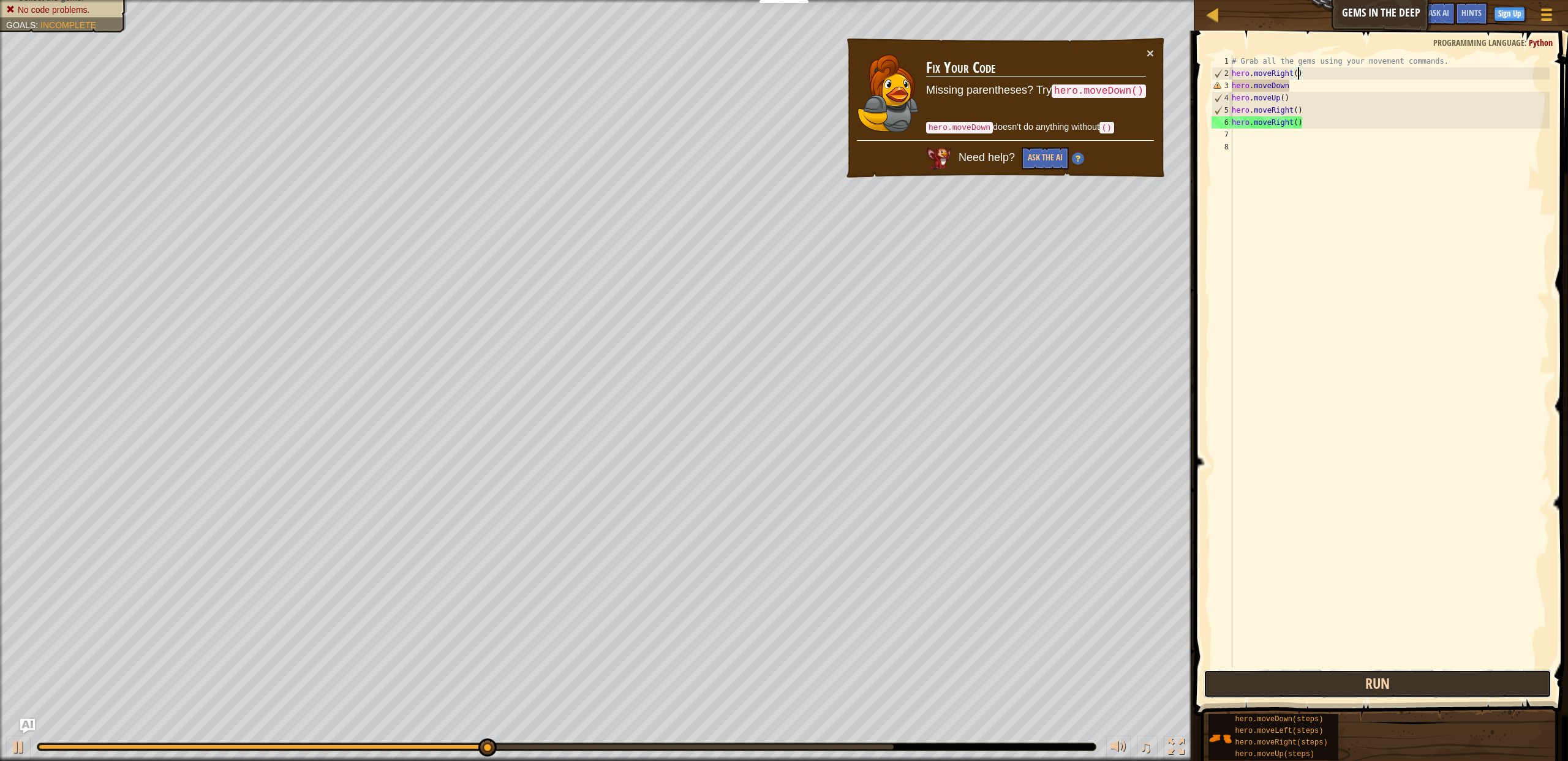
click at [1377, 684] on button "Run" at bounding box center [1377, 684] width 348 height 28
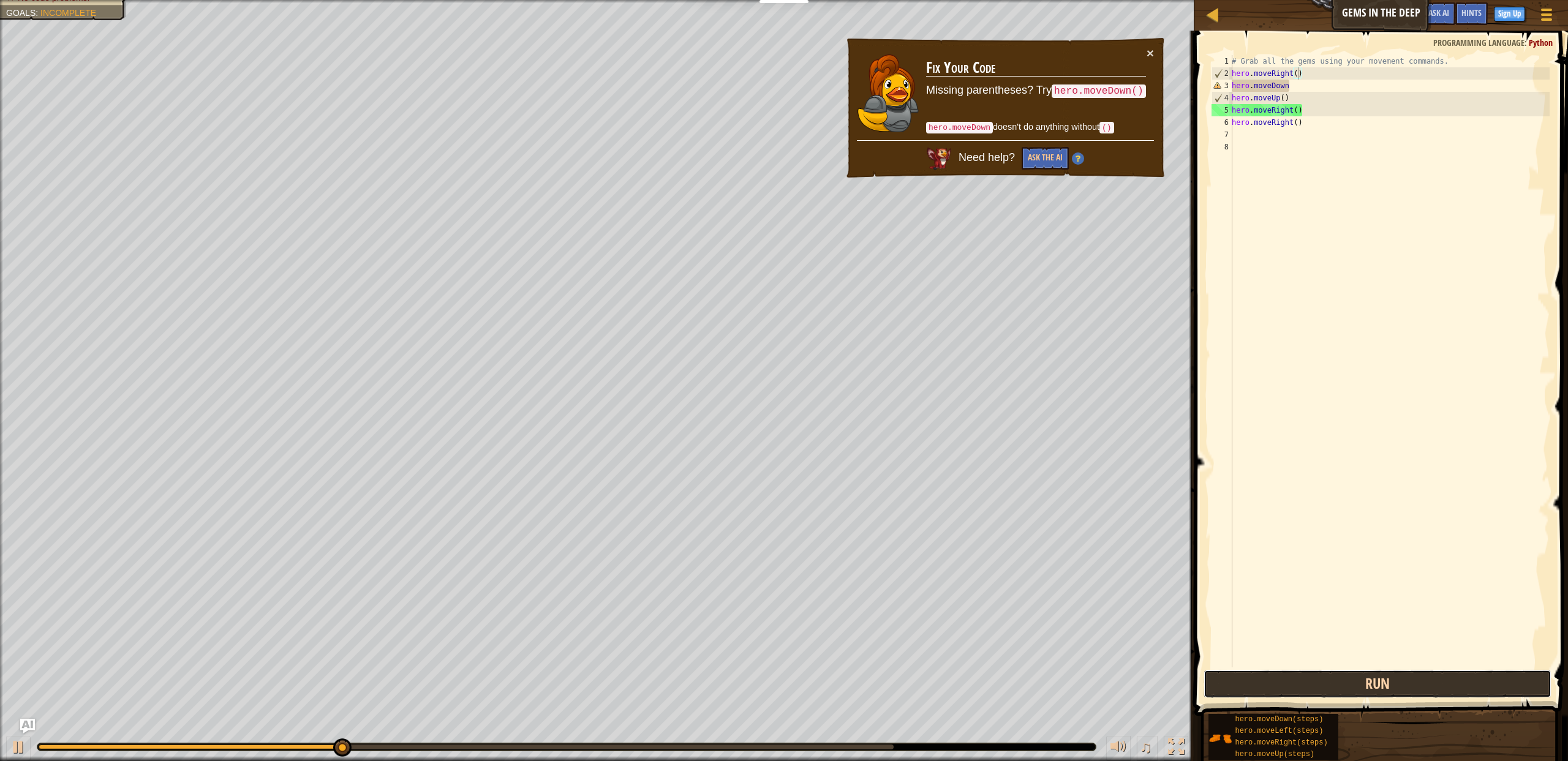
click at [1377, 684] on button "Run" at bounding box center [1377, 684] width 348 height 28
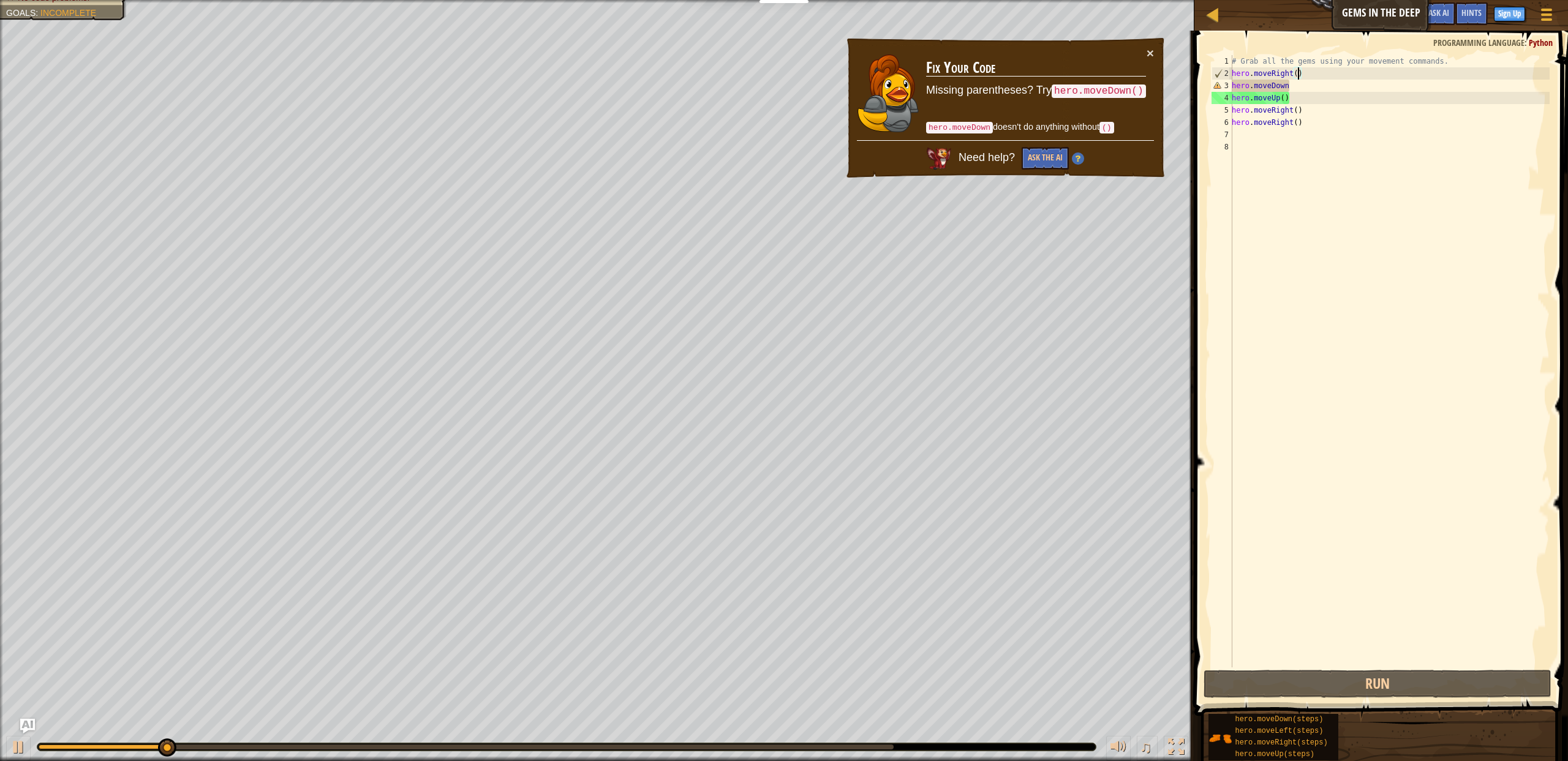
click at [1304, 85] on div "# Grab all the gems using your movement commands. hero . moveRight ( ) hero . m…" at bounding box center [1389, 374] width 320 height 636
click at [1270, 87] on div "# Grab all the gems using your movement commands. hero . moveRight ( ) hero . m…" at bounding box center [1389, 374] width 320 height 636
click at [1314, 93] on div "# Grab all the gems using your movement commands. hero . moveRight ( ) hero . m…" at bounding box center [1389, 374] width 320 height 636
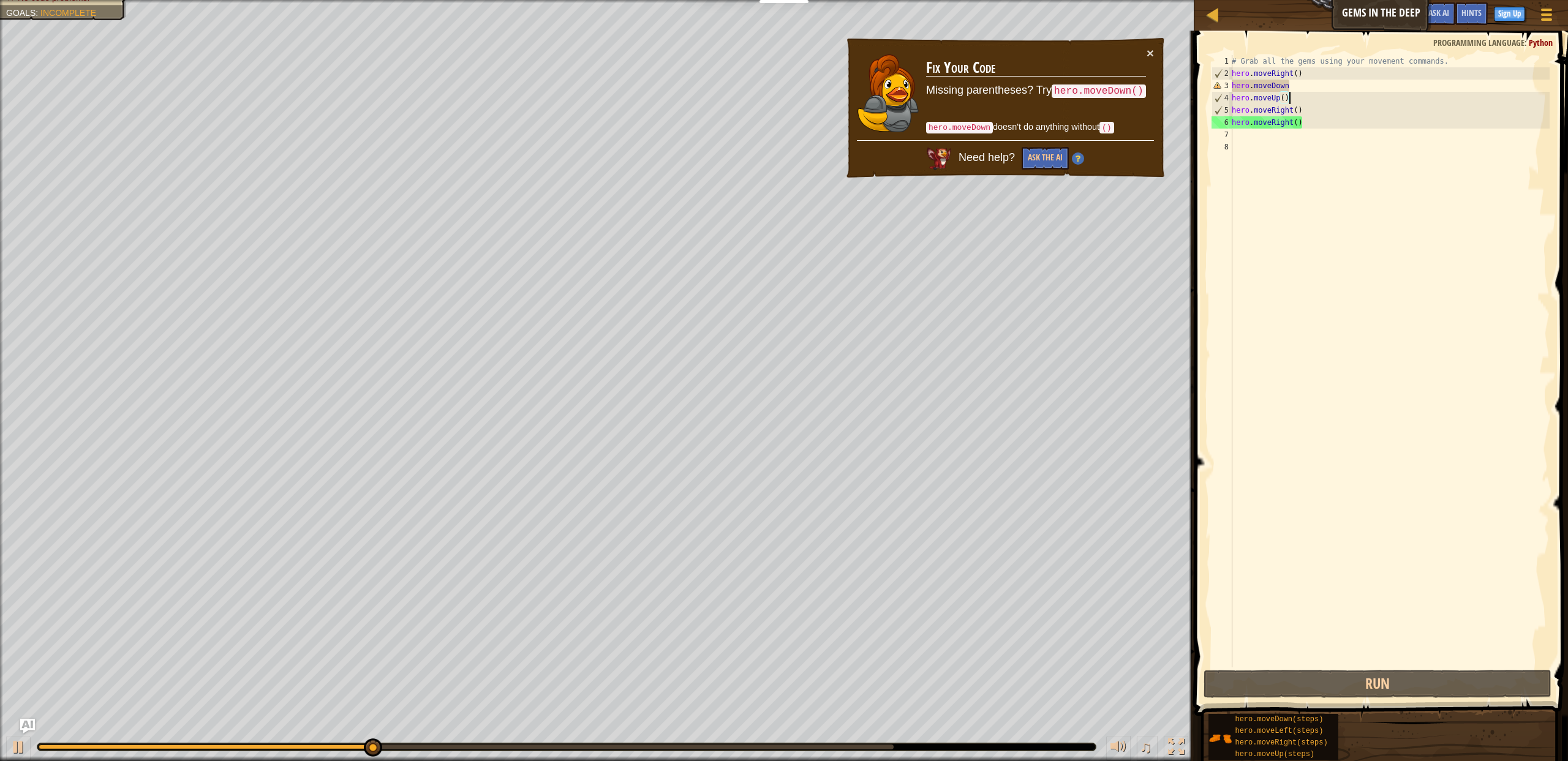
click at [1307, 83] on div "# Grab all the gems using your movement commands. hero . moveRight ( ) hero . m…" at bounding box center [1389, 374] width 320 height 636
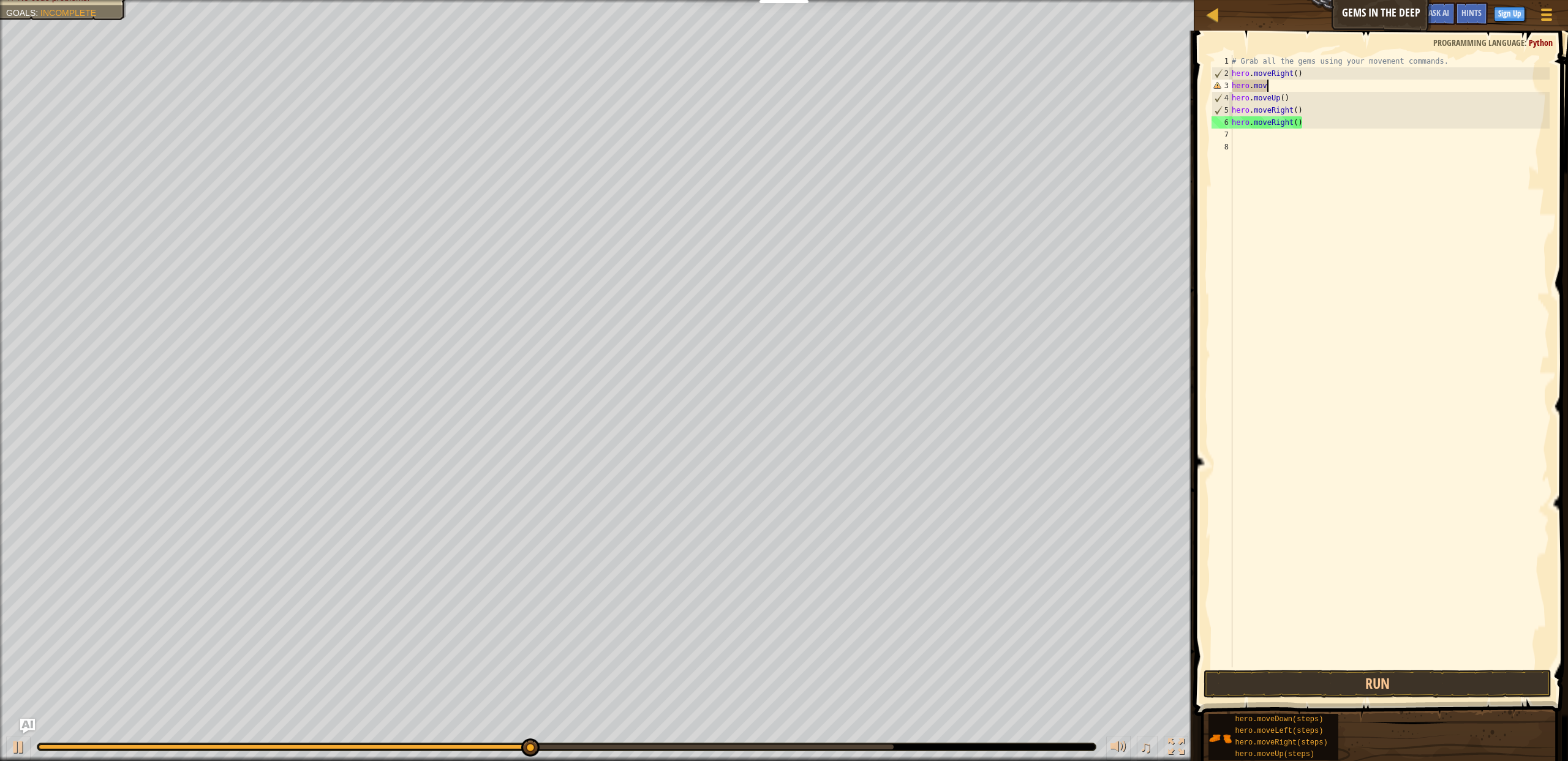
scroll to position [6, 2]
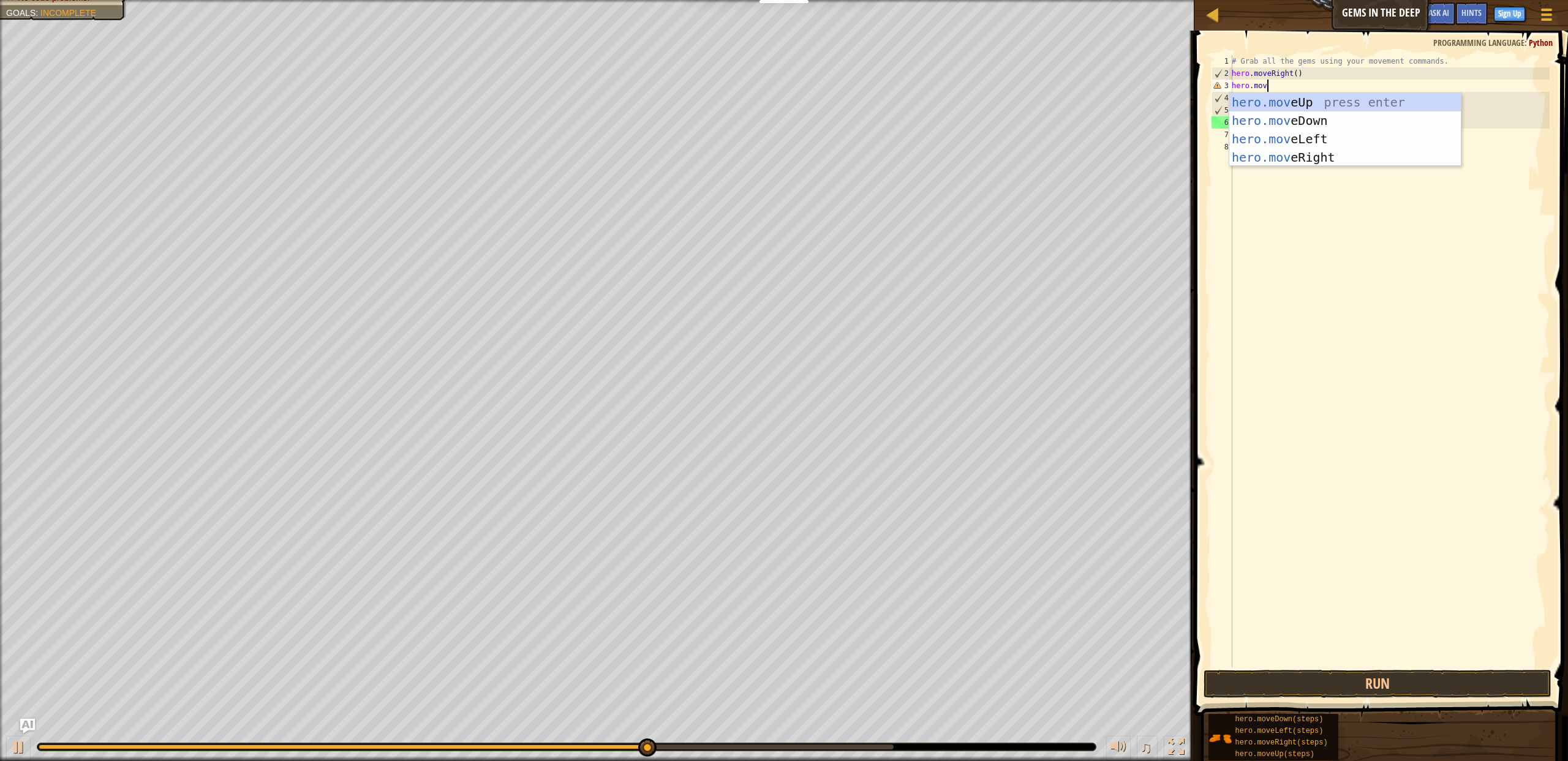
type textarea "hero.move"
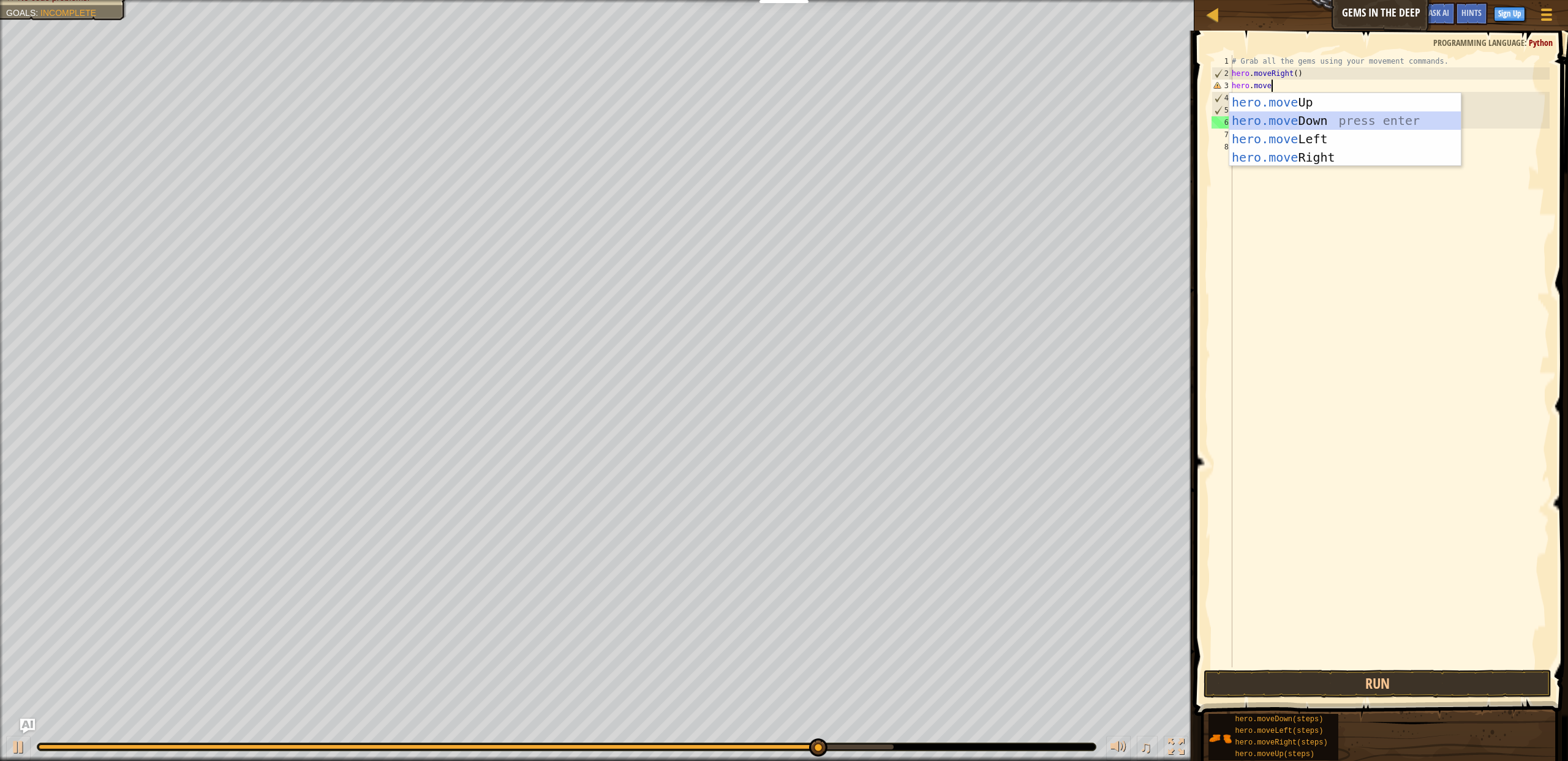
scroll to position [6, 0]
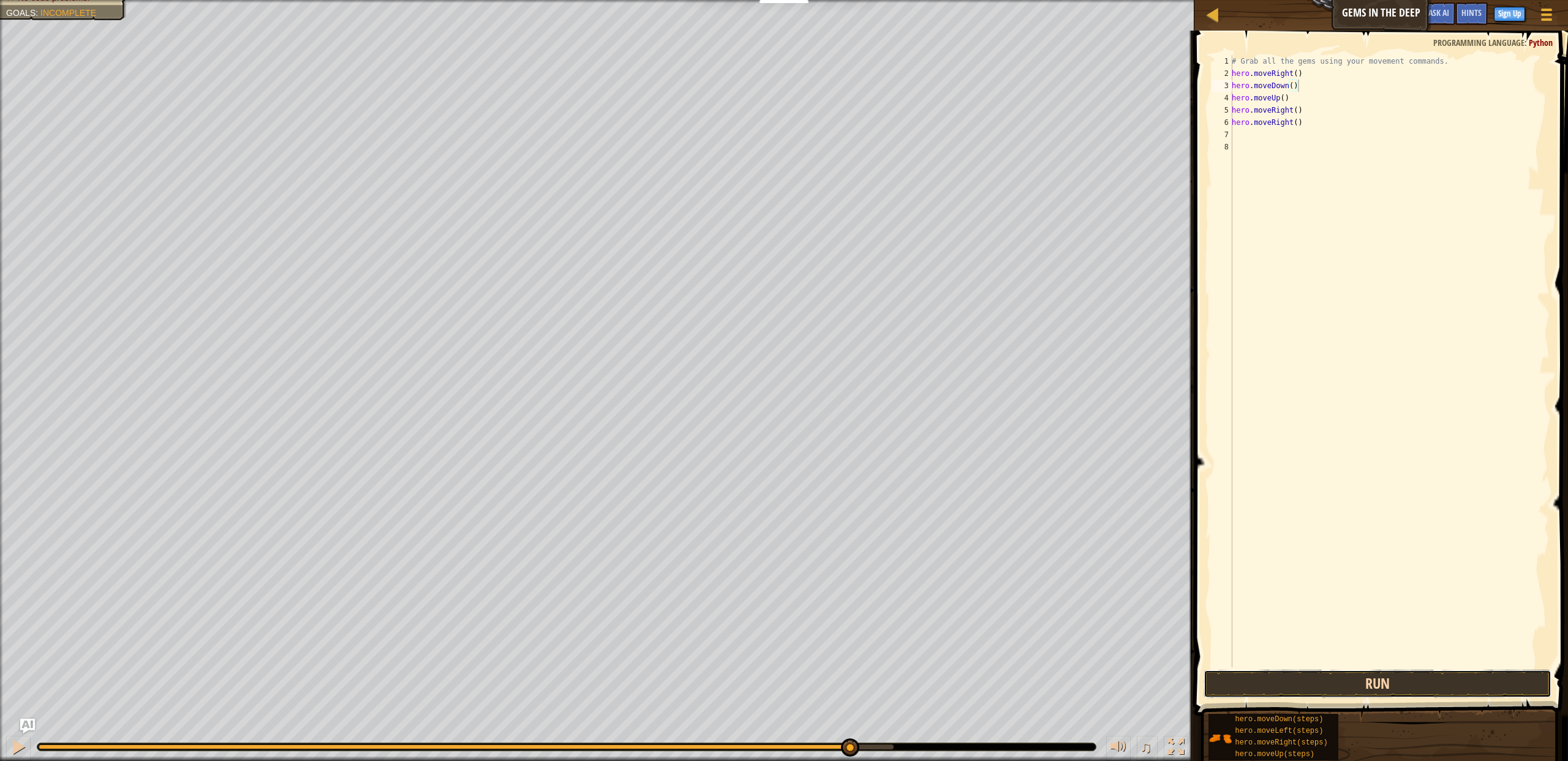
click at [1360, 686] on button "Run" at bounding box center [1377, 684] width 348 height 28
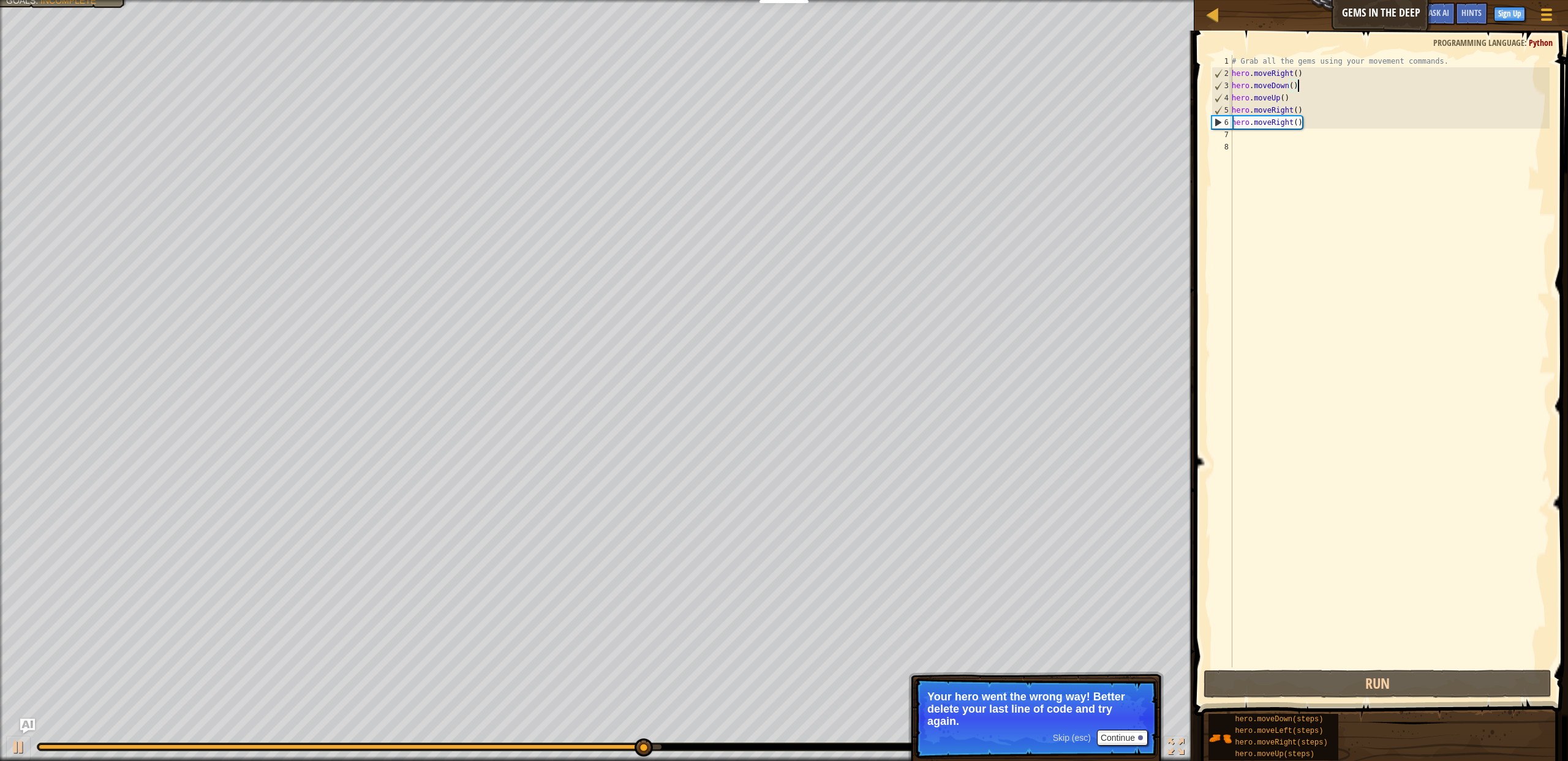
click at [1291, 121] on div "# Grab all the gems using your movement commands. hero . moveRight ( ) hero . m…" at bounding box center [1389, 374] width 320 height 636
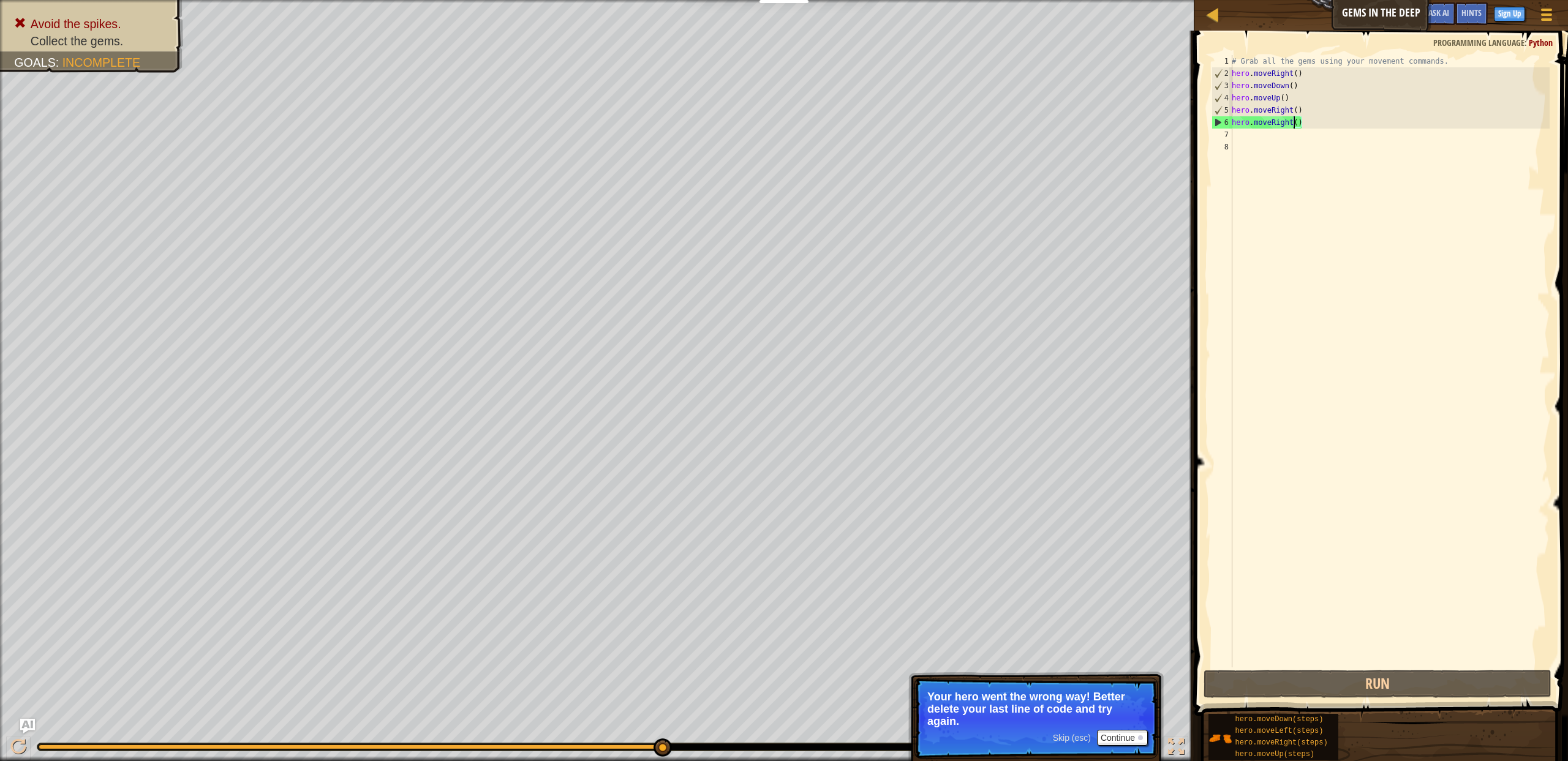
click at [1294, 127] on div "# Grab all the gems using your movement commands. hero . moveRight ( ) hero . m…" at bounding box center [1389, 374] width 320 height 636
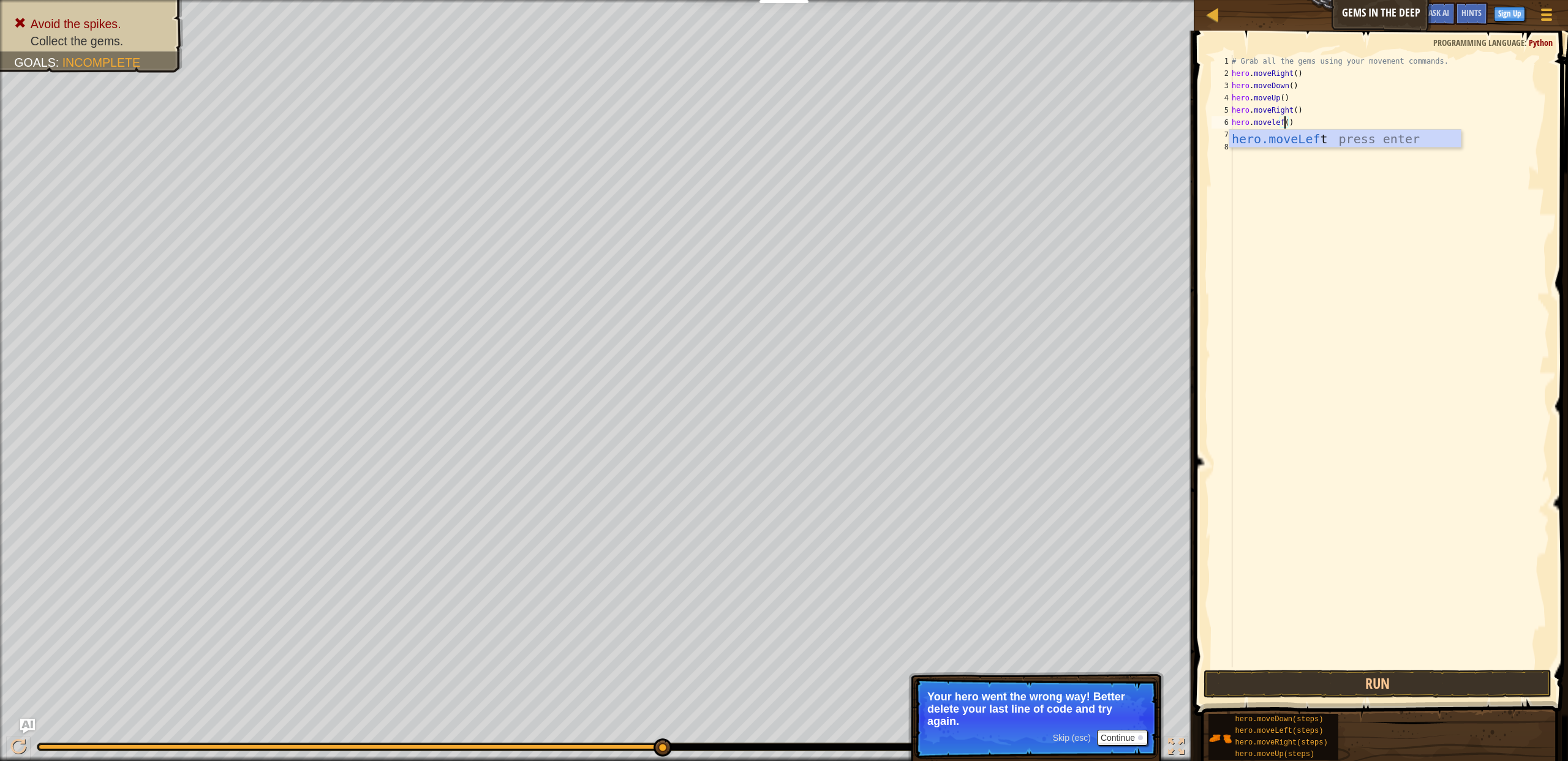
scroll to position [6, 4]
click at [1299, 140] on div "hero.moveLeft press enter" at bounding box center [1345, 157] width 231 height 55
click at [1380, 683] on button "Run" at bounding box center [1377, 684] width 348 height 28
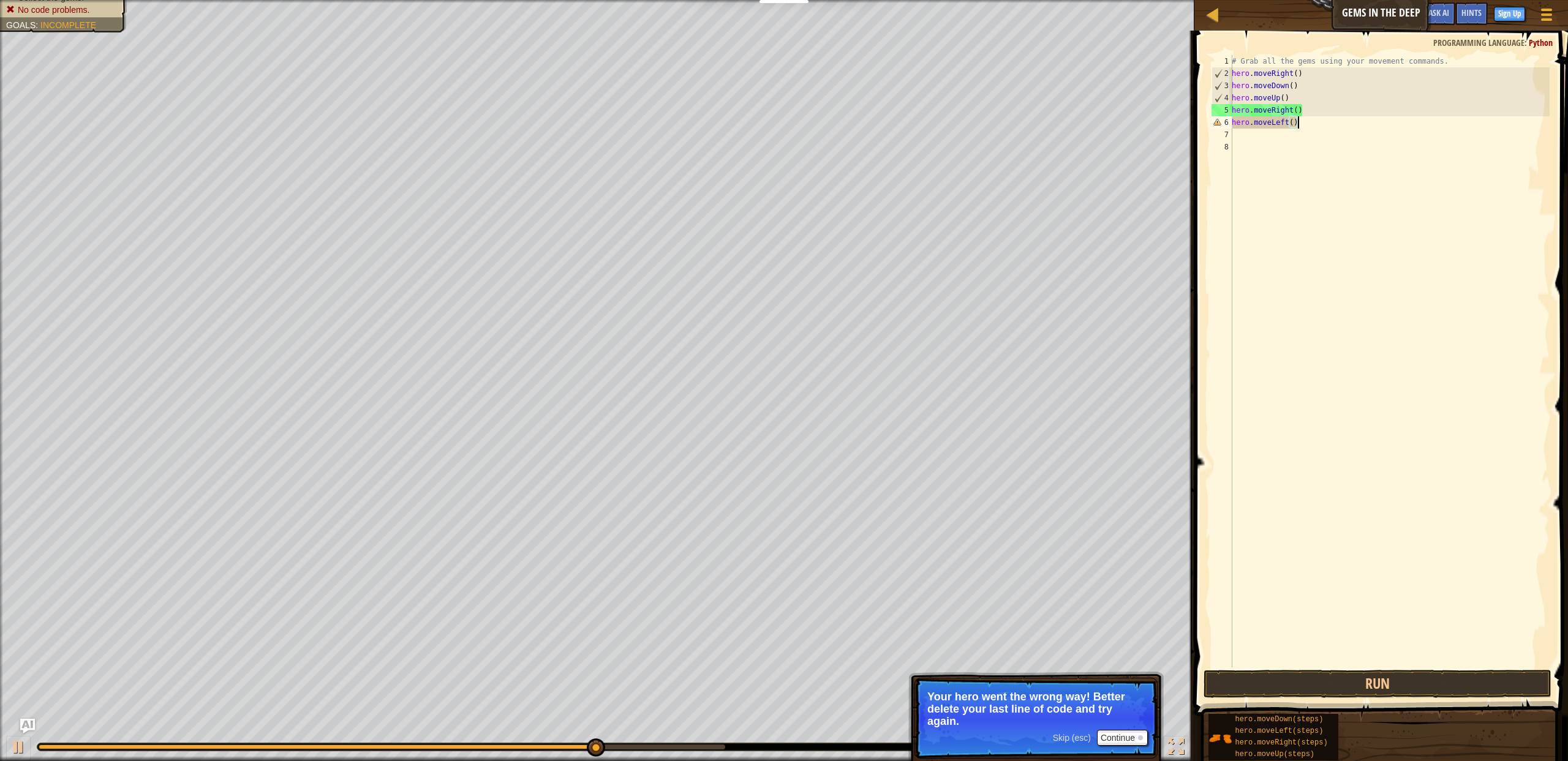
scroll to position [6, 5]
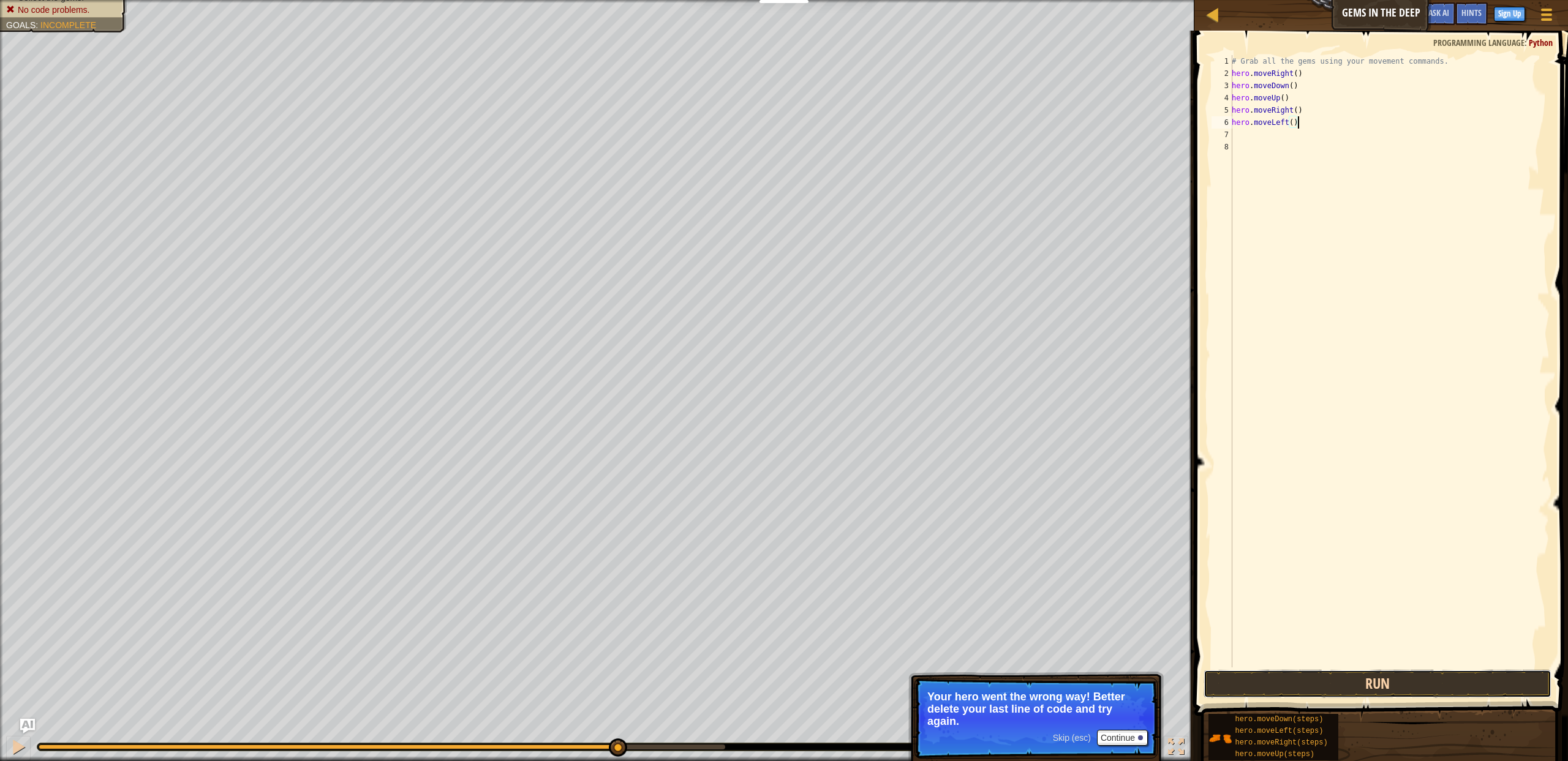
click at [1416, 691] on button "Run" at bounding box center [1377, 684] width 348 height 28
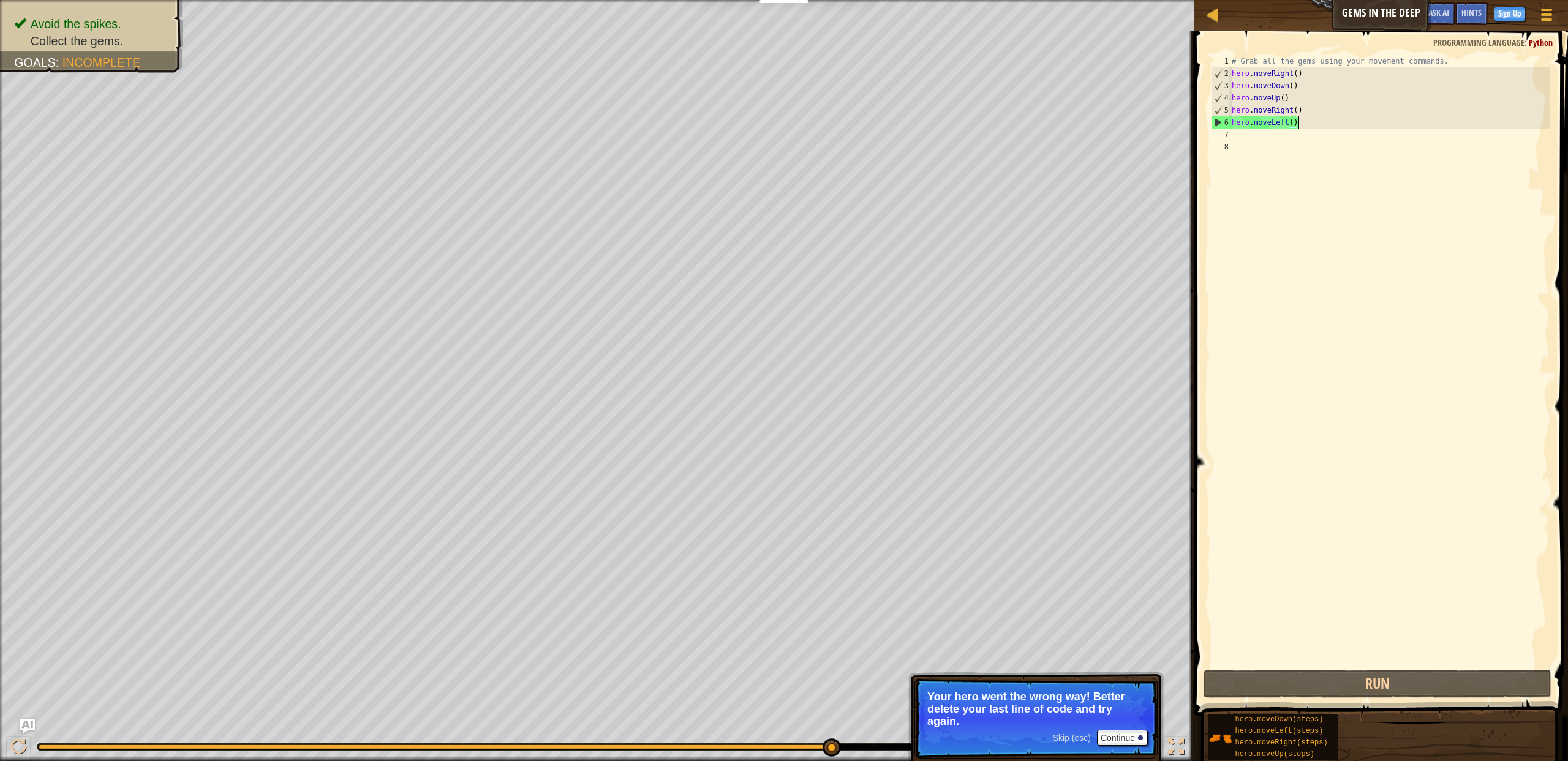
click at [1300, 100] on div "# Grab all the gems using your movement commands. hero . moveRight ( ) hero . m…" at bounding box center [1389, 374] width 320 height 636
type textarea "hero.moveUp()"
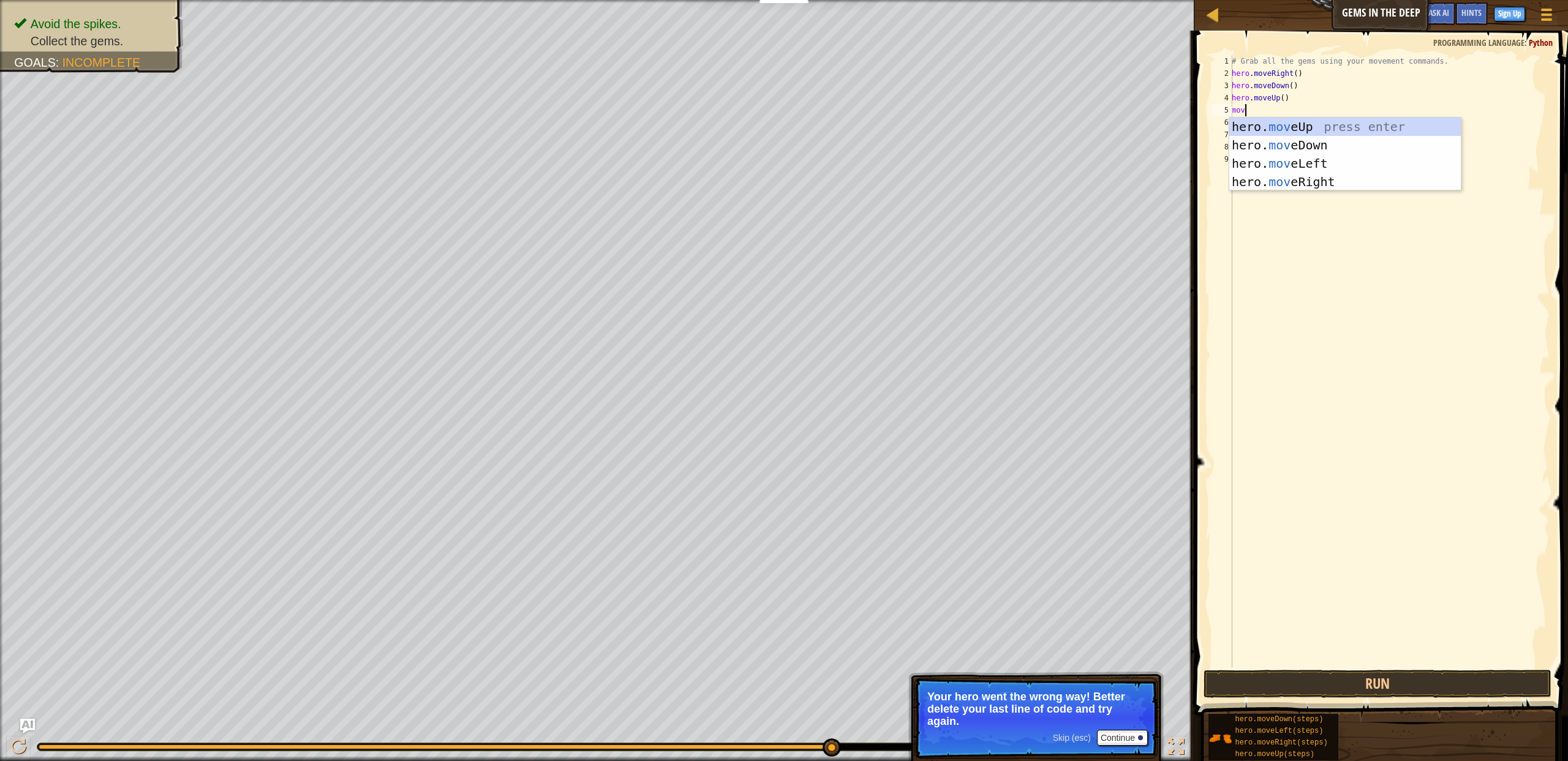
type textarea "move"
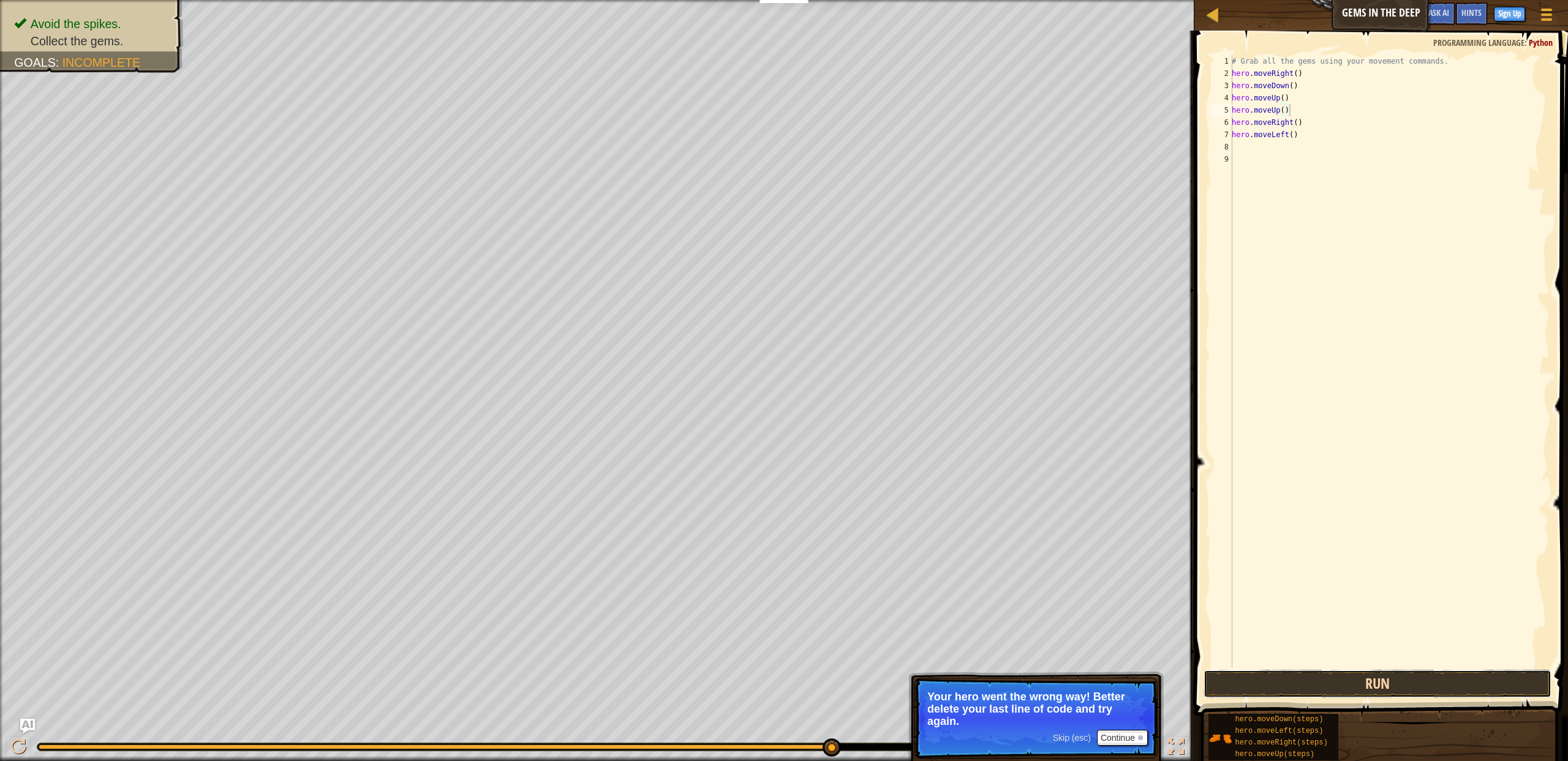
click at [1391, 676] on button "Run" at bounding box center [1377, 684] width 348 height 28
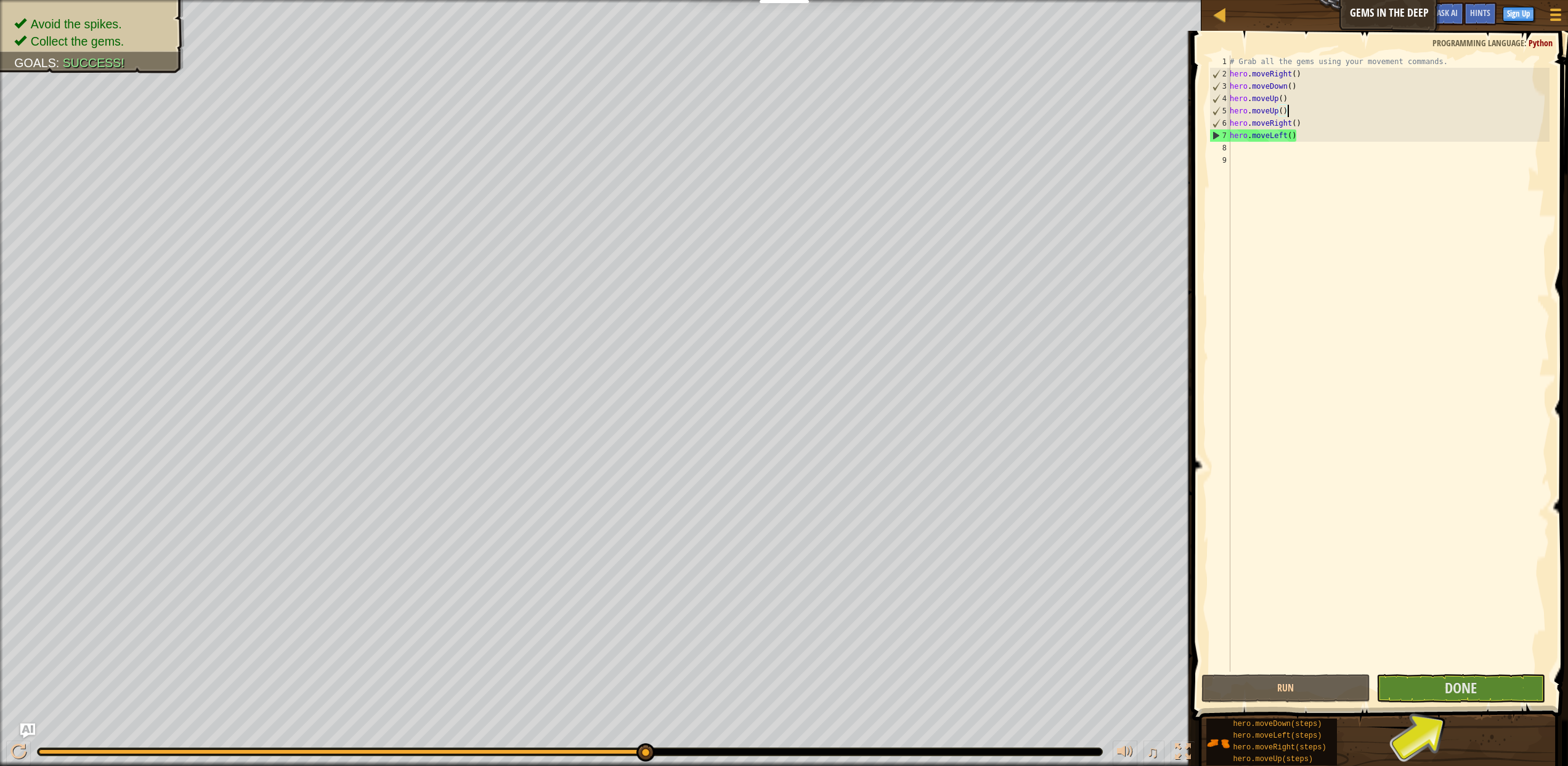
click at [1326, 123] on div "# Grab all the gems using your movement commands. hero . moveRight ( ) hero . m…" at bounding box center [1388, 376] width 322 height 641
click at [1285, 138] on div "# Grab all the gems using your movement commands. hero . moveRight ( ) hero . m…" at bounding box center [1388, 376] width 322 height 641
click at [1294, 134] on div "# Grab all the gems using your movement commands. hero . moveRight ( ) hero . m…" at bounding box center [1388, 376] width 322 height 641
click at [1290, 136] on div "# Grab all the gems using your movement commands. hero . moveRight ( ) hero . m…" at bounding box center [1388, 376] width 322 height 641
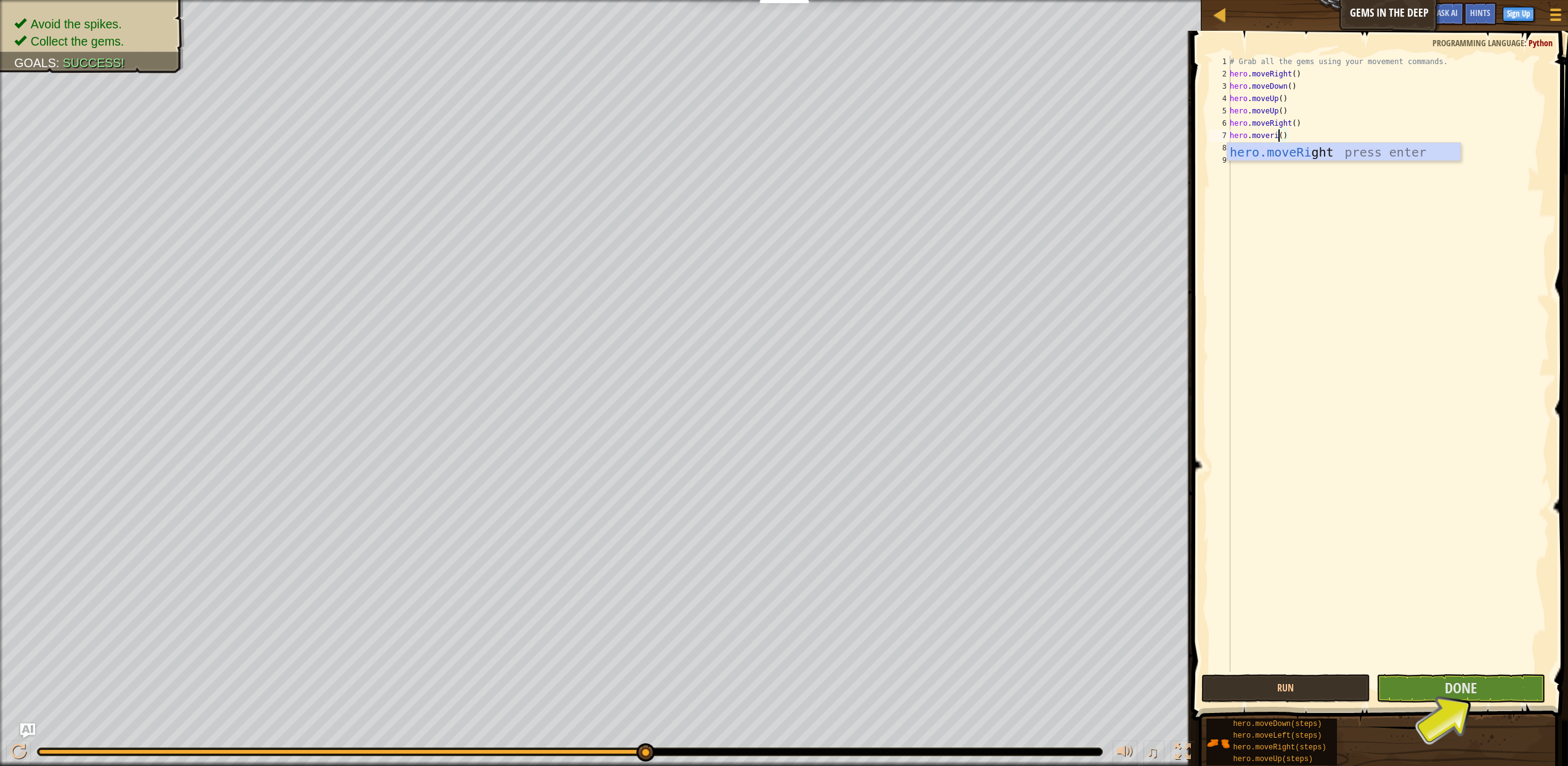
type textarea "hero.moverig()"
click at [1343, 161] on div "# Grab all the gems using your movement commands. hero . moveRight ( ) hero . m…" at bounding box center [1388, 376] width 322 height 641
click at [1281, 142] on div "# Grab all the gems using your movement commands. hero . moveRight ( ) hero . m…" at bounding box center [1388, 376] width 322 height 641
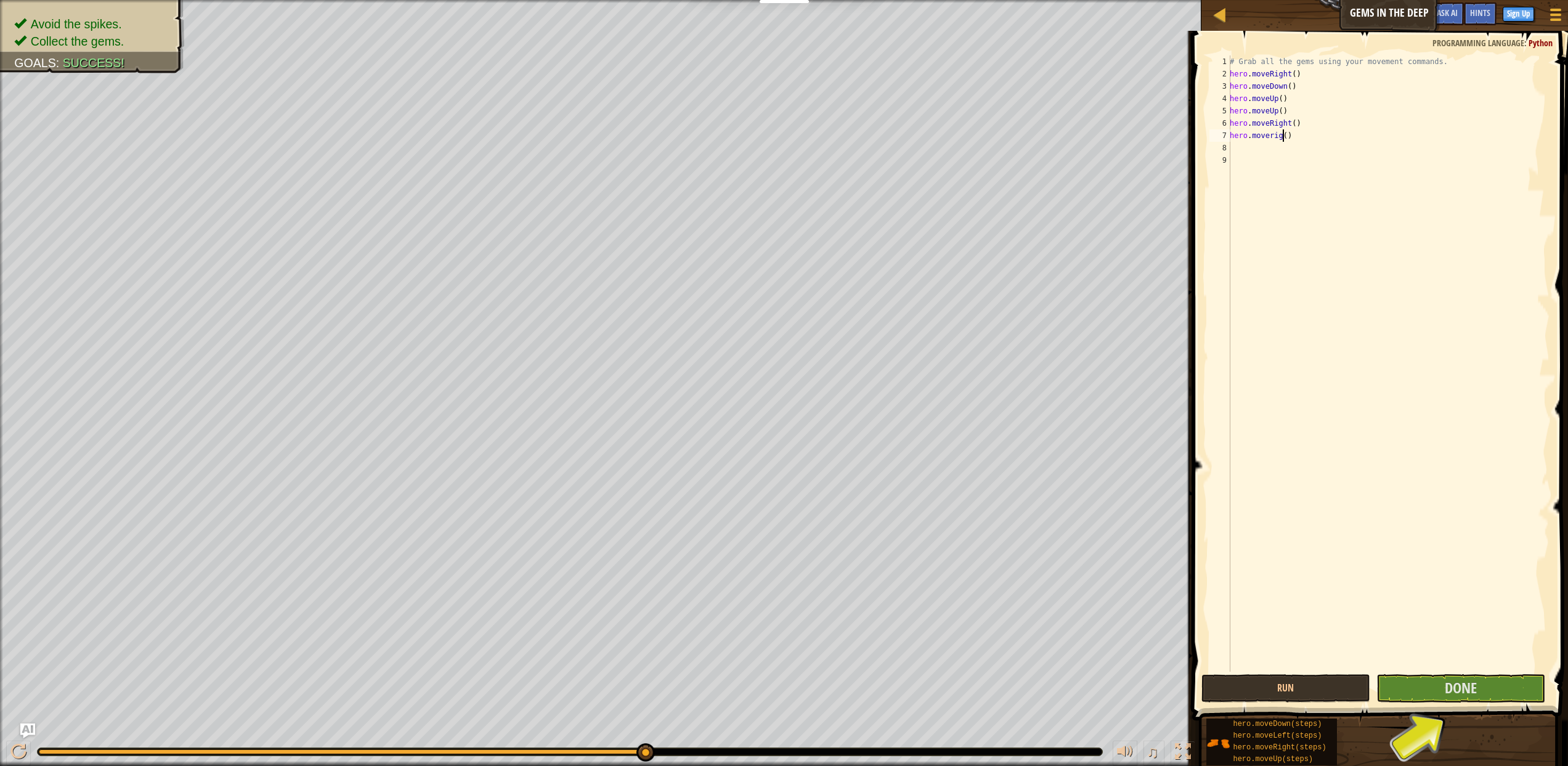
click at [1283, 140] on div "# Grab all the gems using your movement commands. hero . moveRight ( ) hero . m…" at bounding box center [1388, 376] width 322 height 641
click at [1331, 156] on div "hero.moveRight press enter" at bounding box center [1344, 171] width 233 height 56
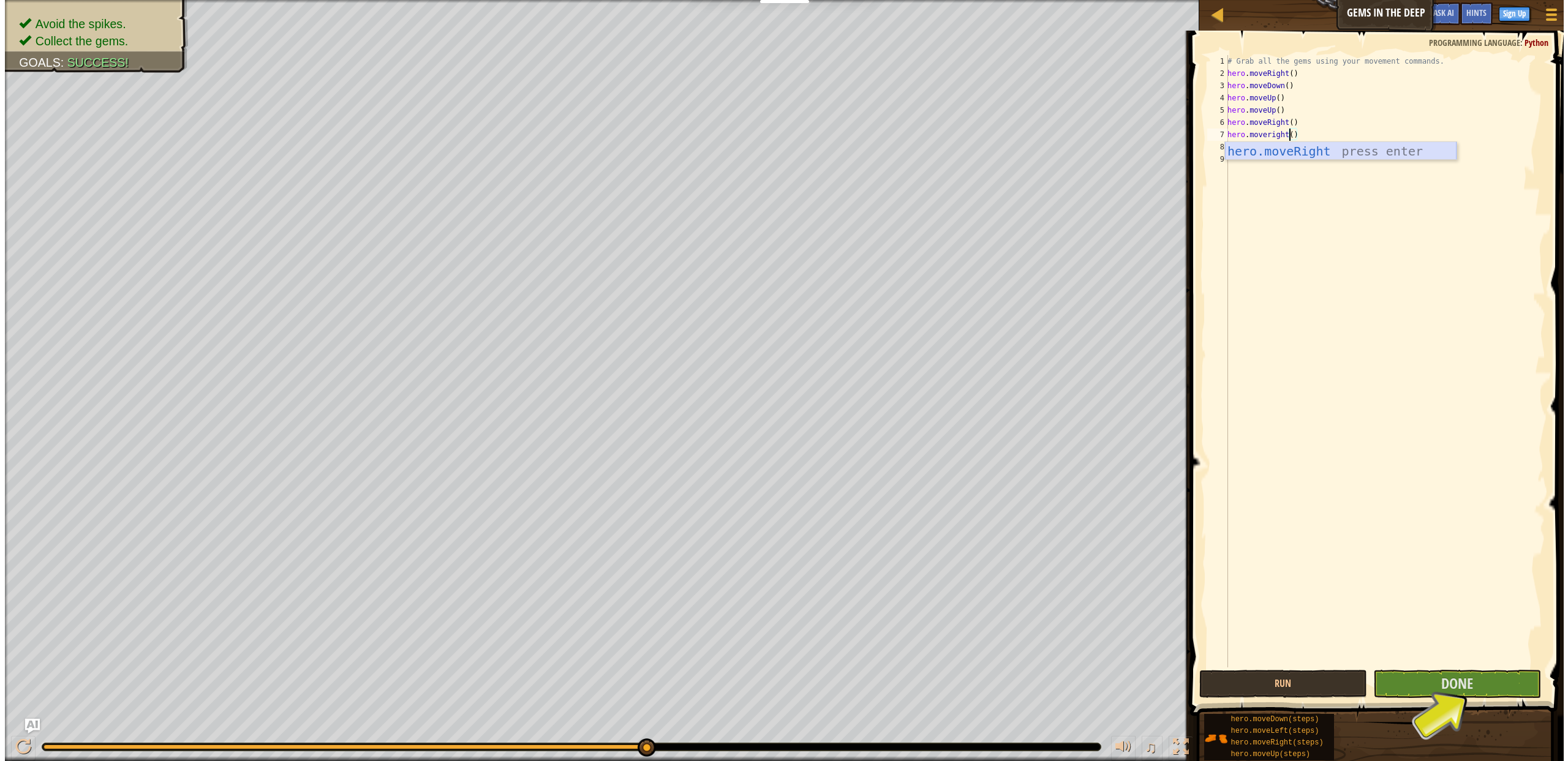
scroll to position [6, 4]
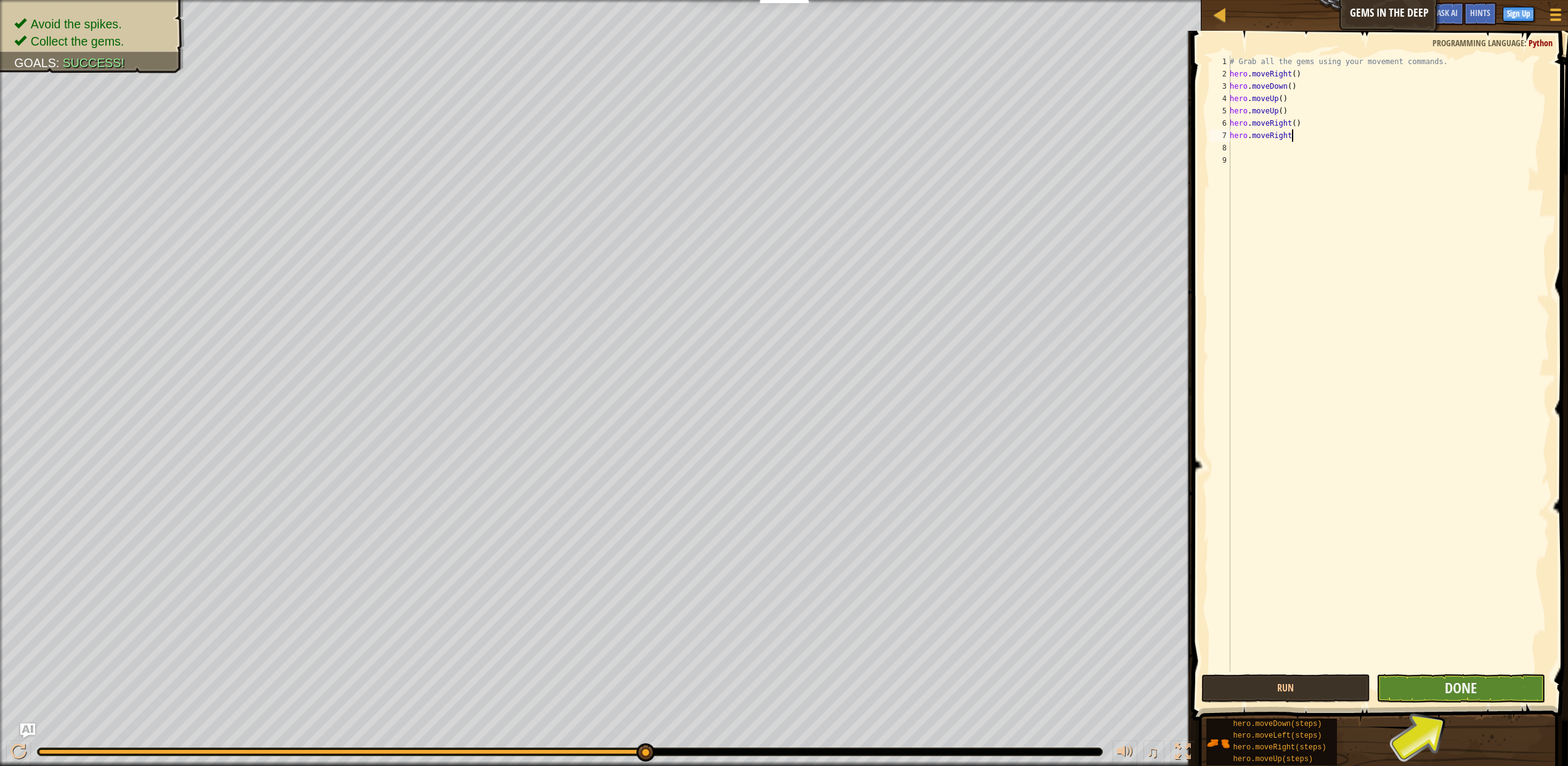
type textarea "hero.moveRight"
click at [1496, 683] on button "Done" at bounding box center [1461, 688] width 169 height 29
